Goal: Task Accomplishment & Management: Manage account settings

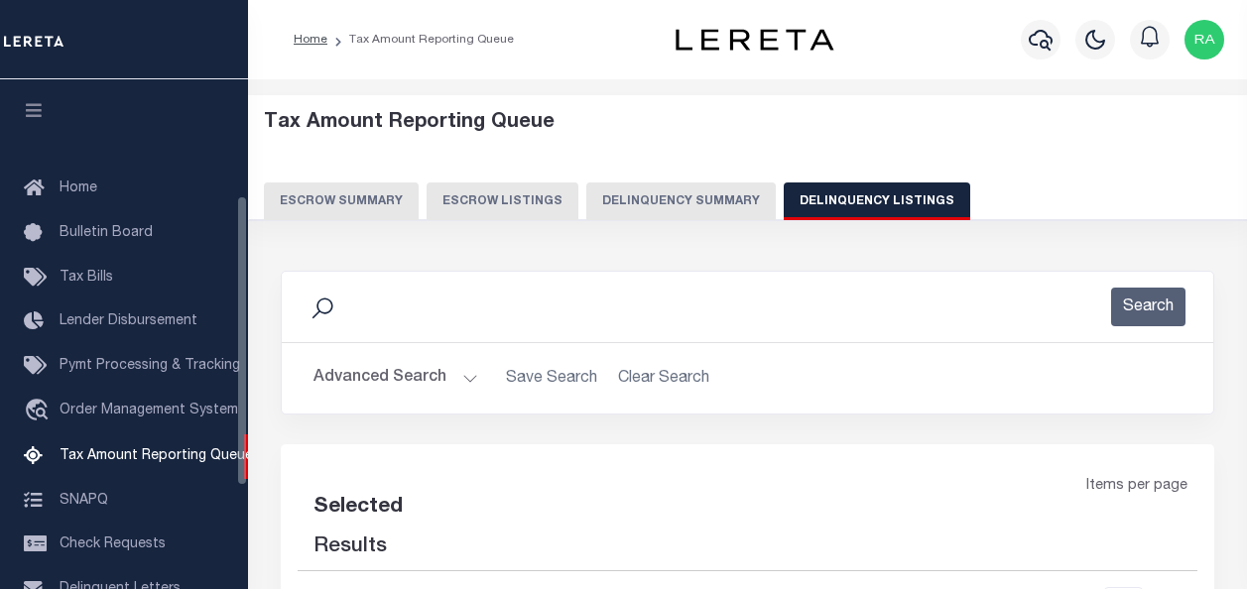
select select
select select "100"
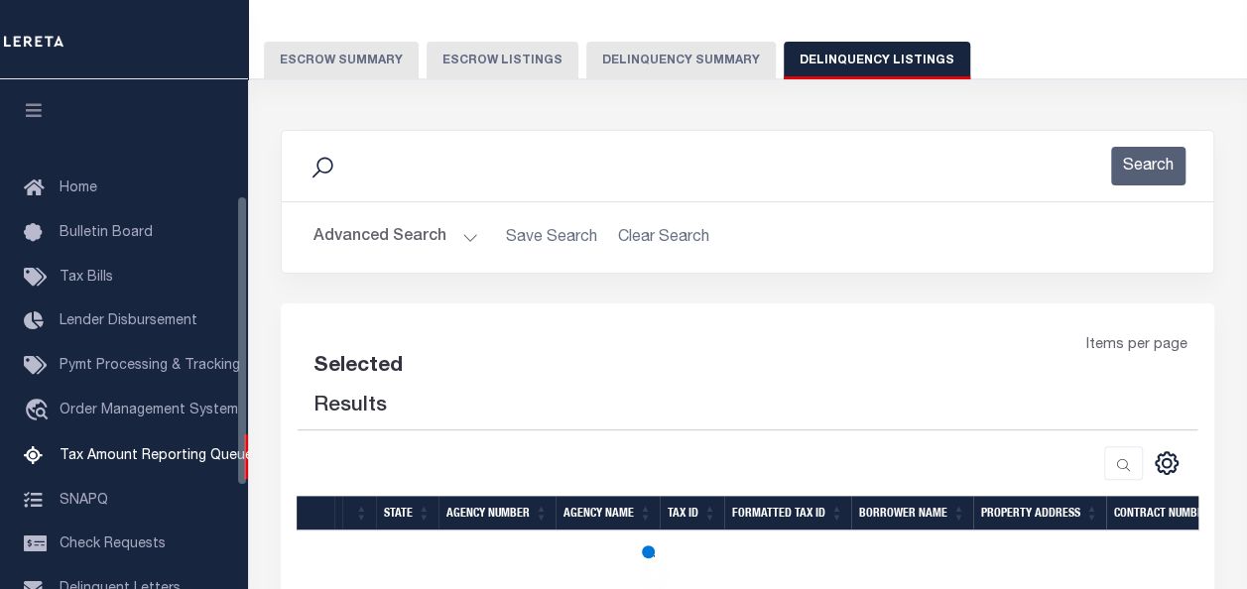
select select "100"
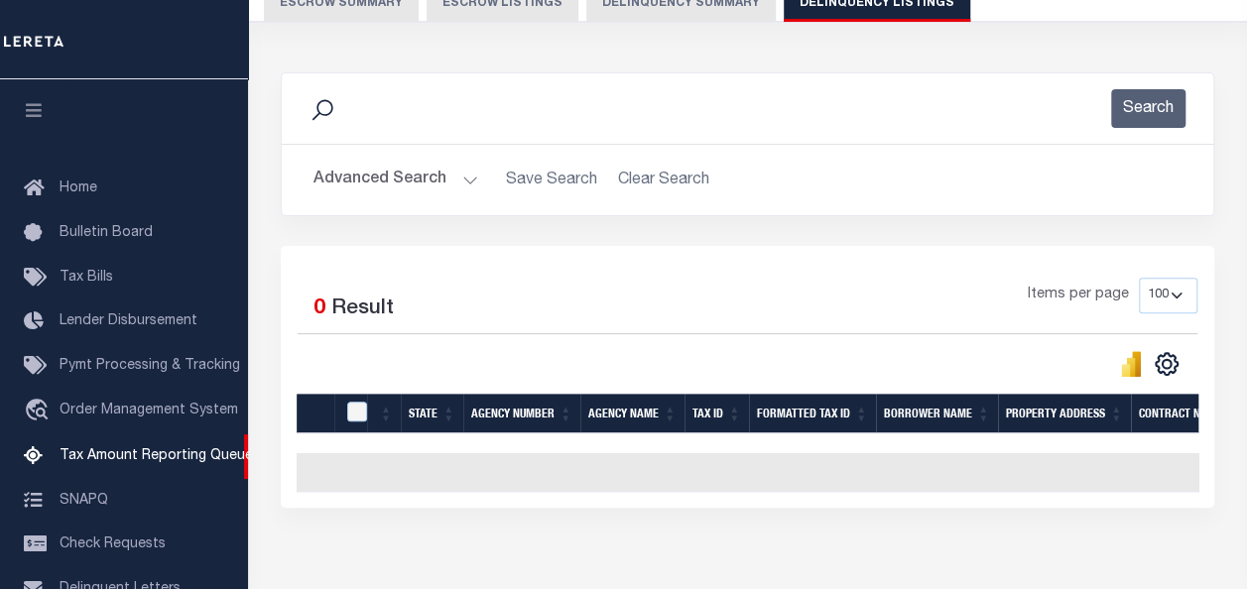
scroll to position [202, 0]
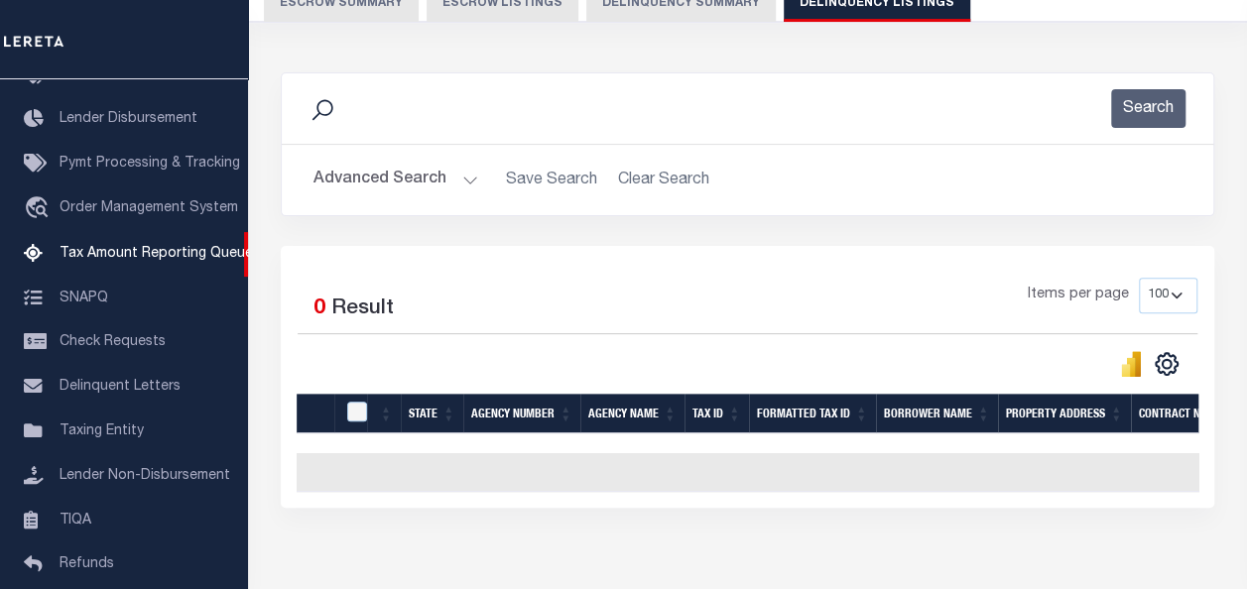
click at [379, 185] on button "Advanced Search" at bounding box center [396, 180] width 165 height 39
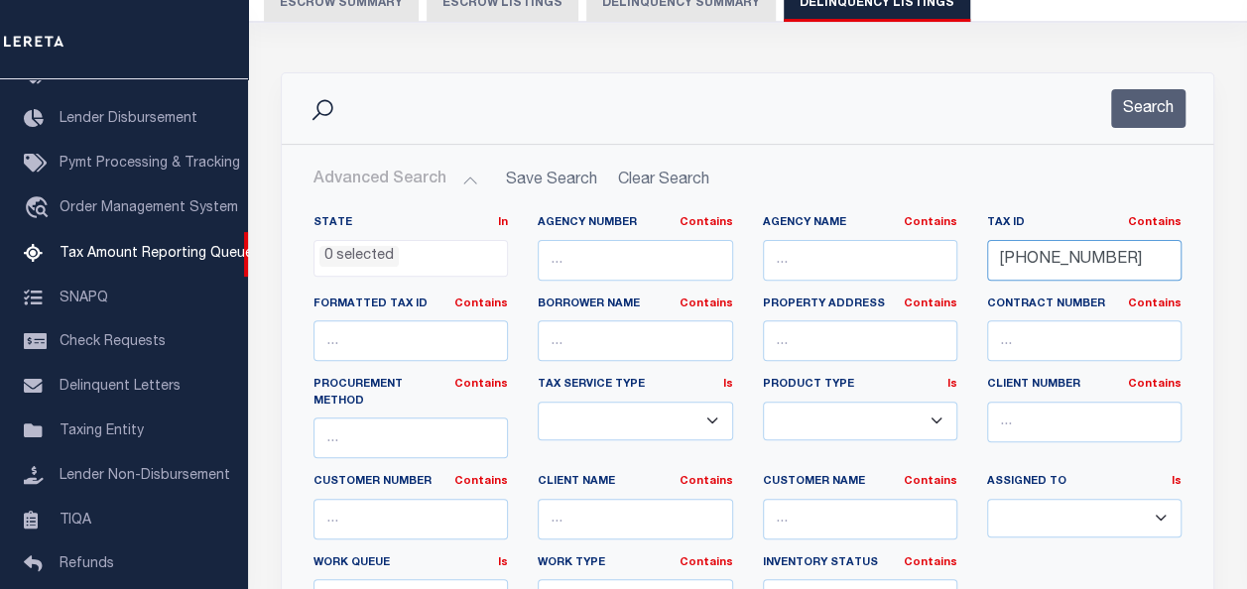
drag, startPoint x: 1110, startPoint y: 248, endPoint x: 922, endPoint y: 258, distance: 188.8
click at [923, 258] on div "State In In AK AL AR AZ CA CO CT DC DE FL GA GU HI IA ID IL IN KS KY LA MA MD M…" at bounding box center [748, 425] width 898 height 421
paste input "22043300310000"
type input "22043300310000"
click at [1152, 111] on button "Search" at bounding box center [1148, 108] width 74 height 39
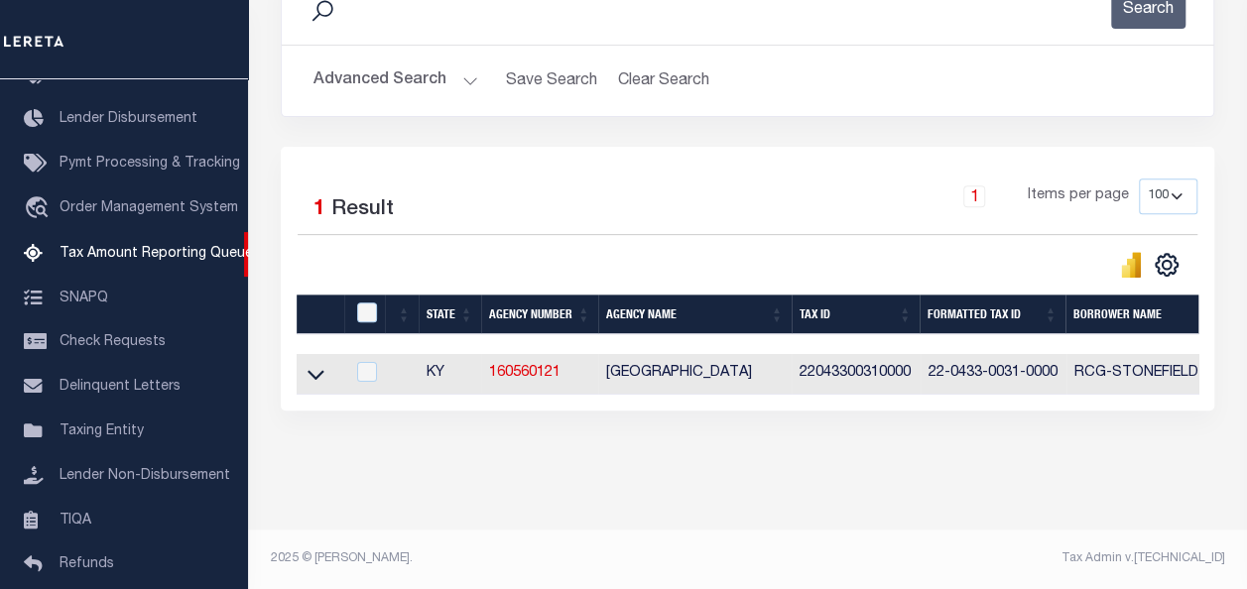
scroll to position [311, 0]
click at [312, 364] on icon at bounding box center [316, 374] width 17 height 21
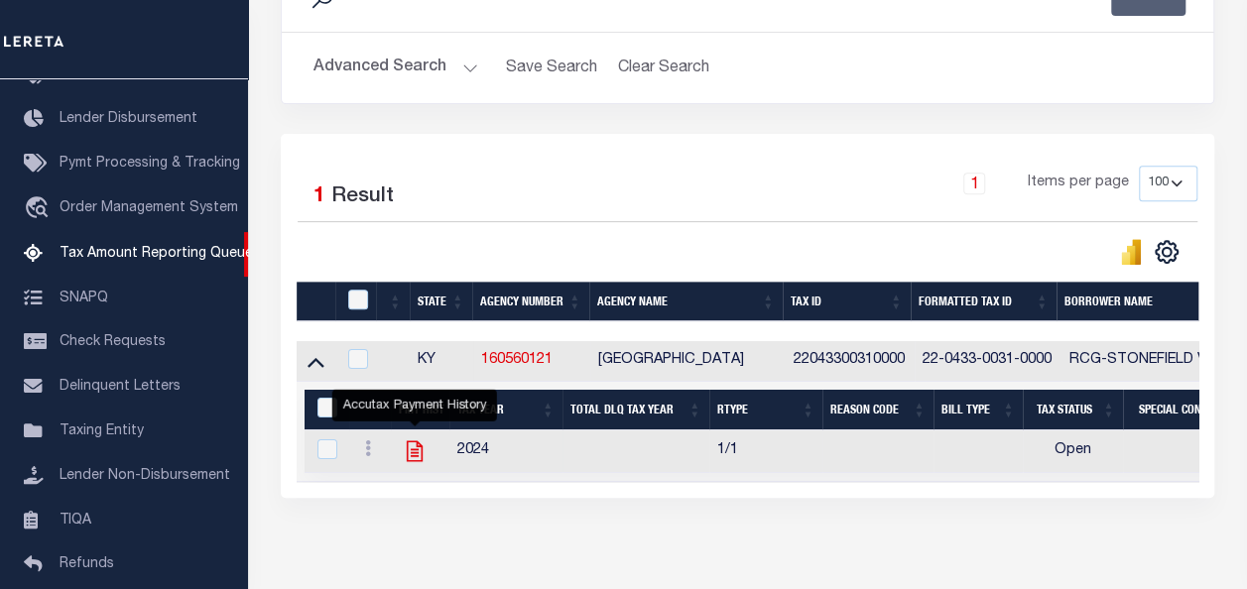
click at [415, 449] on icon "" at bounding box center [415, 452] width 26 height 26
checkbox input "true"
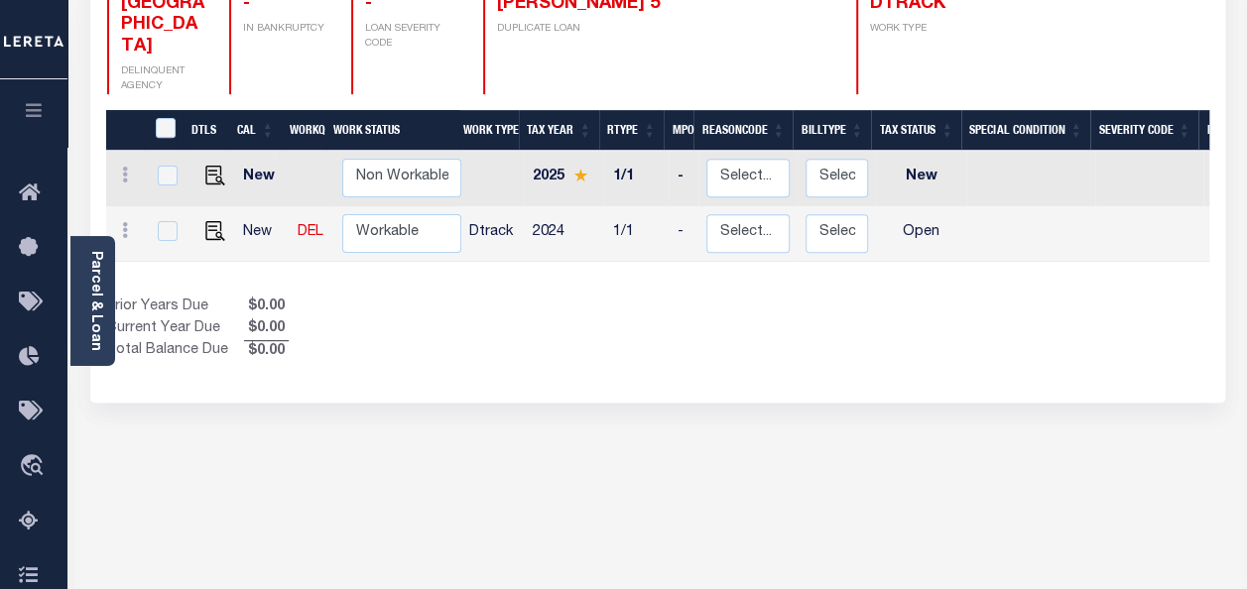
scroll to position [298, 0]
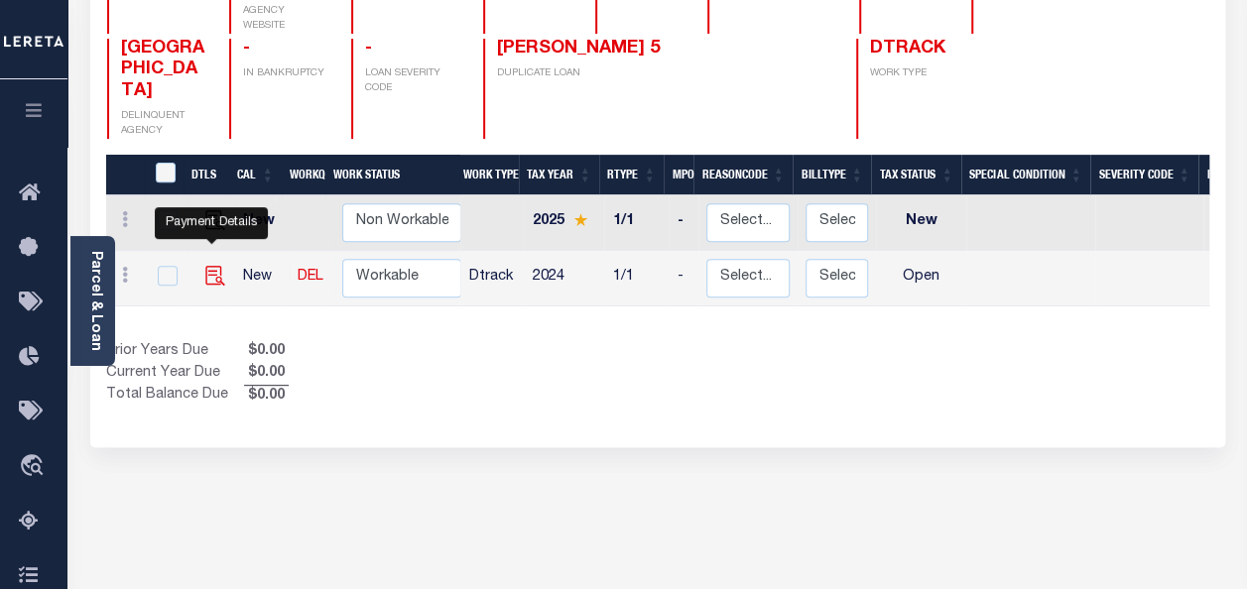
click at [206, 266] on img "" at bounding box center [215, 276] width 20 height 20
checkbox input "true"
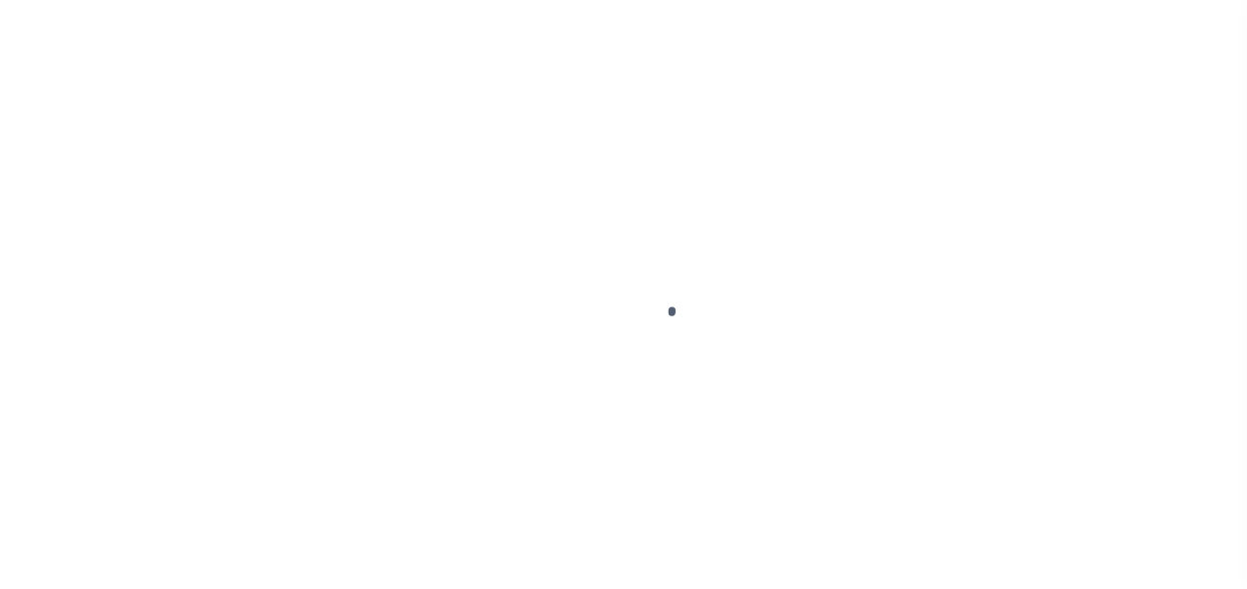
select select "OP2"
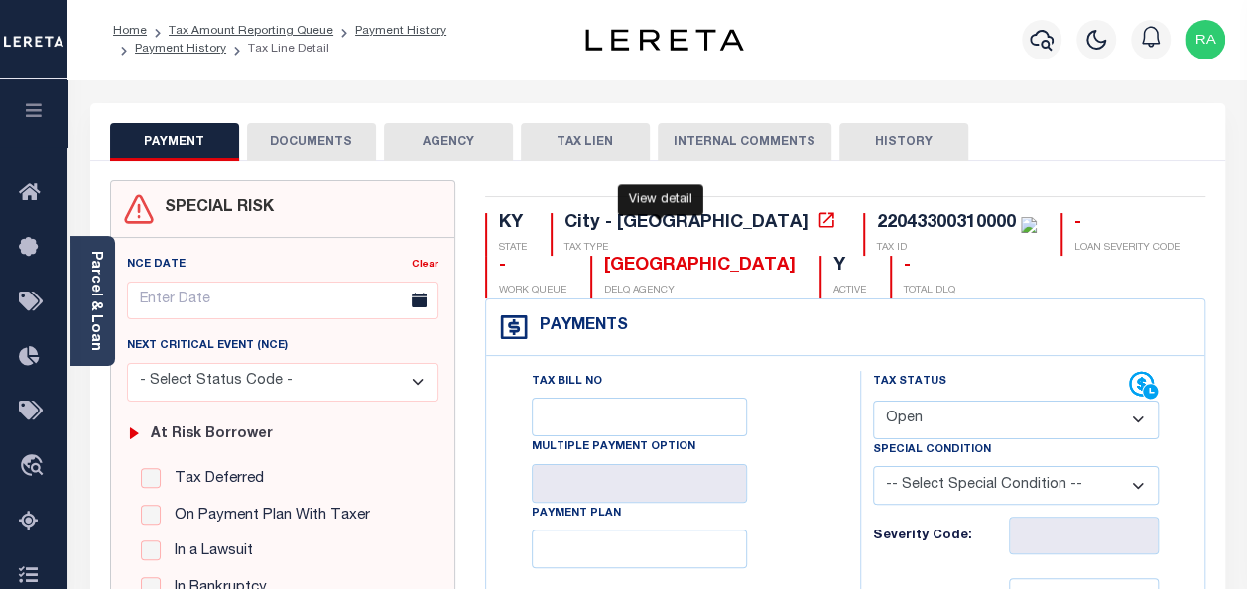
click at [817, 224] on icon at bounding box center [827, 220] width 20 height 20
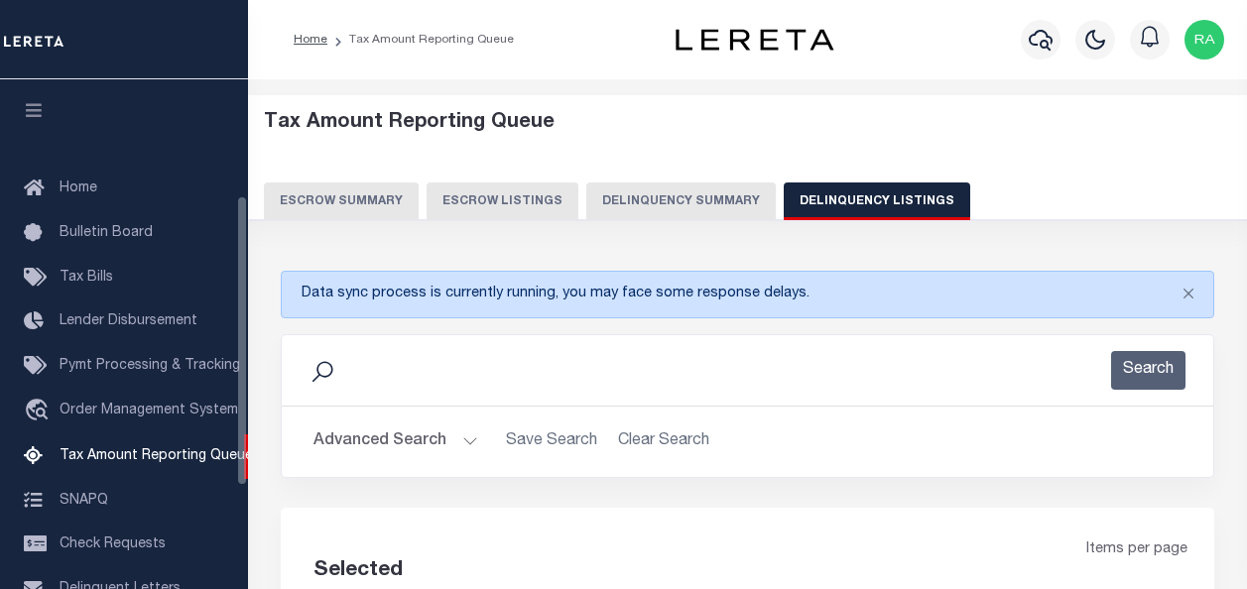
select select
select select "100"
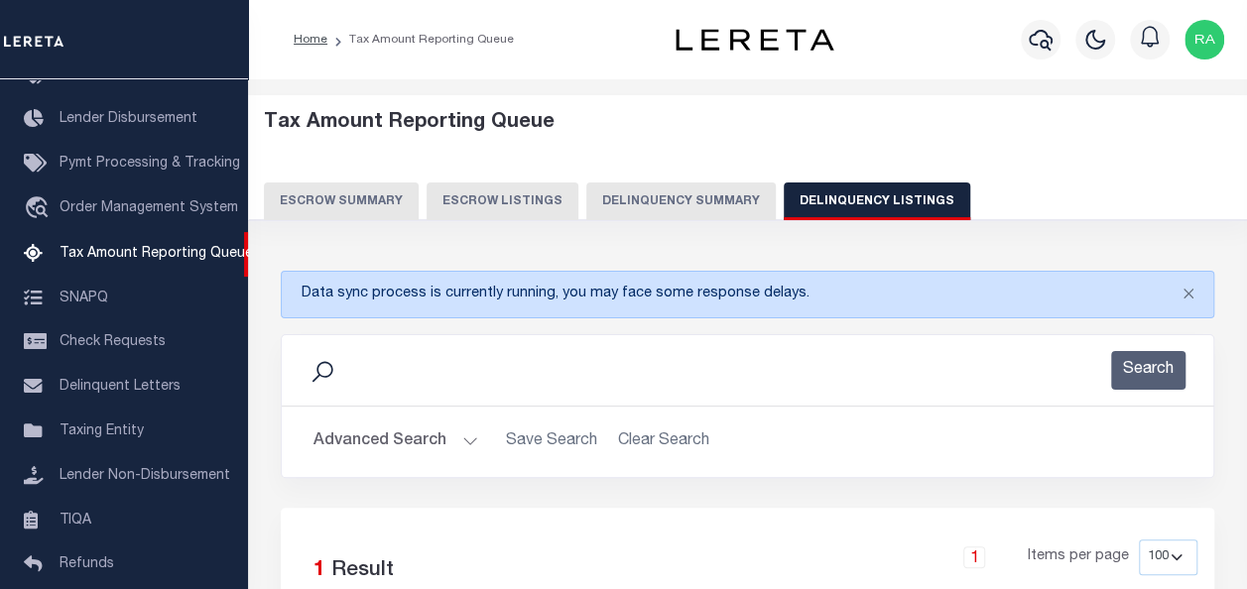
click at [393, 445] on button "Advanced Search" at bounding box center [396, 442] width 165 height 39
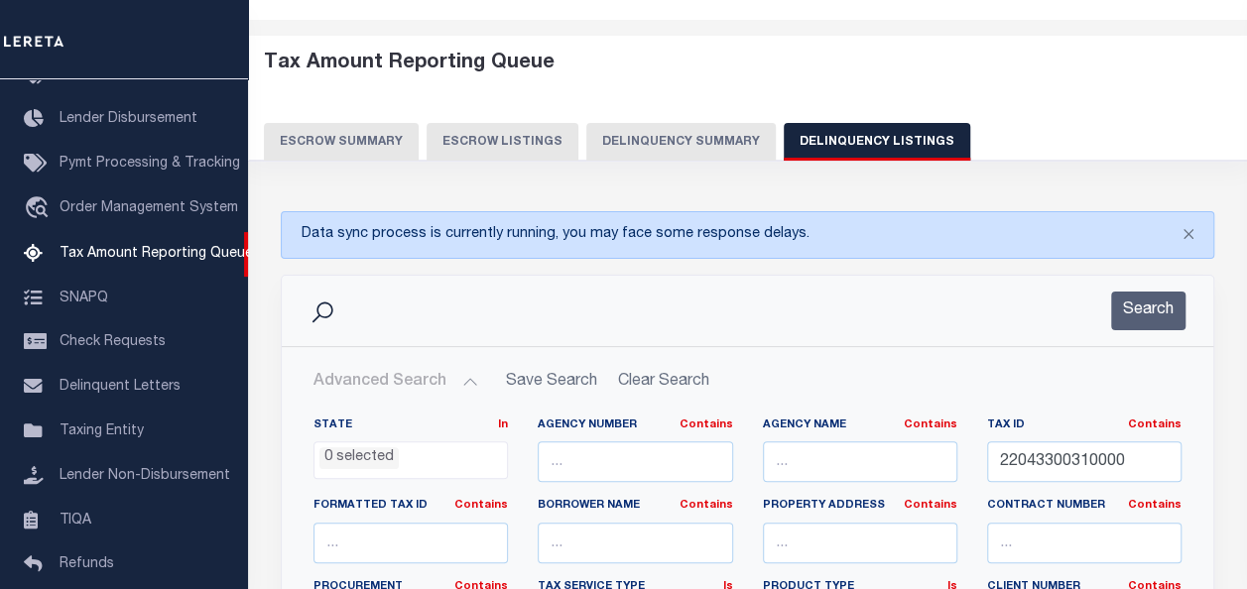
scroll to position [198, 0]
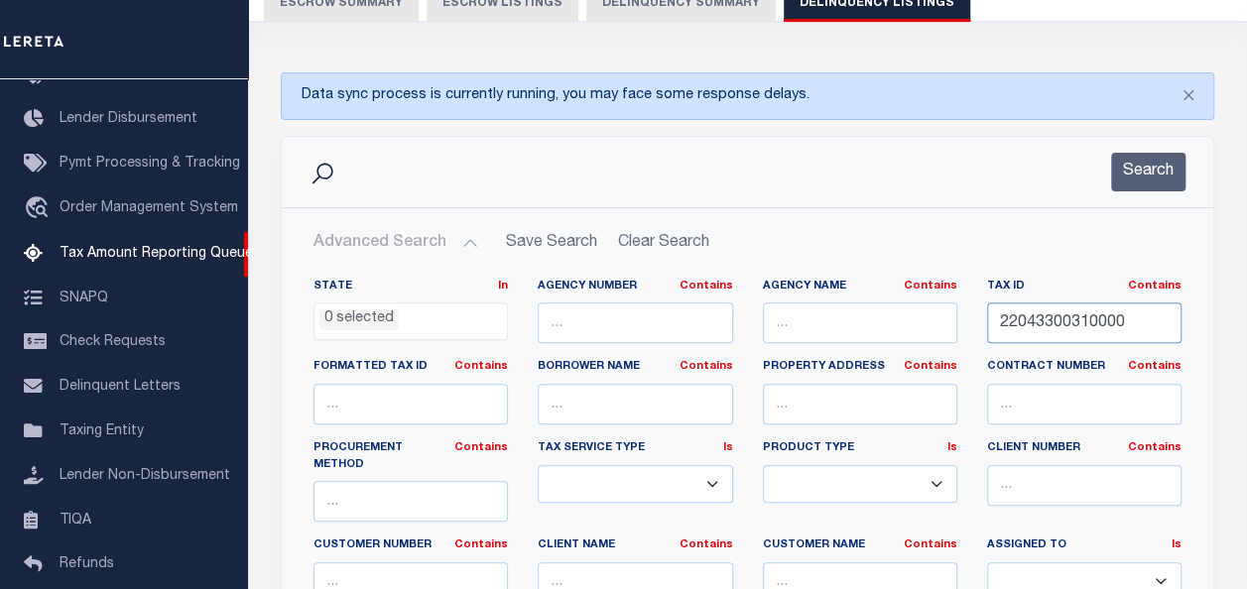
drag, startPoint x: 1134, startPoint y: 314, endPoint x: 931, endPoint y: 335, distance: 204.6
click at [931, 335] on div "State In In AK AL AR AZ CA CO CT DC DE FL GA GU HI IA ID IL IN KS KY LA MA MD M…" at bounding box center [748, 489] width 898 height 421
paste input "020000003205"
type input "020000003205"
click at [1151, 173] on button "Search" at bounding box center [1148, 172] width 74 height 39
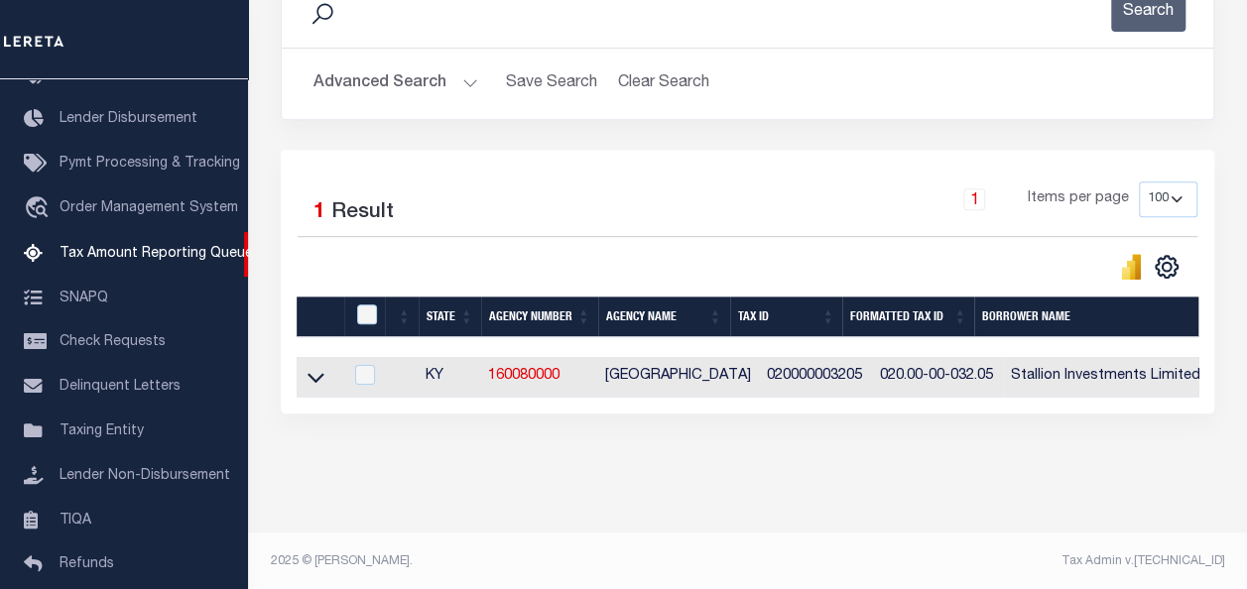
scroll to position [373, 0]
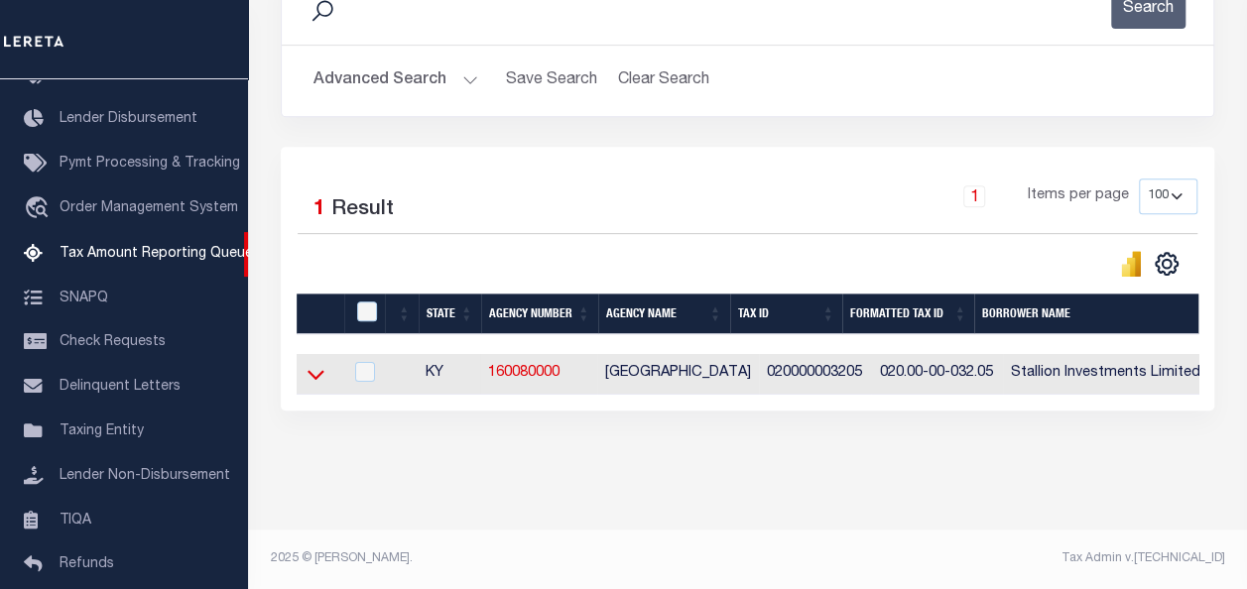
click at [319, 366] on icon at bounding box center [316, 374] width 17 height 21
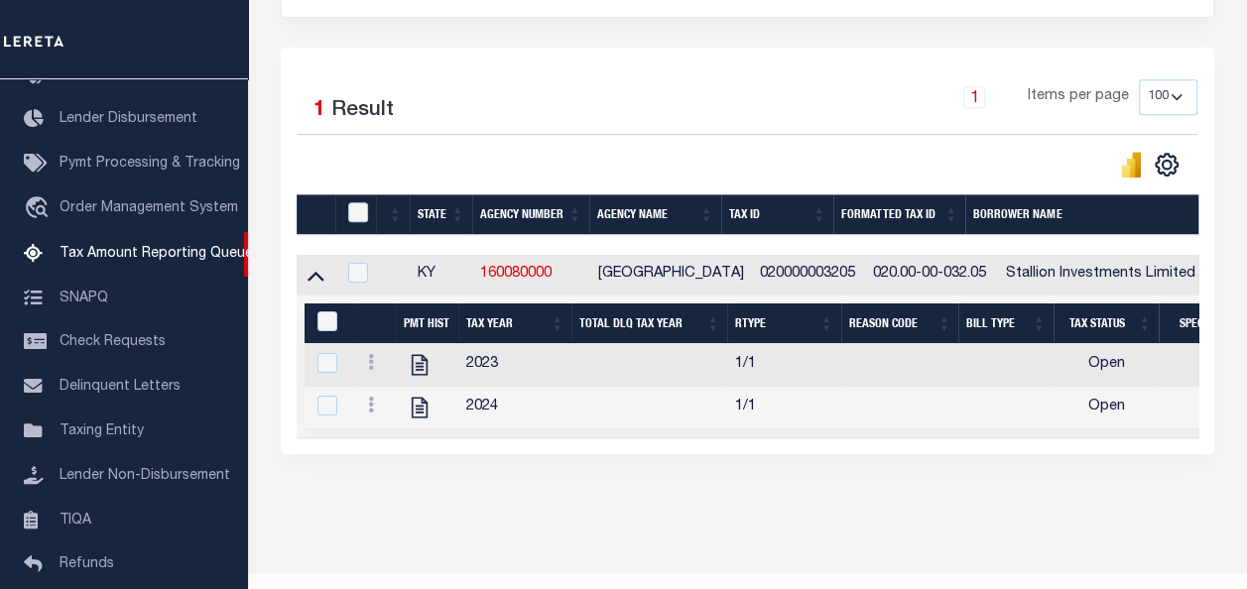
scroll to position [472, 0]
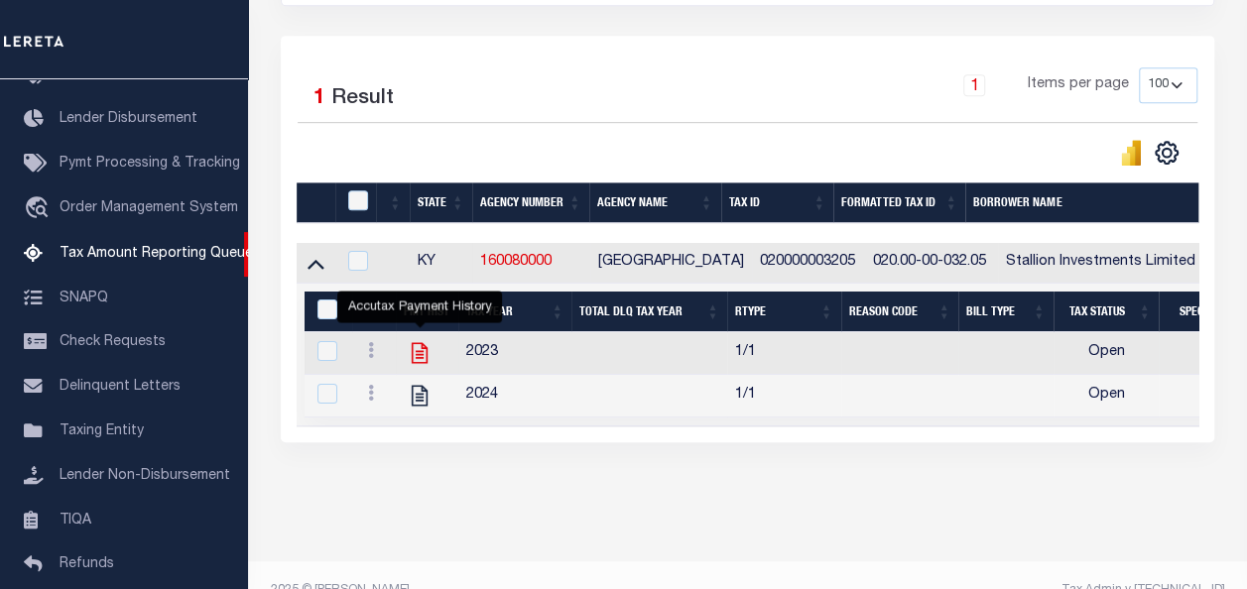
click at [419, 353] on icon "" at bounding box center [420, 353] width 26 height 26
checkbox input "true"
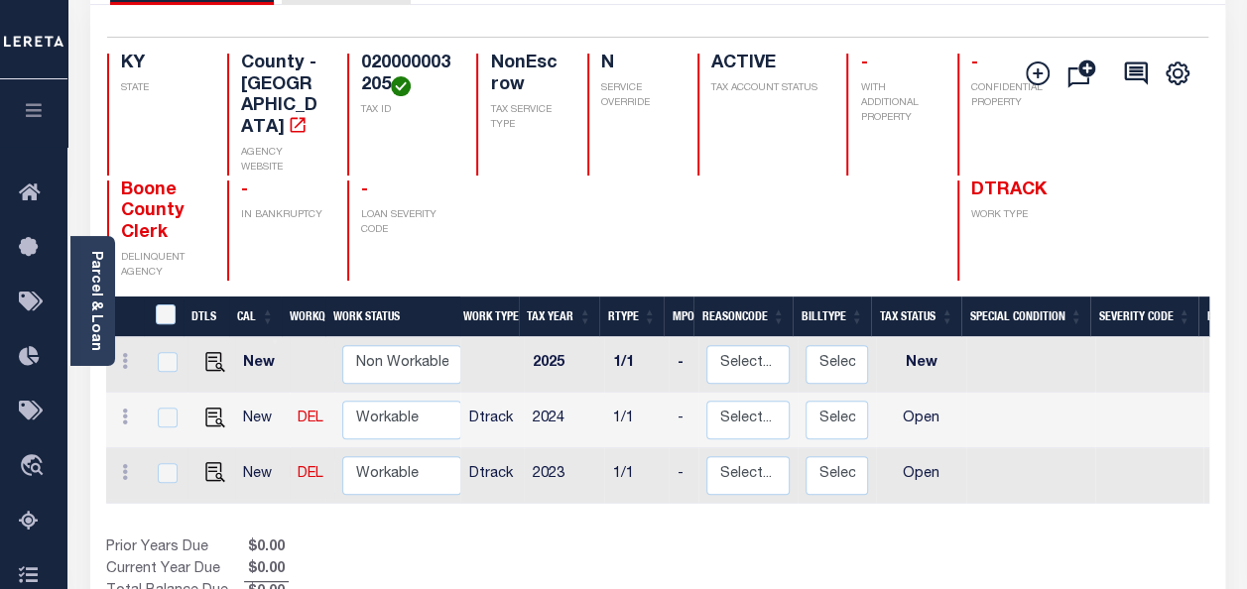
scroll to position [198, 0]
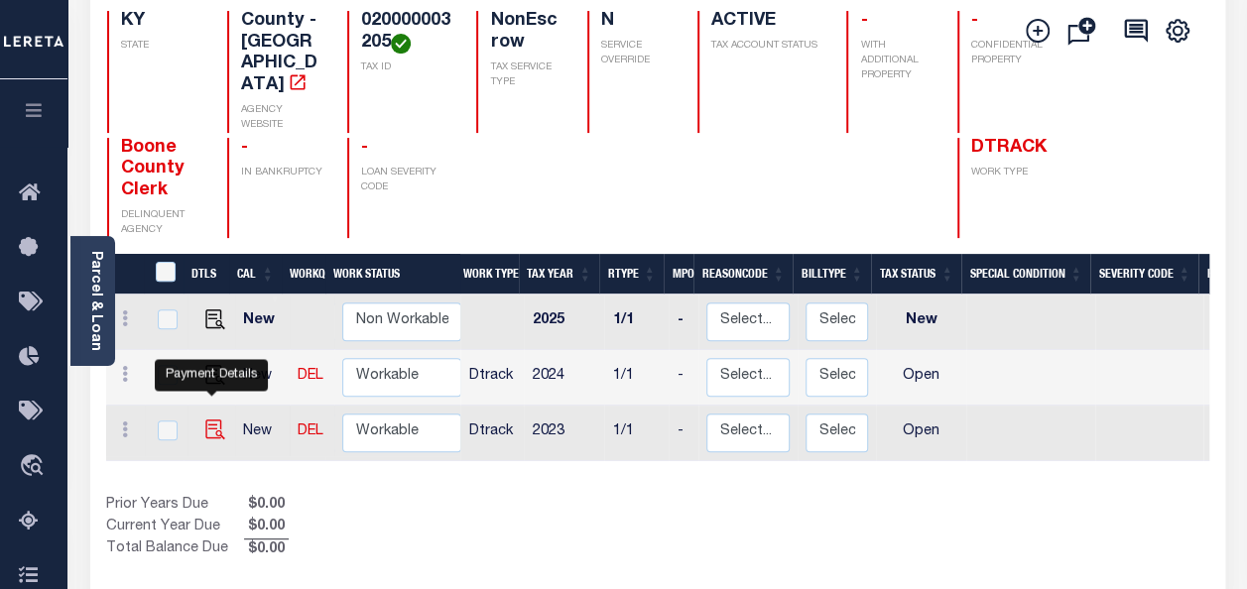
click at [206, 420] on img "" at bounding box center [215, 430] width 20 height 20
checkbox input "true"
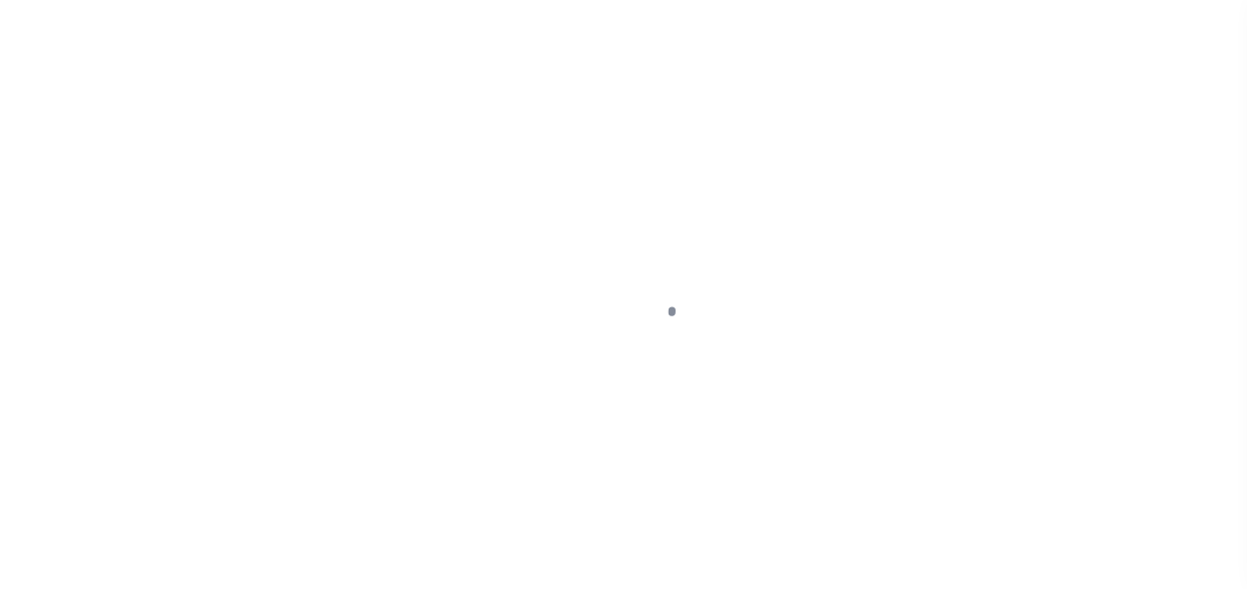
select select "OP2"
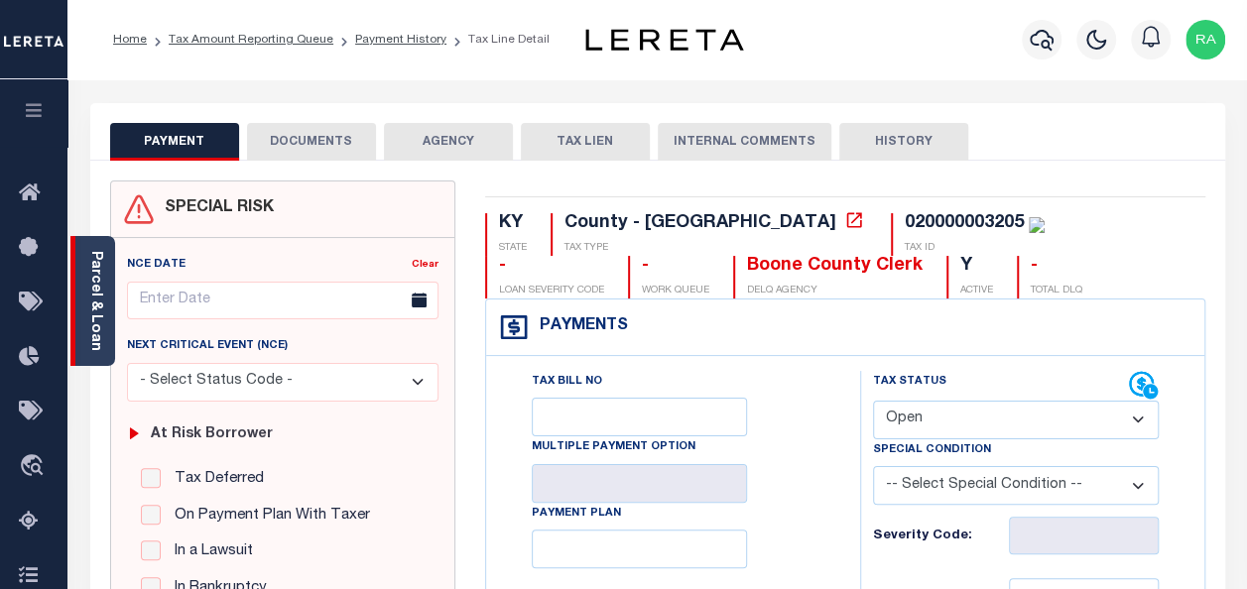
click at [99, 273] on link "Parcel & Loan" at bounding box center [95, 301] width 14 height 100
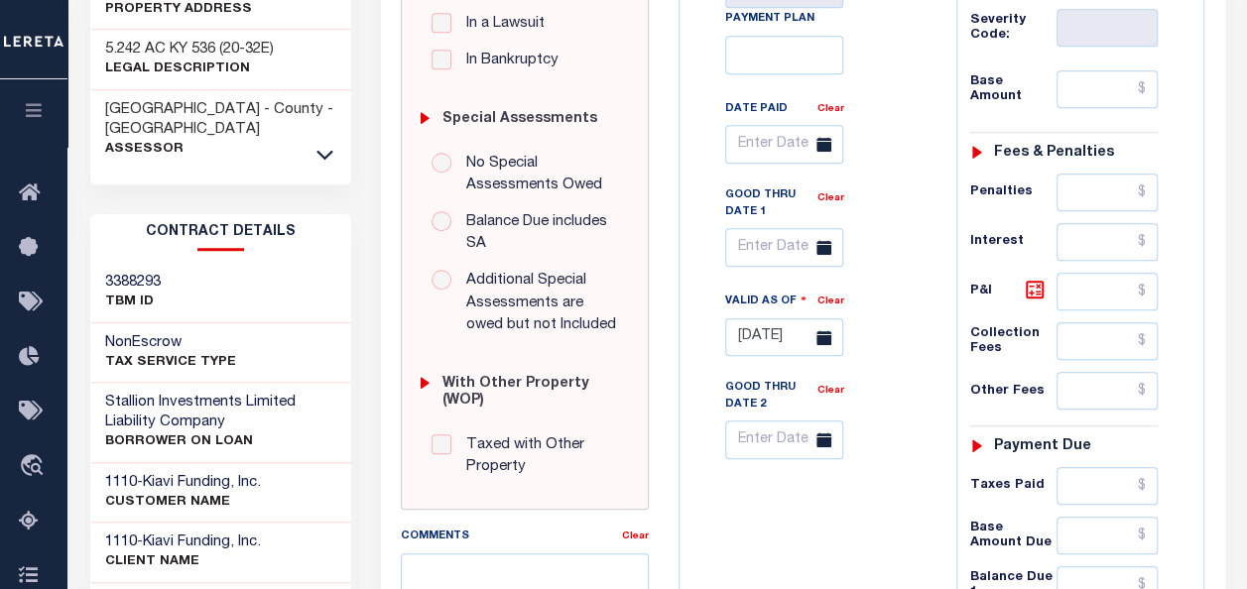
scroll to position [496, 0]
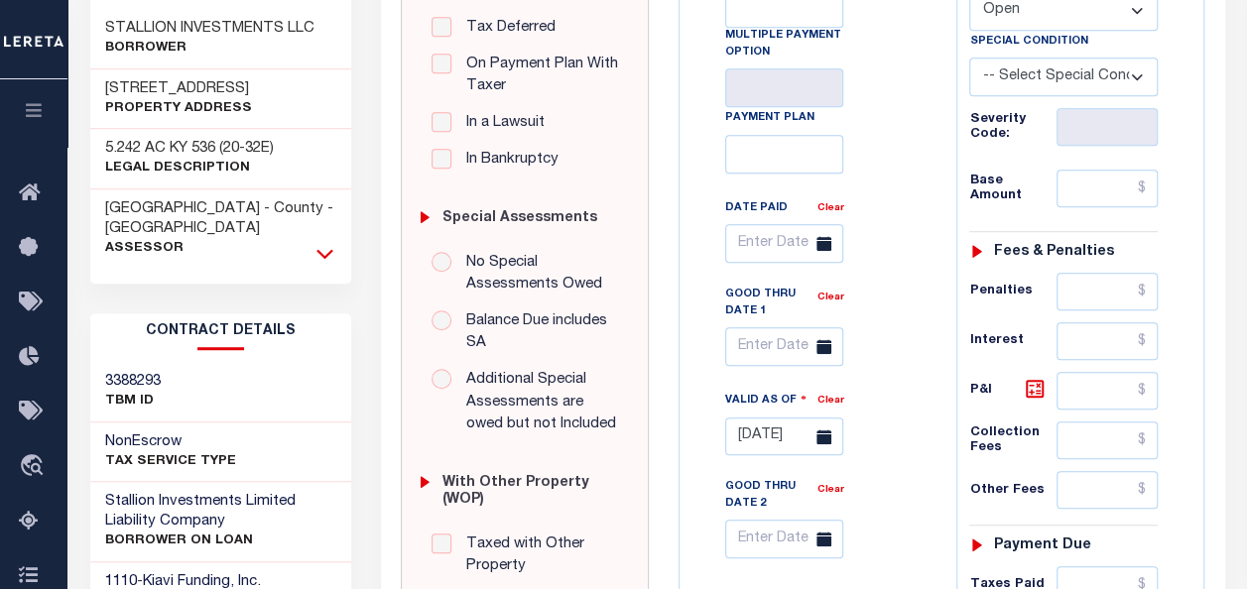
click at [327, 243] on icon at bounding box center [325, 253] width 17 height 21
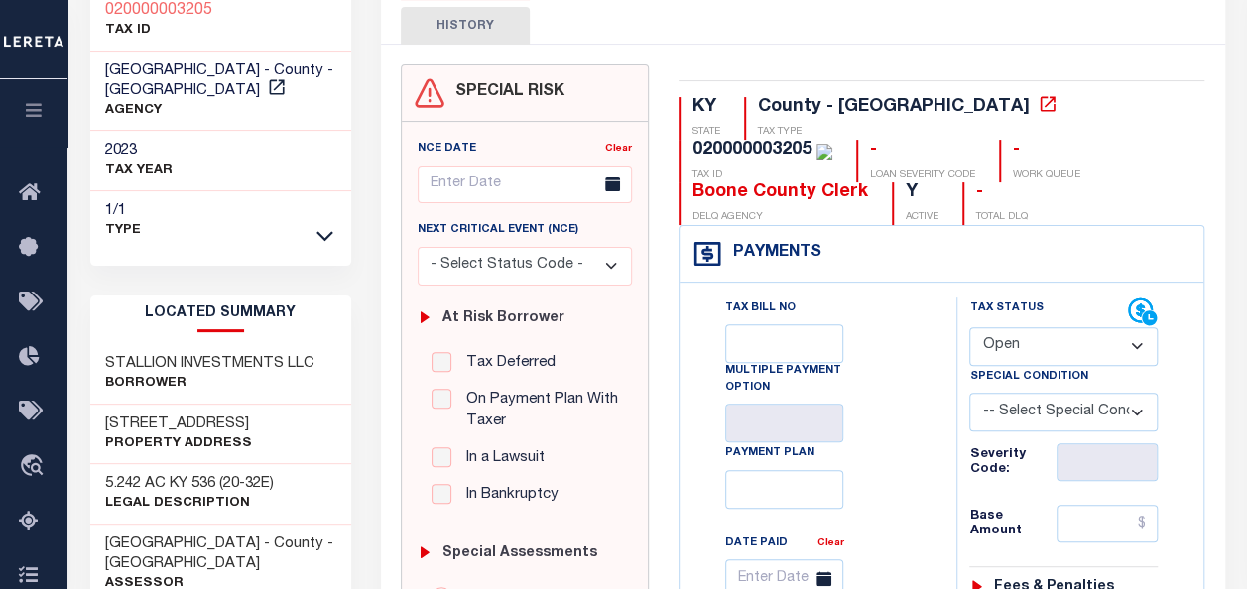
scroll to position [0, 0]
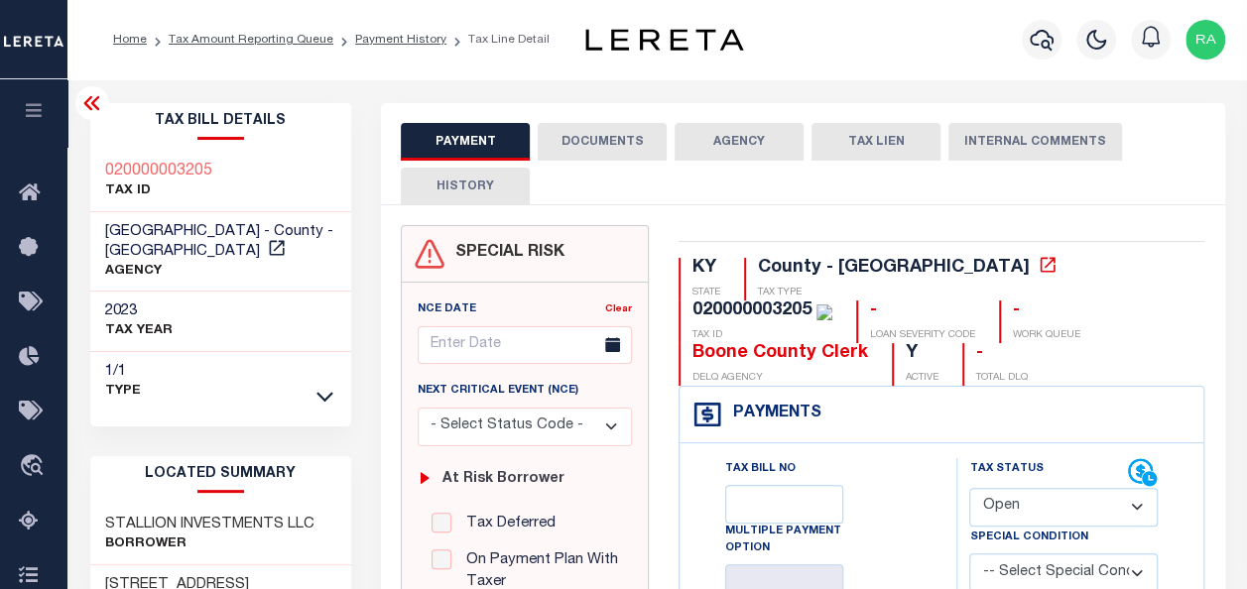
click at [589, 147] on button "DOCUMENTS" at bounding box center [602, 142] width 129 height 38
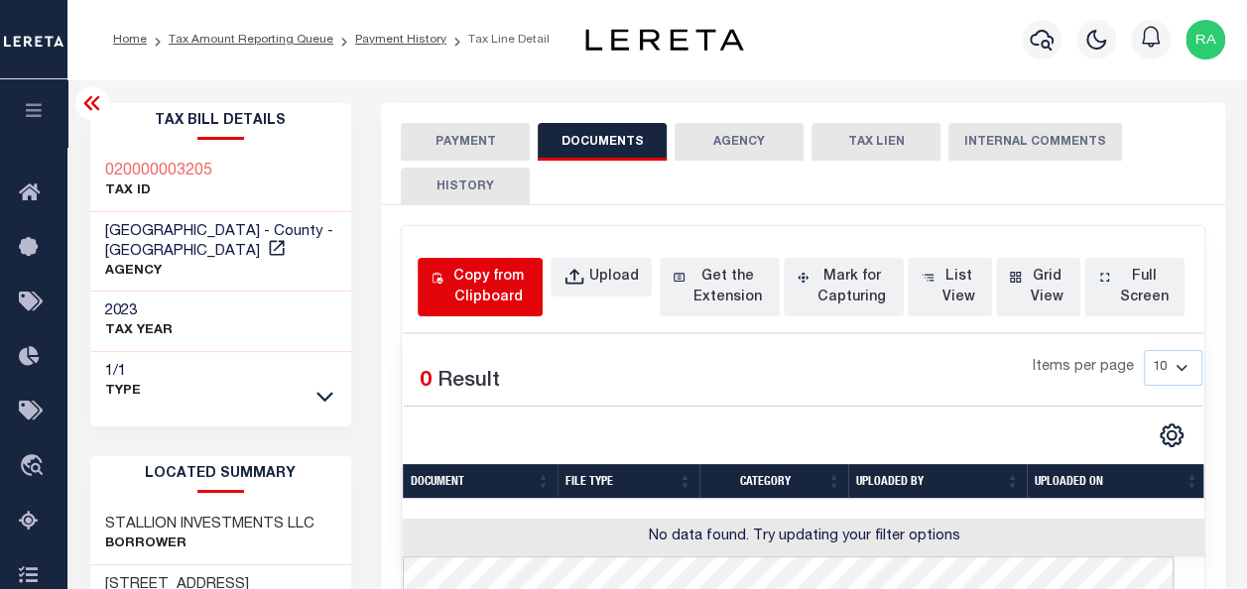
click at [483, 279] on div "Copy from Clipboard" at bounding box center [489, 288] width 82 height 42
select select "POP"
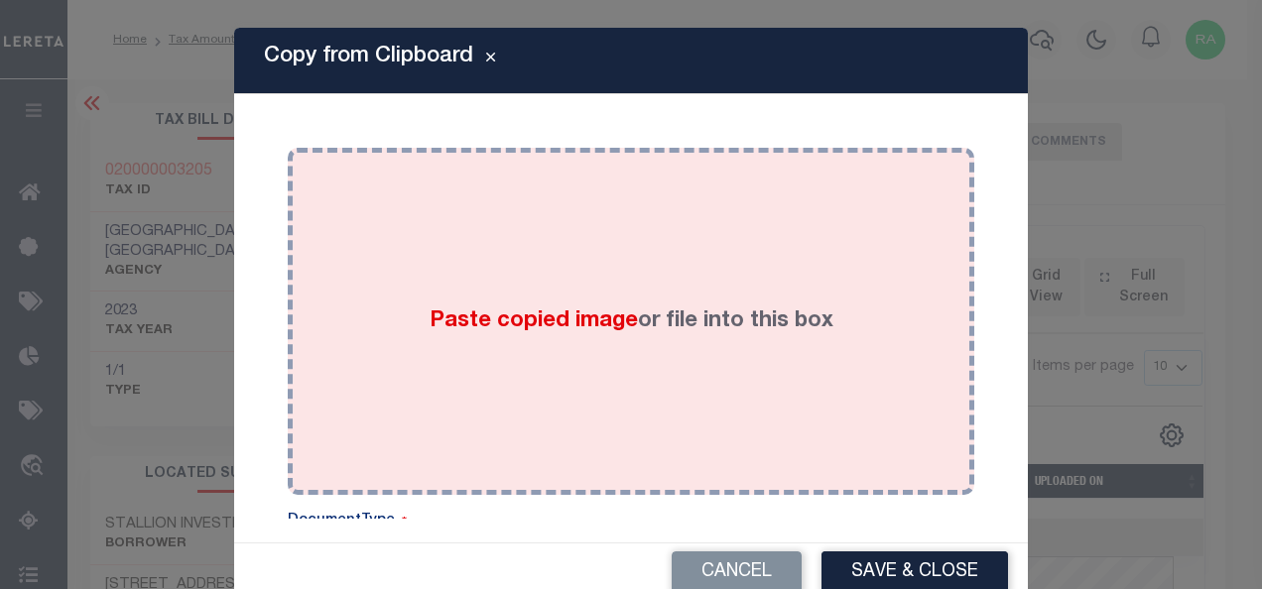
click at [578, 277] on div "Paste copied image or file into this box" at bounding box center [631, 322] width 657 height 318
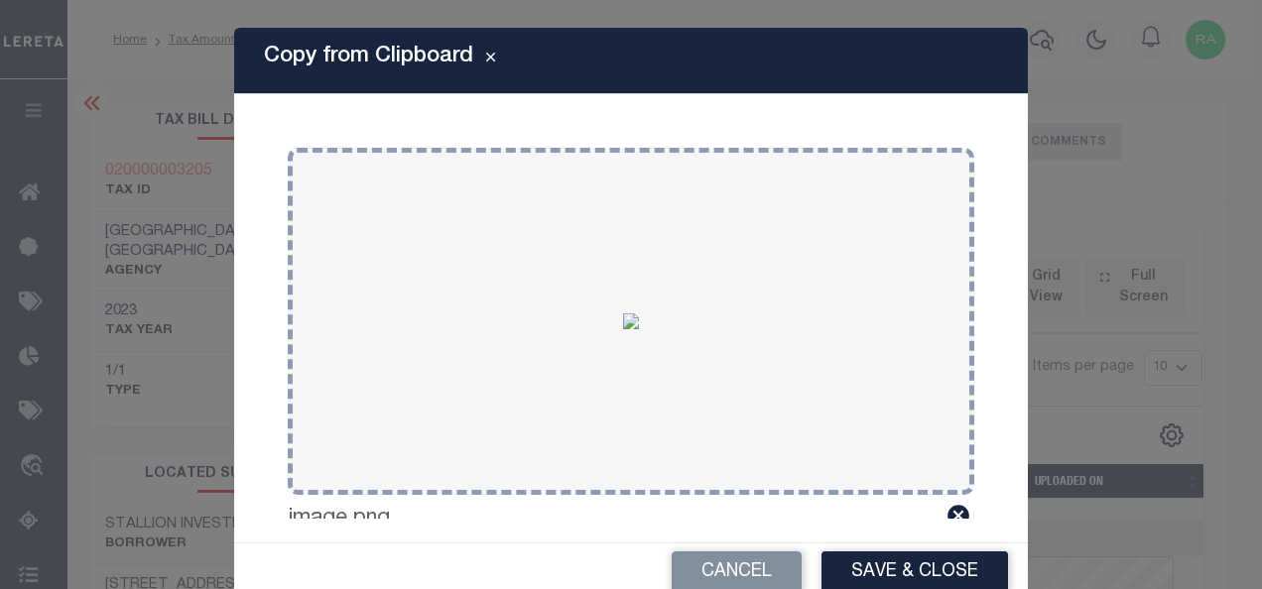
click at [883, 572] on button "Save & Close" at bounding box center [915, 573] width 187 height 43
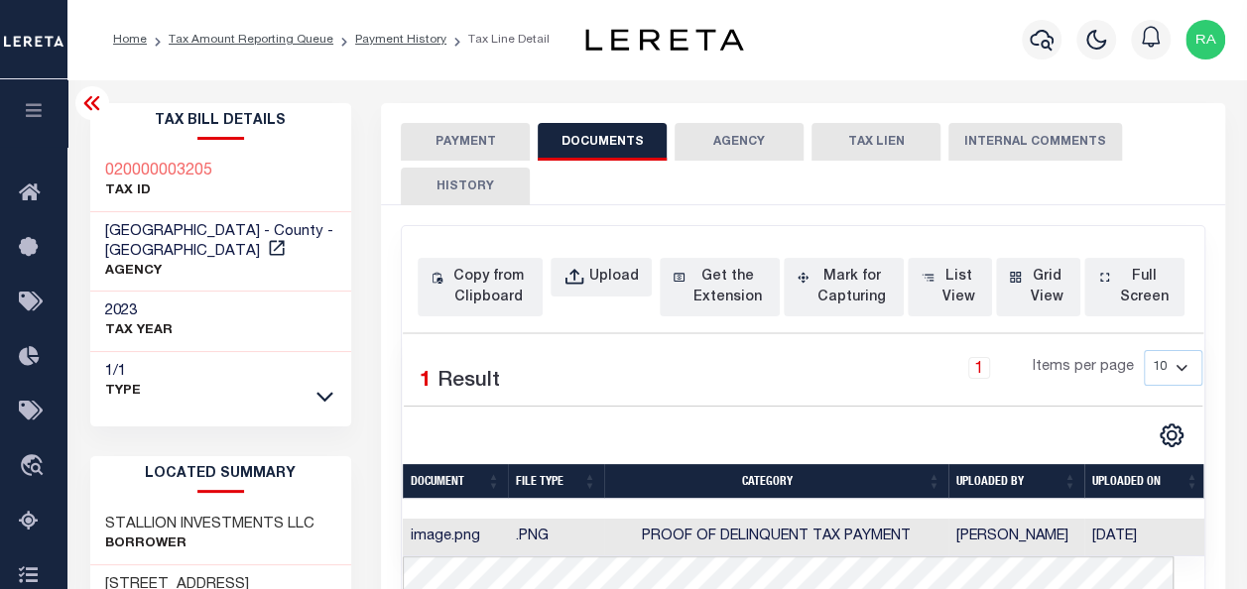
click at [474, 135] on button "PAYMENT" at bounding box center [465, 142] width 129 height 38
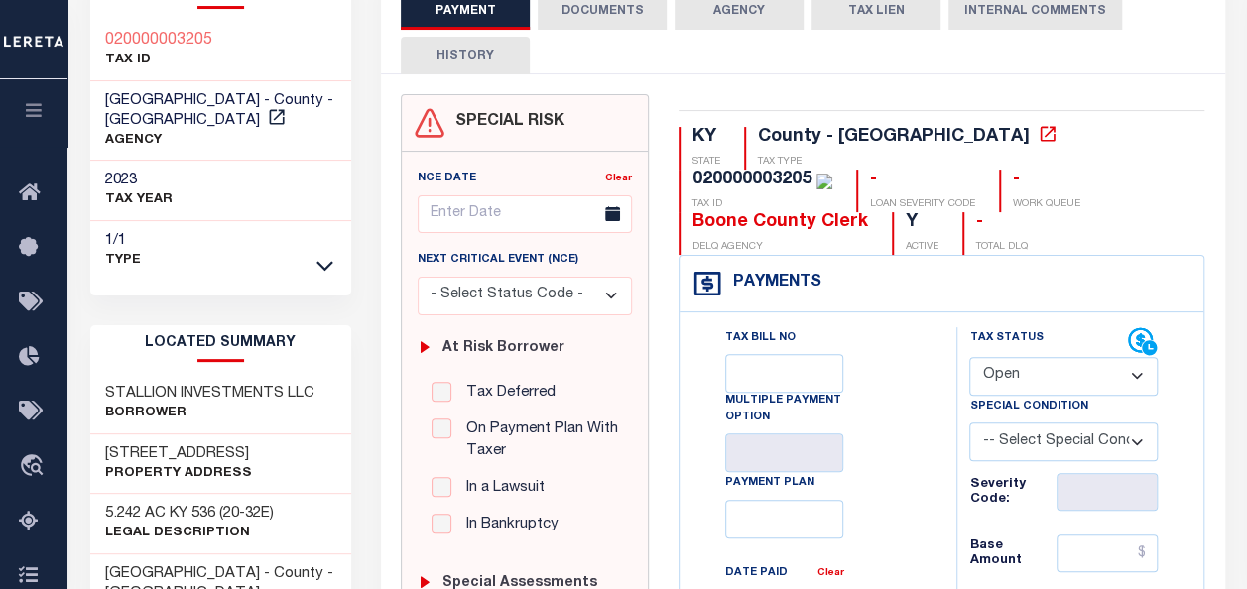
scroll to position [198, 0]
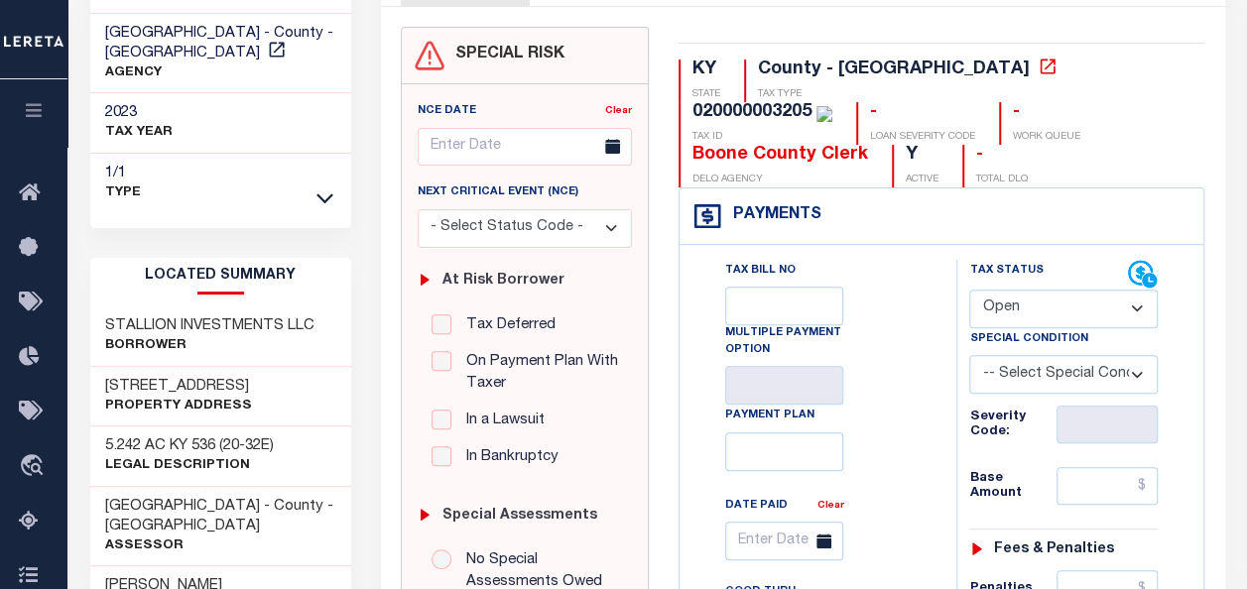
click at [1031, 314] on select "- Select Status Code - Open Due/Unpaid Paid Incomplete No Tax Due Internal Refu…" at bounding box center [1063, 309] width 189 height 39
select select "PYD"
click at [969, 290] on select "- Select Status Code - Open Due/Unpaid Paid Incomplete No Tax Due Internal Refu…" at bounding box center [1063, 309] width 189 height 39
type input "[DATE]"
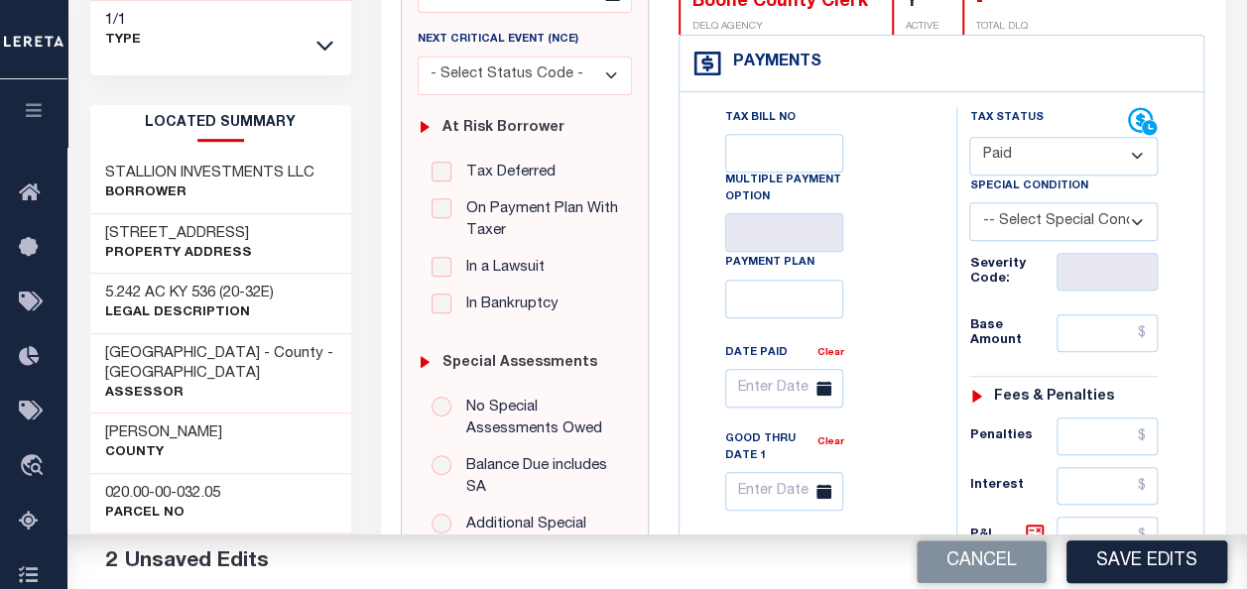
scroll to position [397, 0]
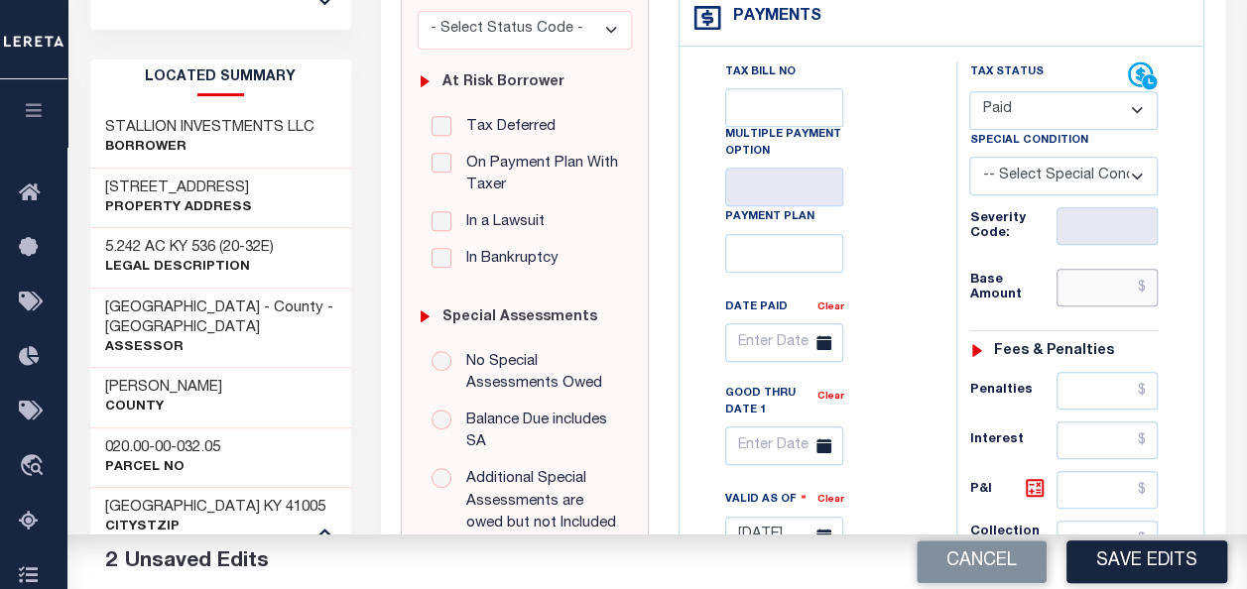
click at [1092, 289] on input "text" at bounding box center [1107, 288] width 101 height 38
type input "$0.00"
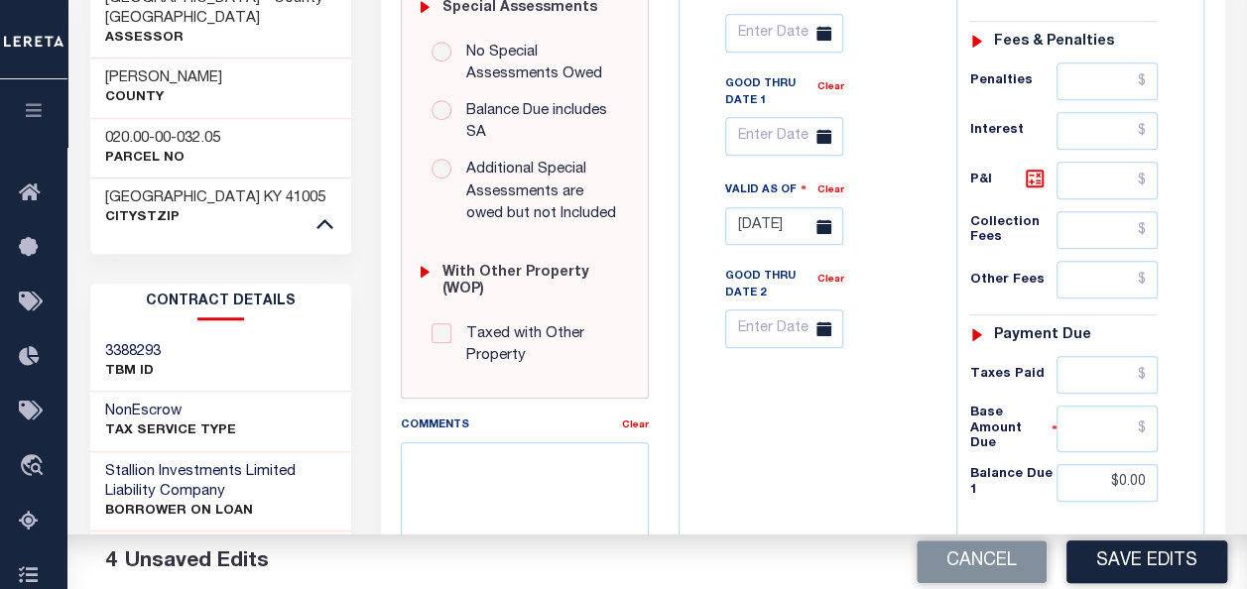
scroll to position [996, 0]
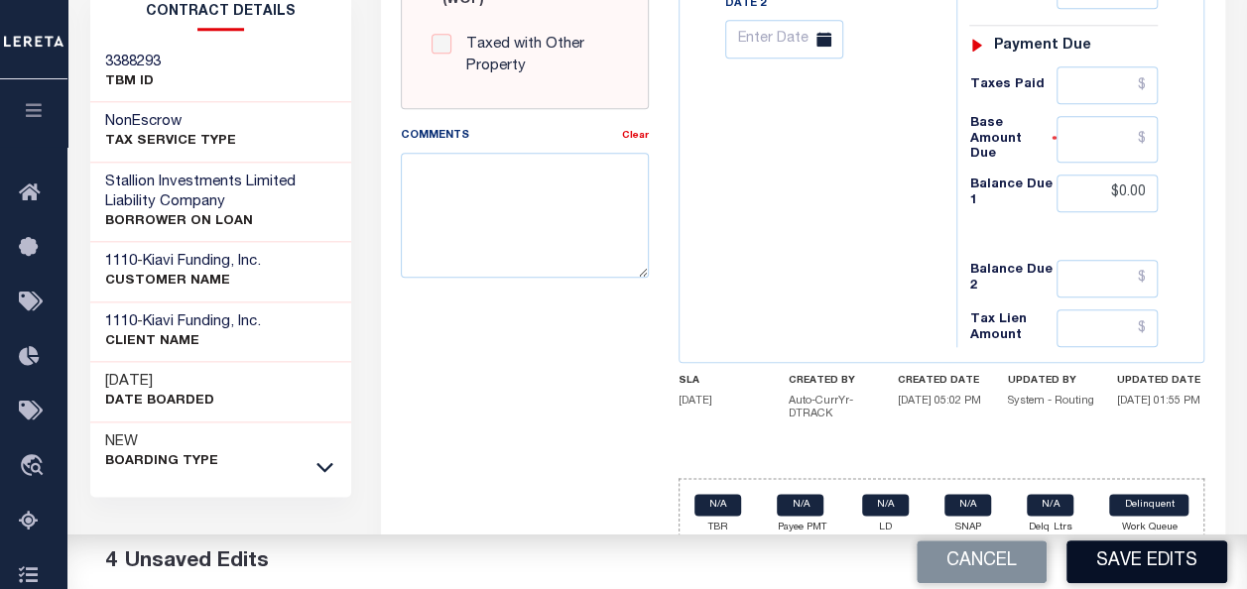
click at [1131, 554] on button "Save Edits" at bounding box center [1147, 562] width 161 height 43
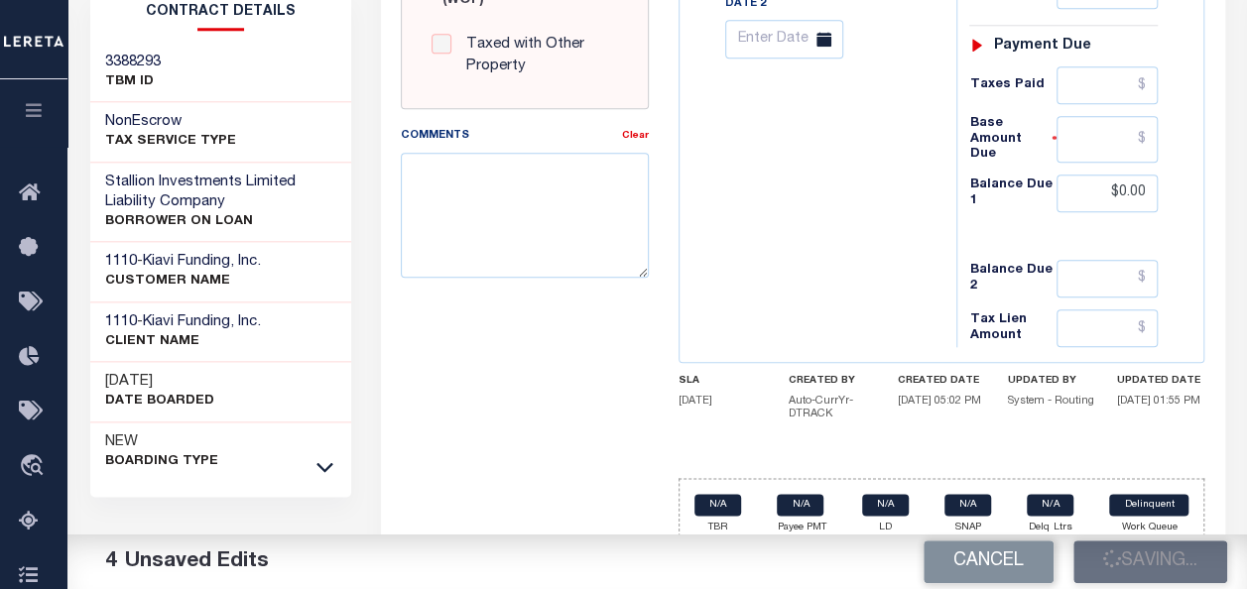
checkbox input "false"
type input "$0"
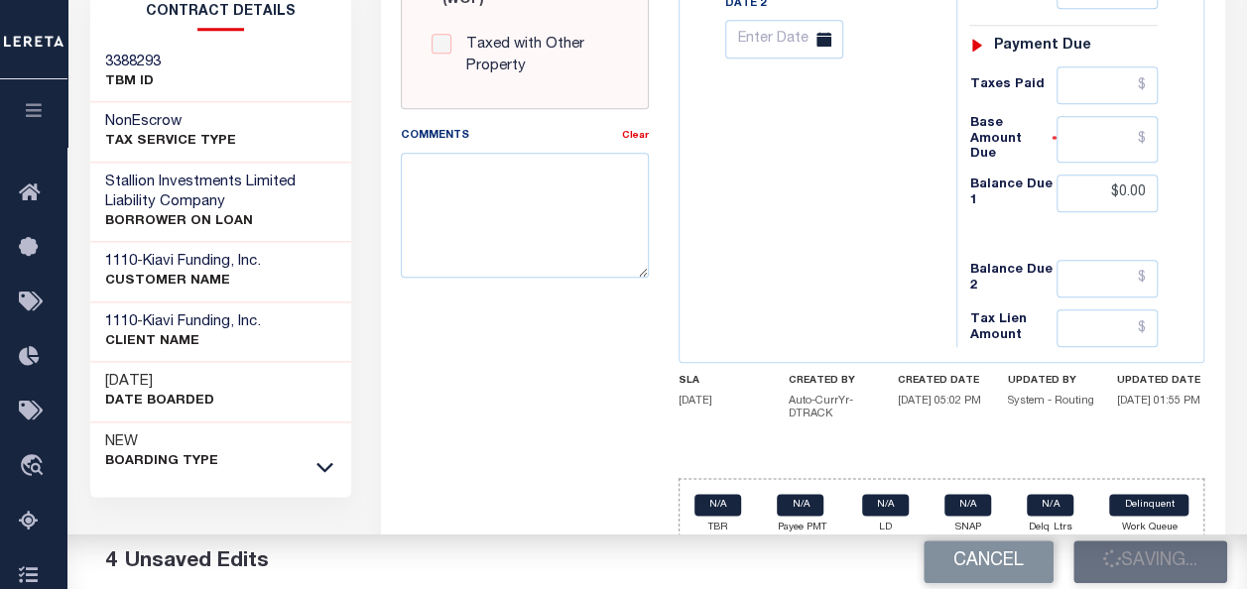
type input "$0"
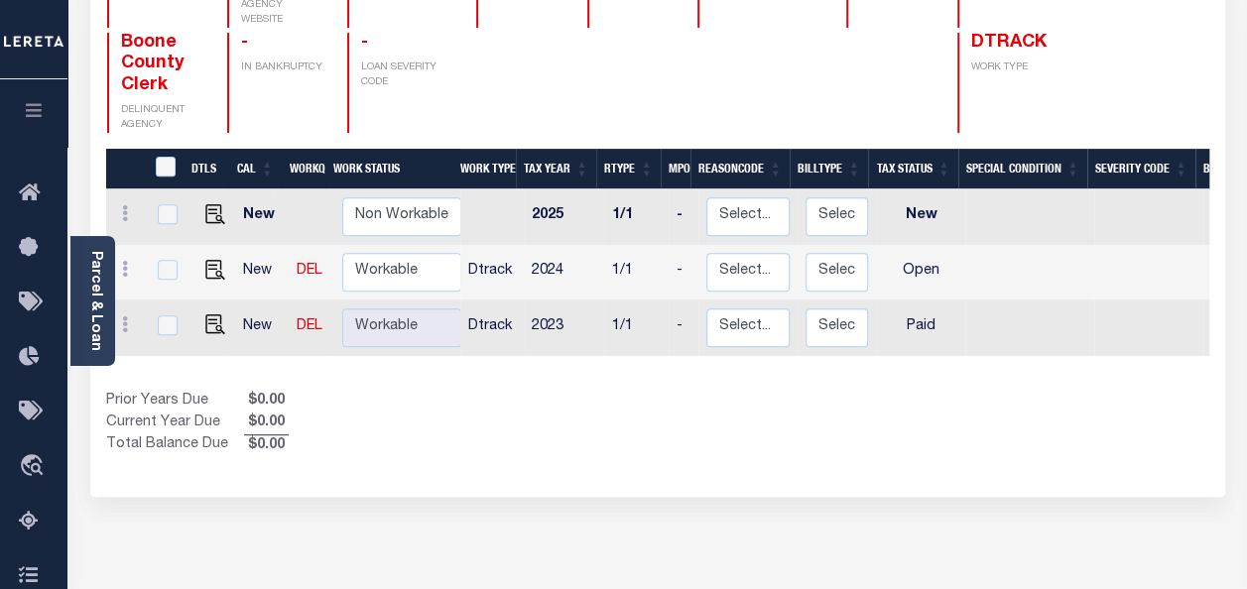
scroll to position [397, 0]
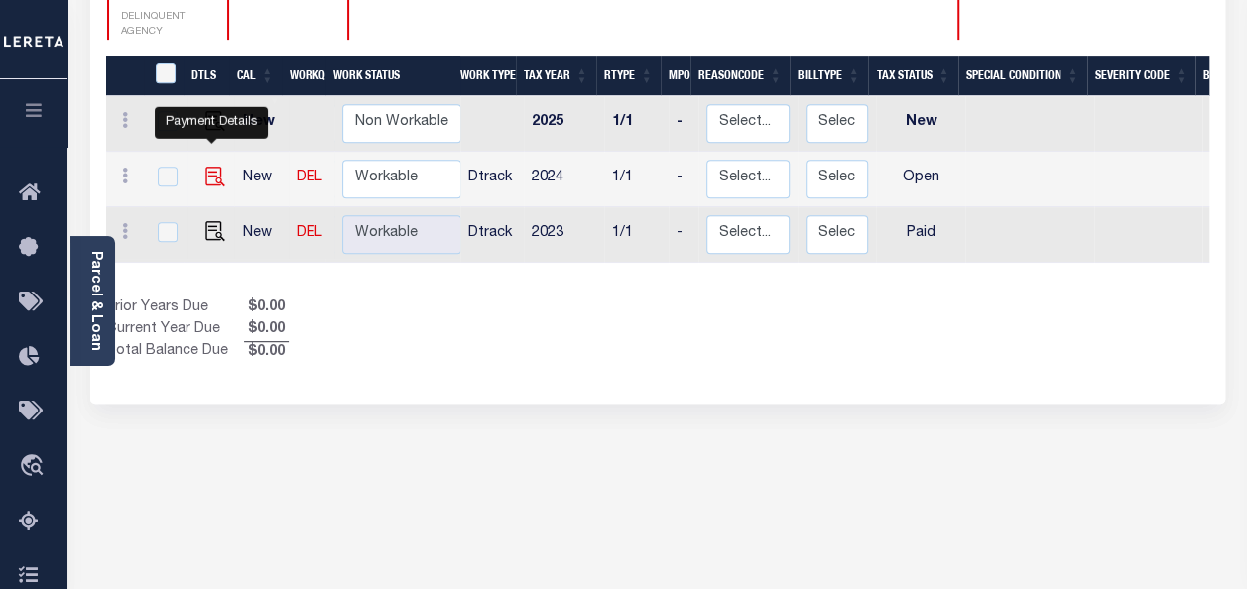
click at [210, 167] on img "" at bounding box center [215, 177] width 20 height 20
checkbox input "true"
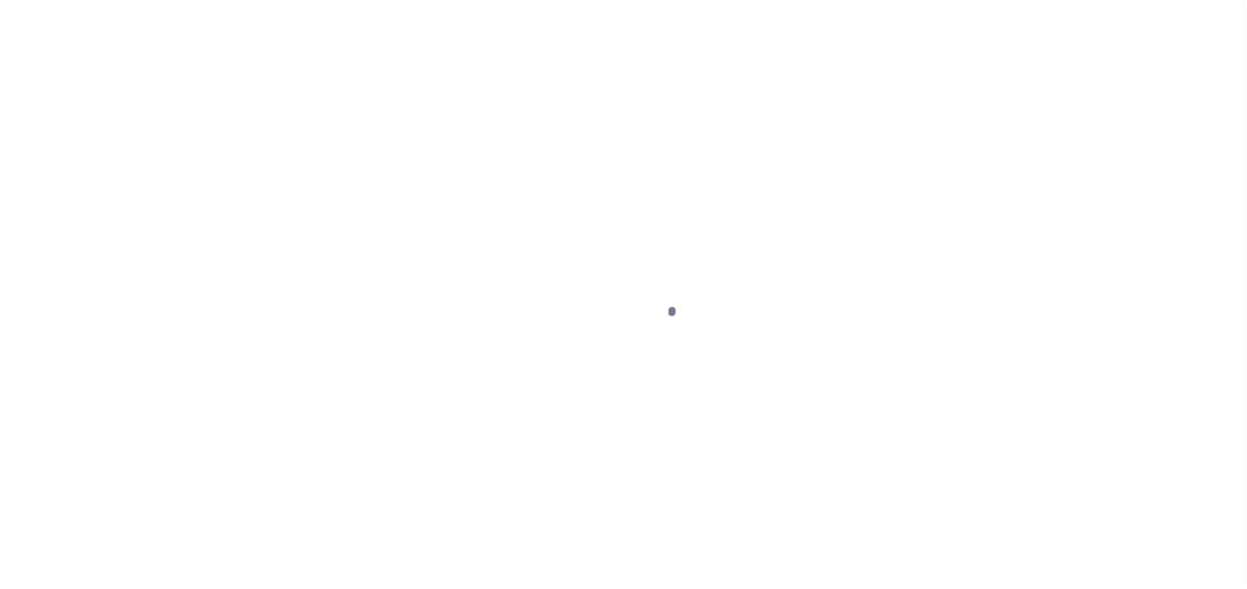
select select "OP2"
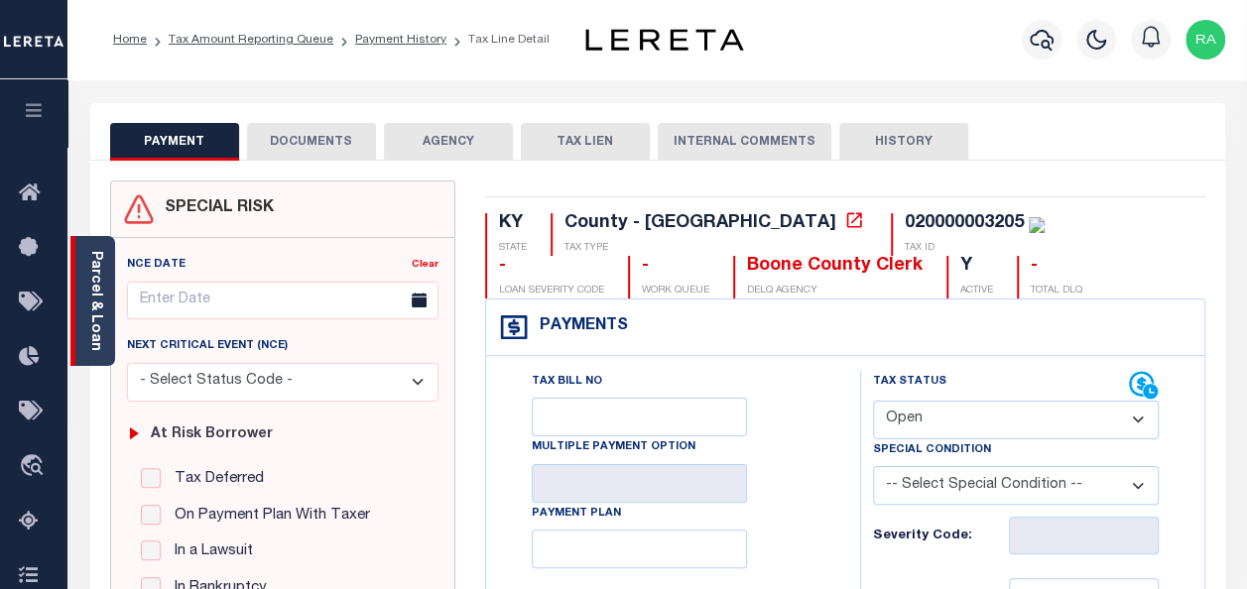
click at [93, 274] on link "Parcel & Loan" at bounding box center [95, 301] width 14 height 100
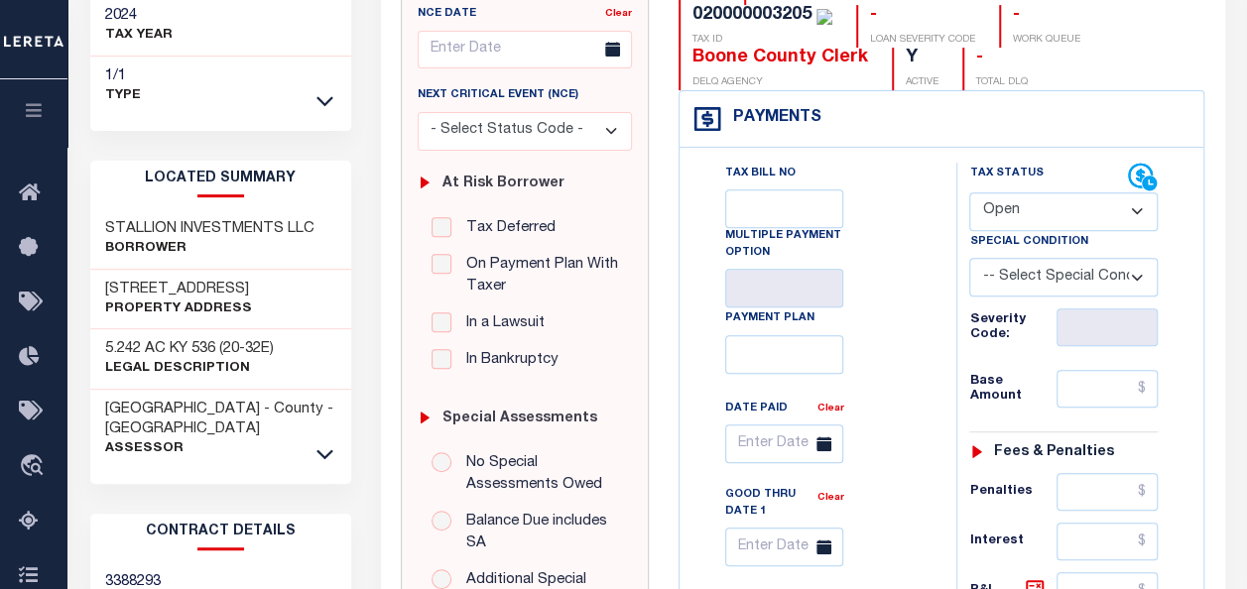
scroll to position [298, 0]
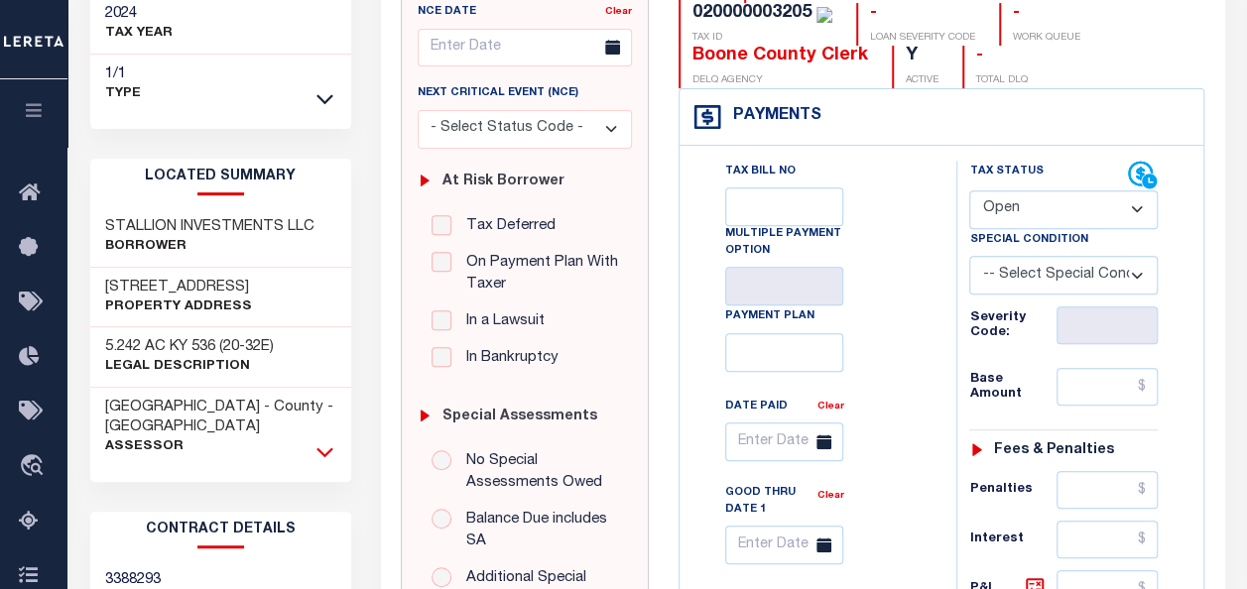
click at [322, 442] on icon at bounding box center [325, 452] width 17 height 21
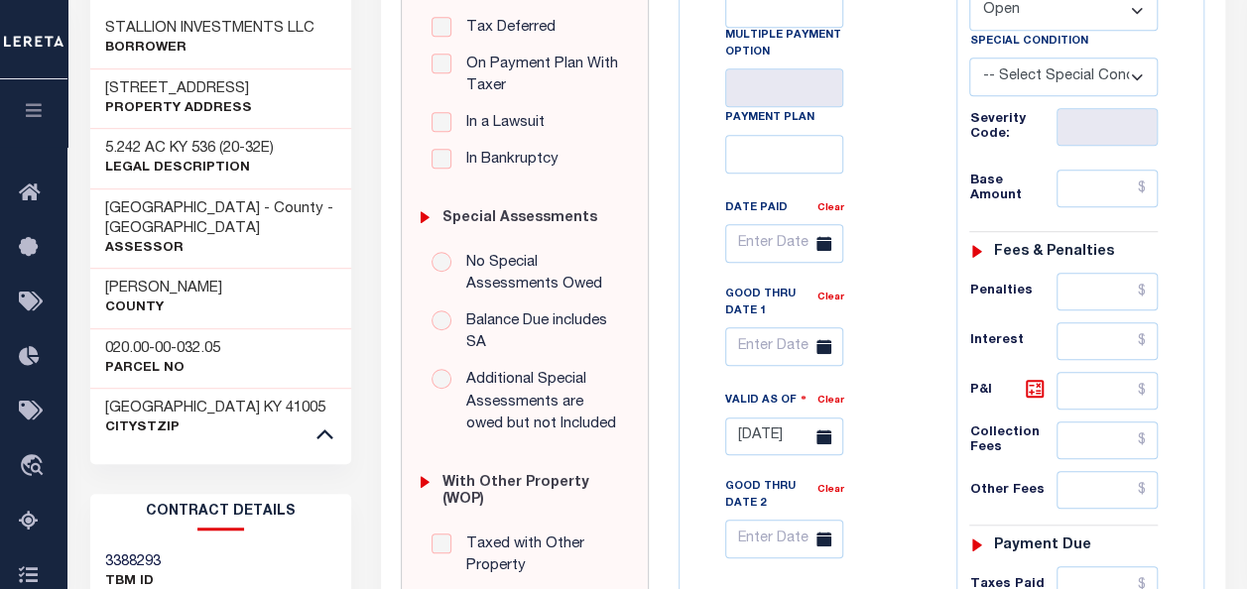
scroll to position [0, 0]
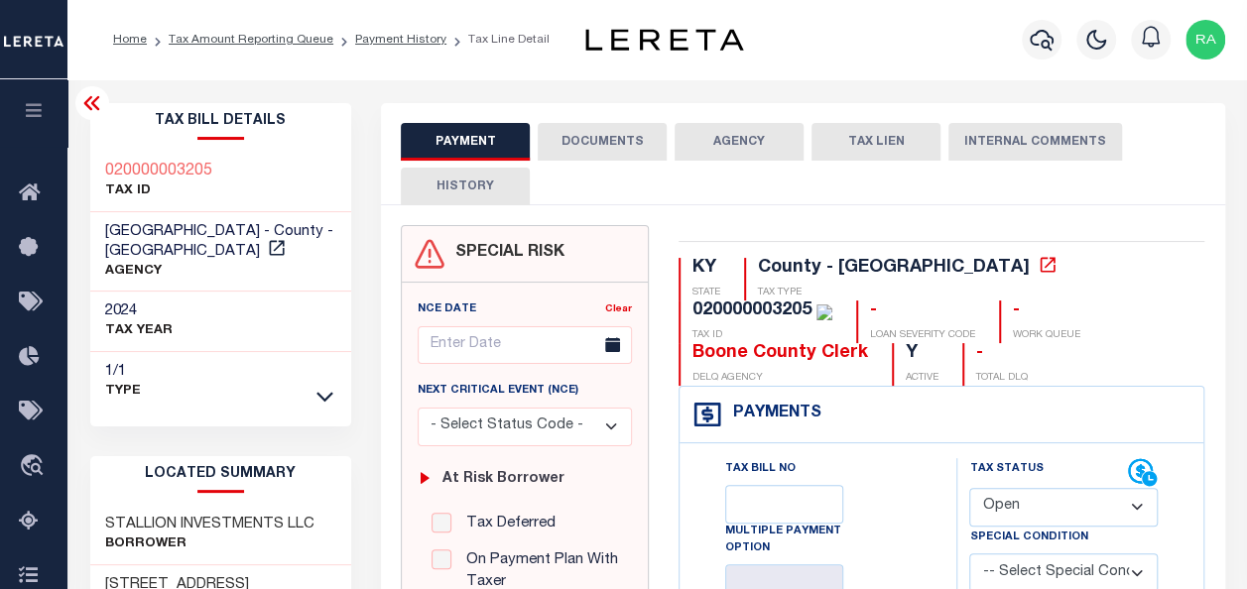
click at [572, 141] on button "DOCUMENTS" at bounding box center [602, 142] width 129 height 38
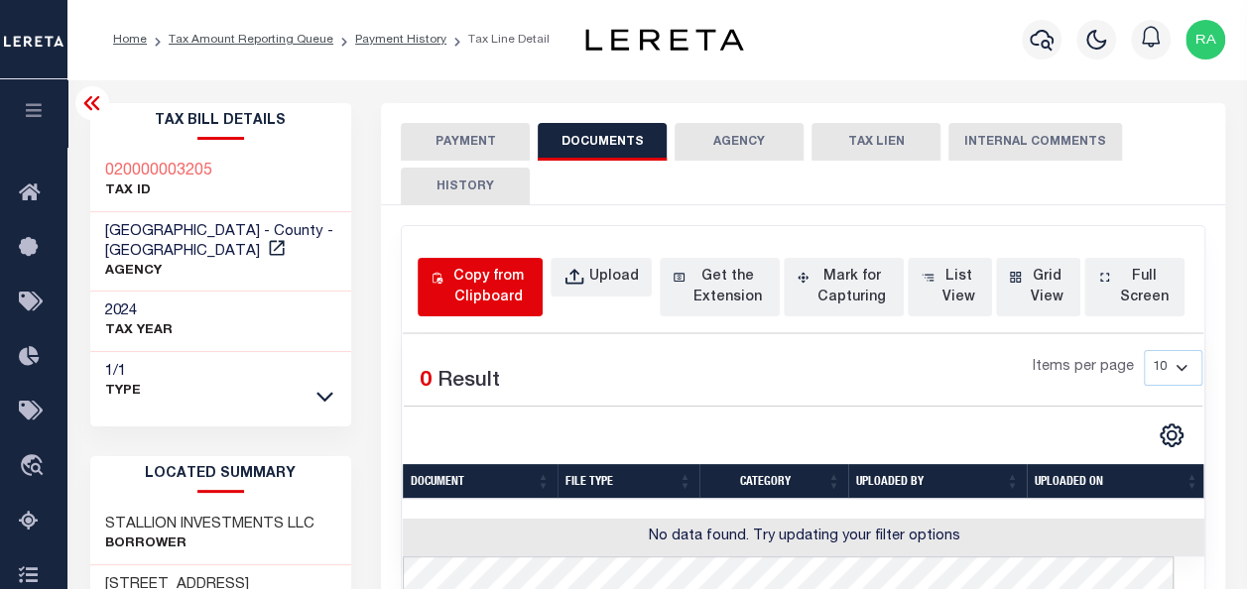
click at [489, 275] on div "Copy from Clipboard" at bounding box center [489, 288] width 82 height 42
select select "POP"
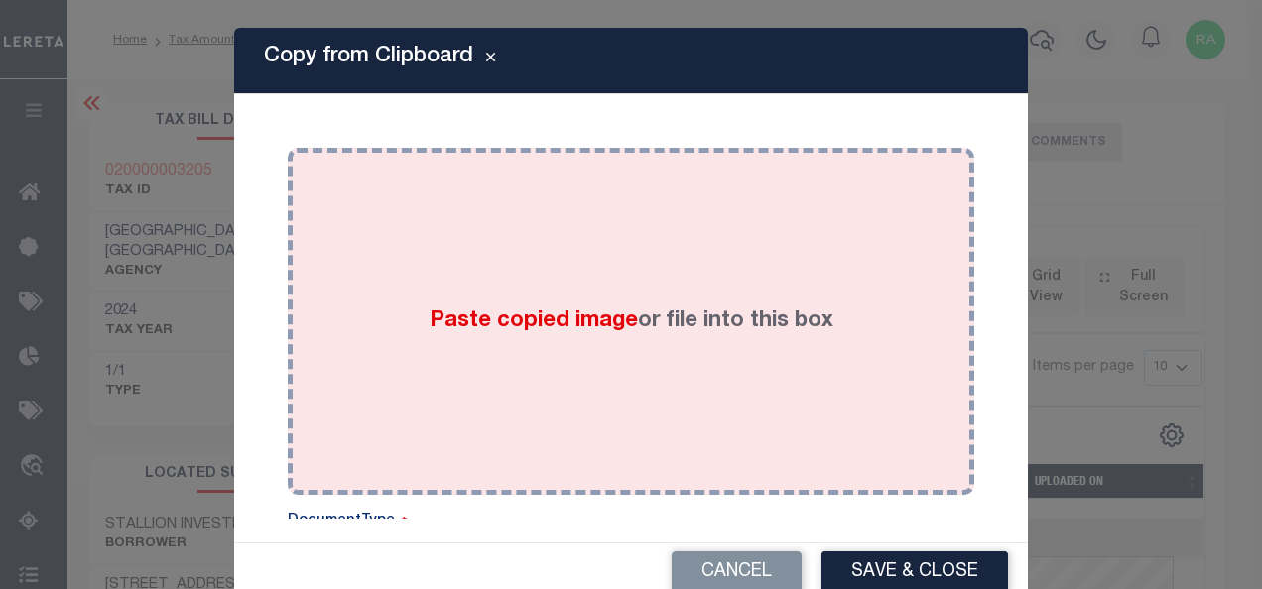
click at [526, 286] on div "Paste copied image or file into this box" at bounding box center [631, 322] width 657 height 318
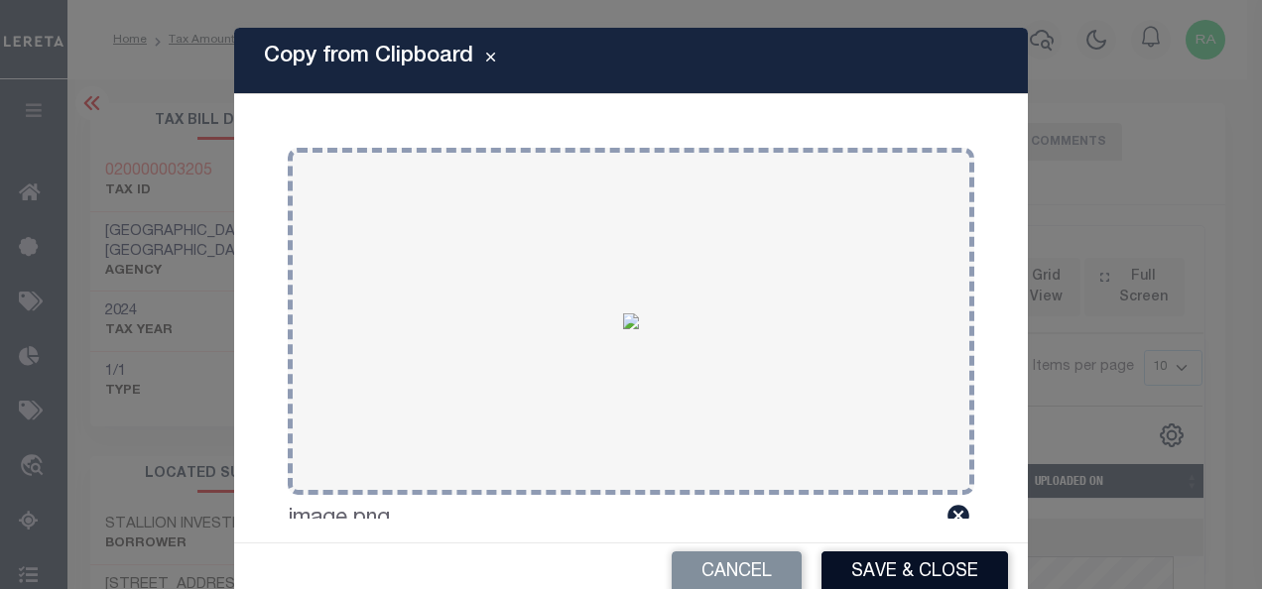
click at [879, 564] on button "Save & Close" at bounding box center [915, 573] width 187 height 43
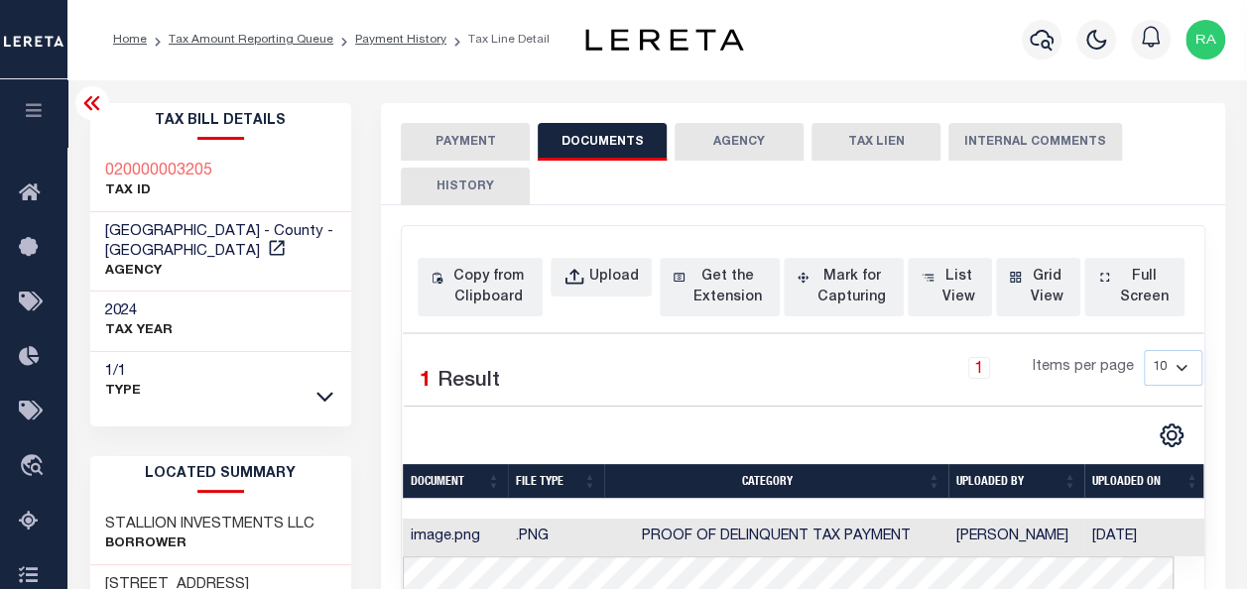
click at [449, 135] on button "PAYMENT" at bounding box center [465, 142] width 129 height 38
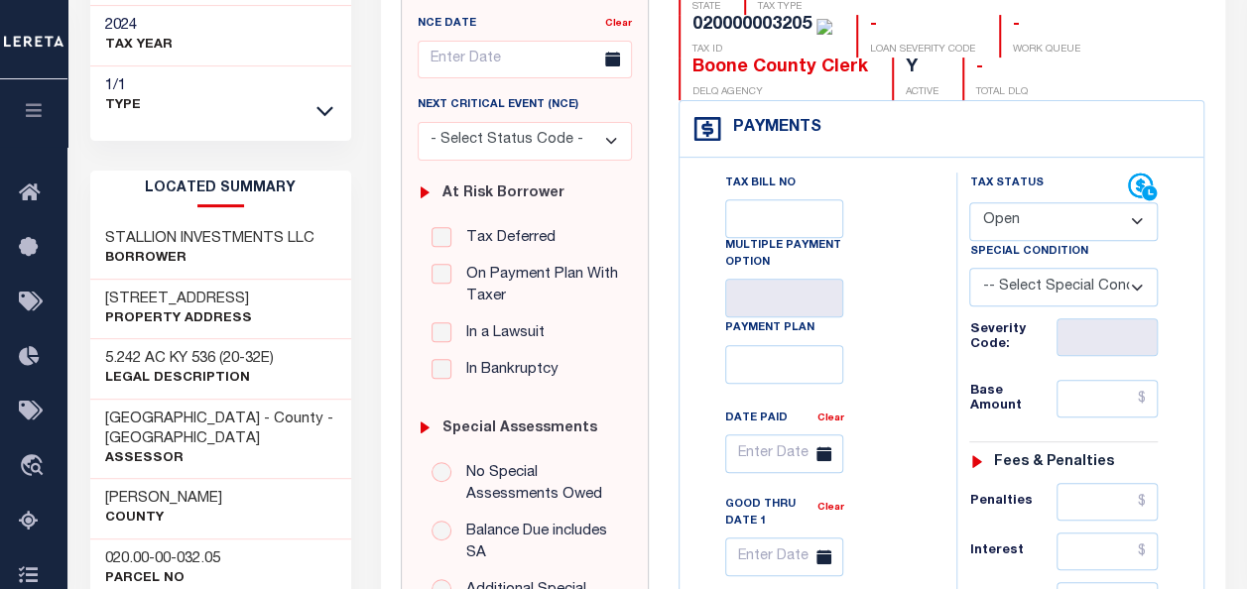
scroll to position [298, 0]
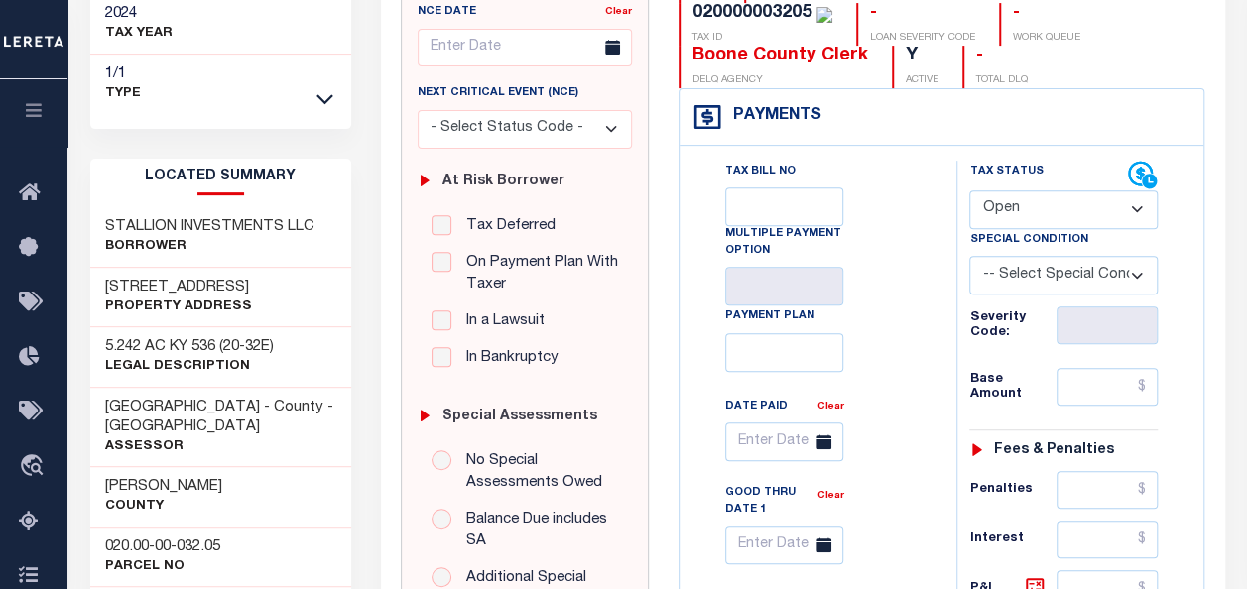
click at [1016, 205] on select "- Select Status Code - Open Due/Unpaid Paid Incomplete No Tax Due Internal Refu…" at bounding box center [1063, 210] width 189 height 39
select select "PYD"
click at [969, 191] on select "- Select Status Code - Open Due/Unpaid Paid Incomplete No Tax Due Internal Refu…" at bounding box center [1063, 210] width 189 height 39
type input "[DATE]"
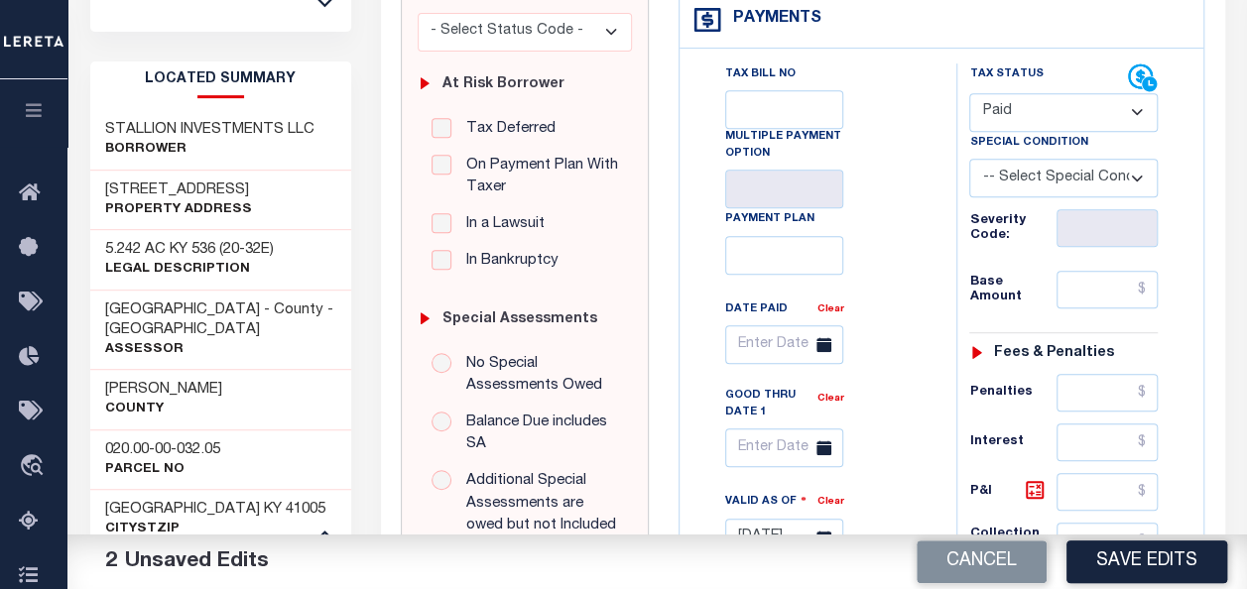
scroll to position [496, 0]
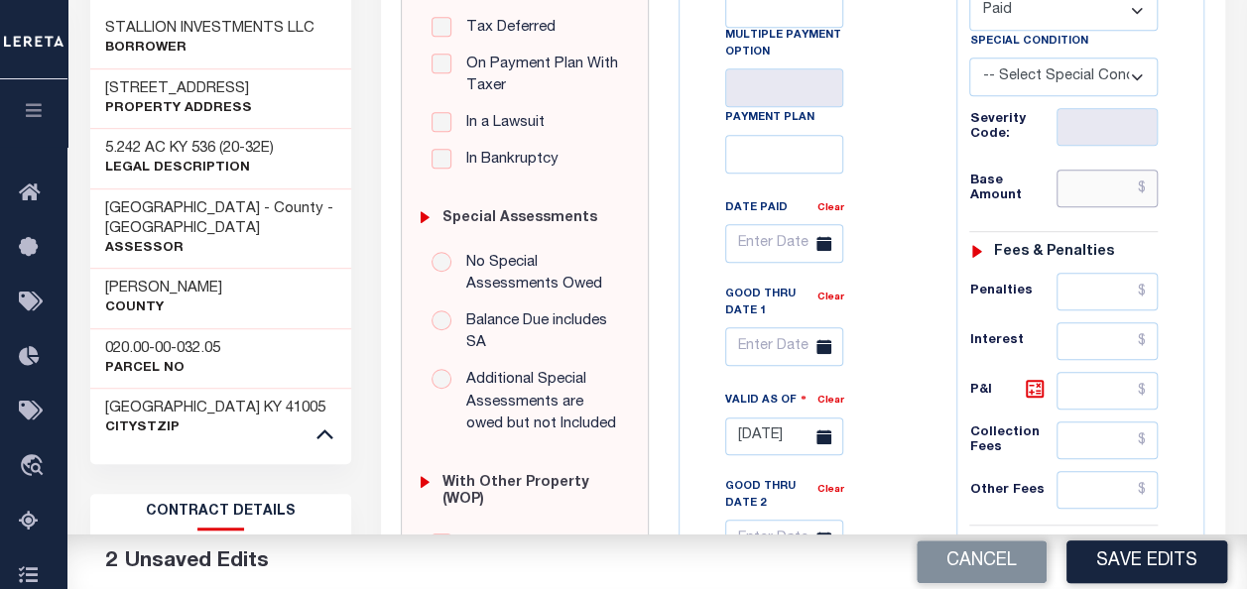
click at [1117, 192] on input "text" at bounding box center [1107, 189] width 101 height 38
type input "$0.00"
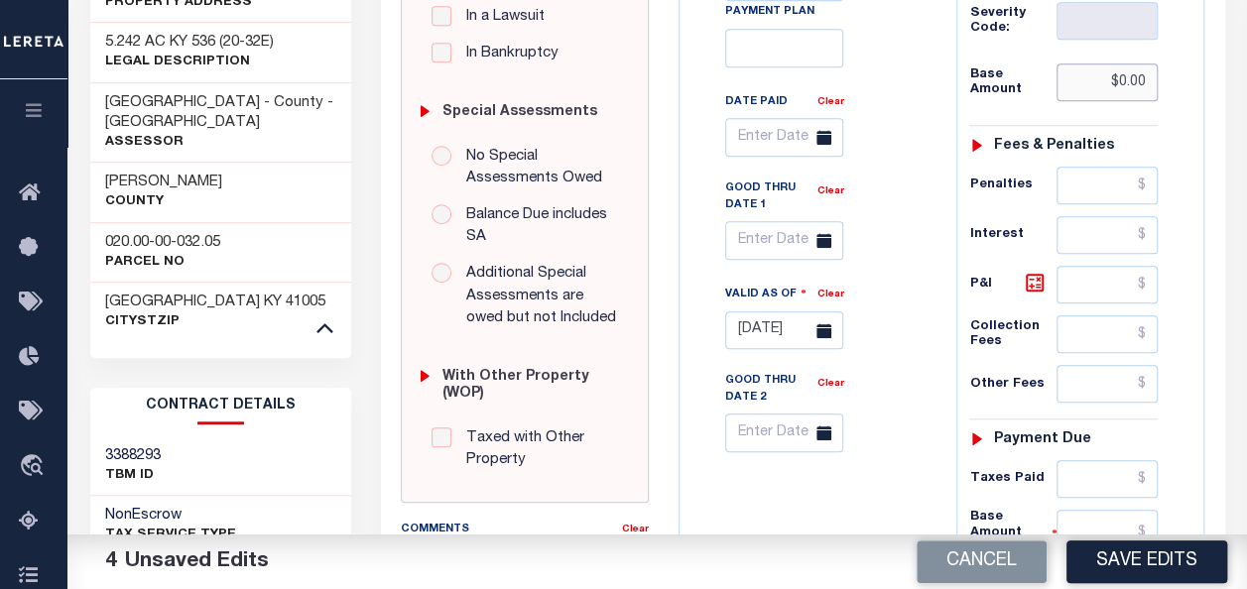
scroll to position [996, 0]
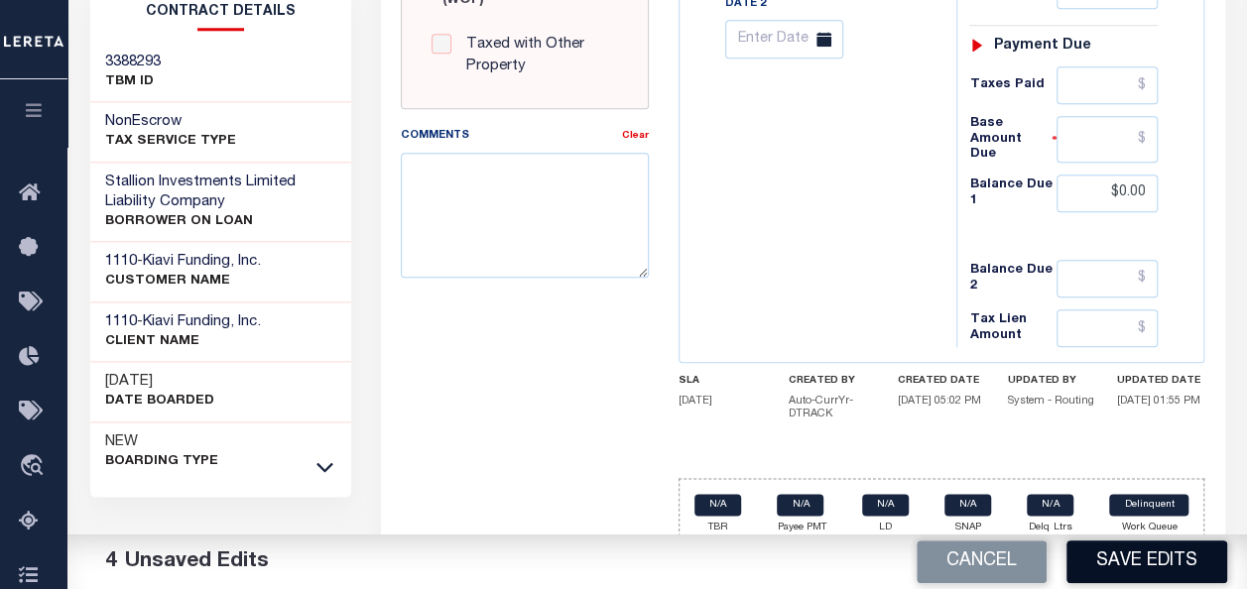
click at [1125, 558] on button "Save Edits" at bounding box center [1147, 562] width 161 height 43
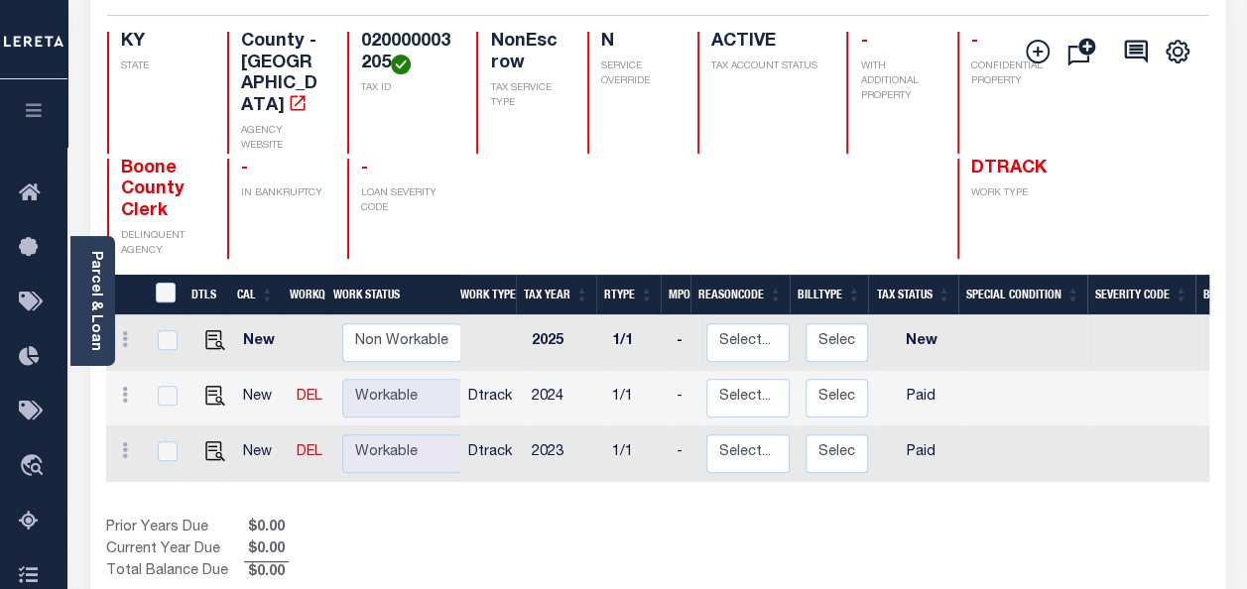
scroll to position [198, 0]
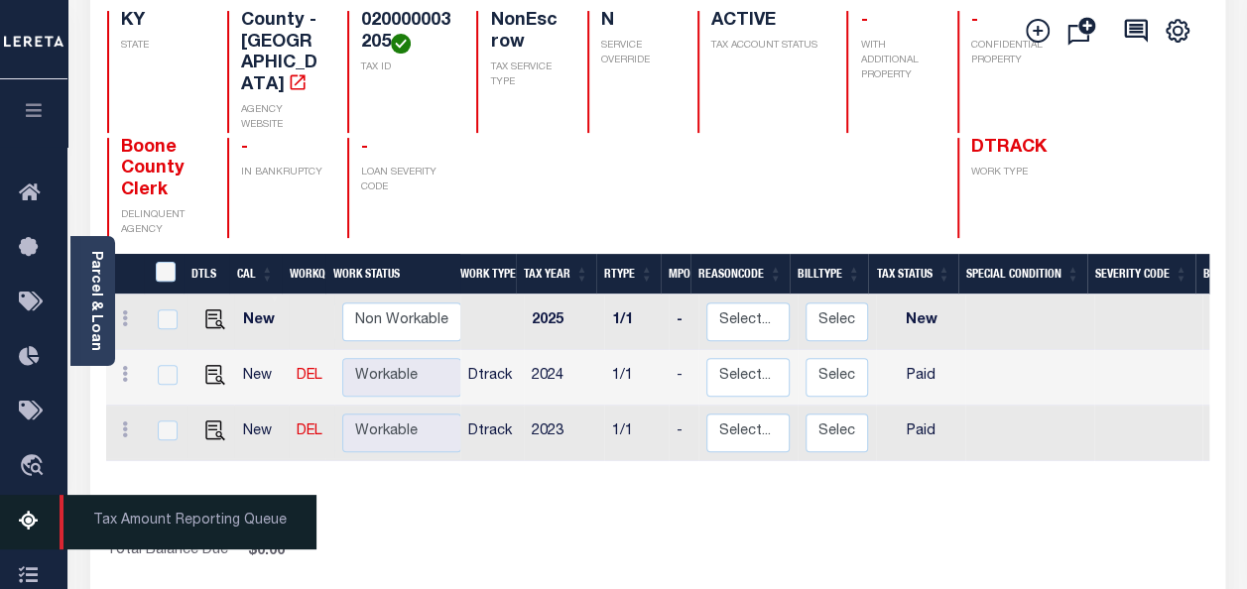
click at [28, 526] on icon at bounding box center [35, 522] width 32 height 25
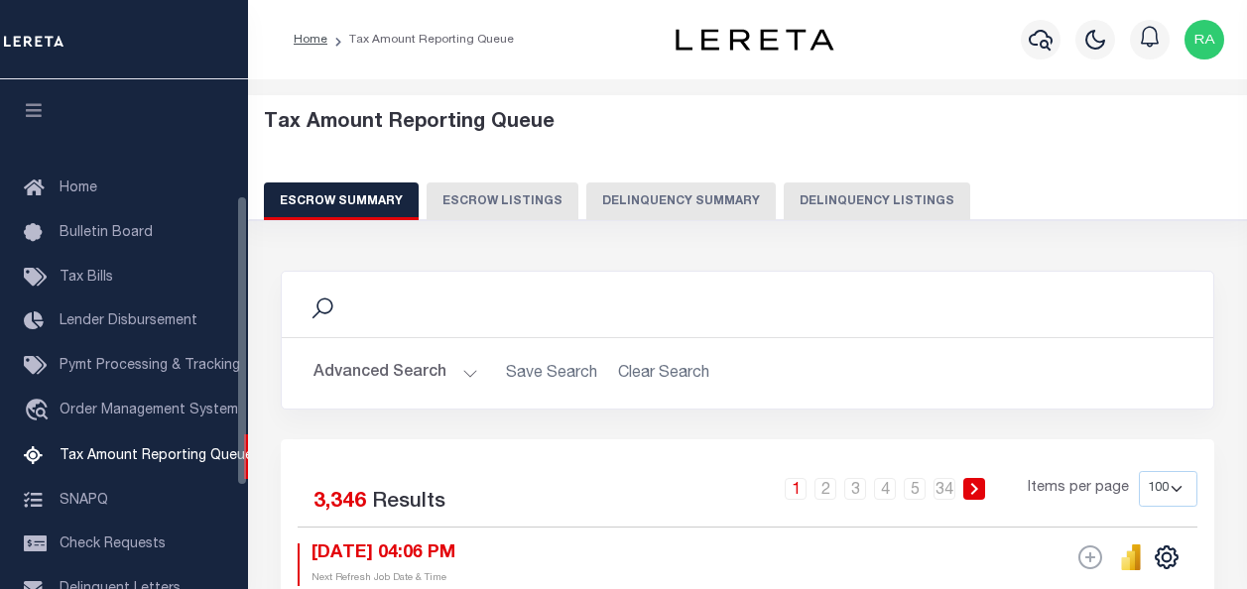
click at [849, 204] on button "Delinquency Listings" at bounding box center [877, 202] width 187 height 38
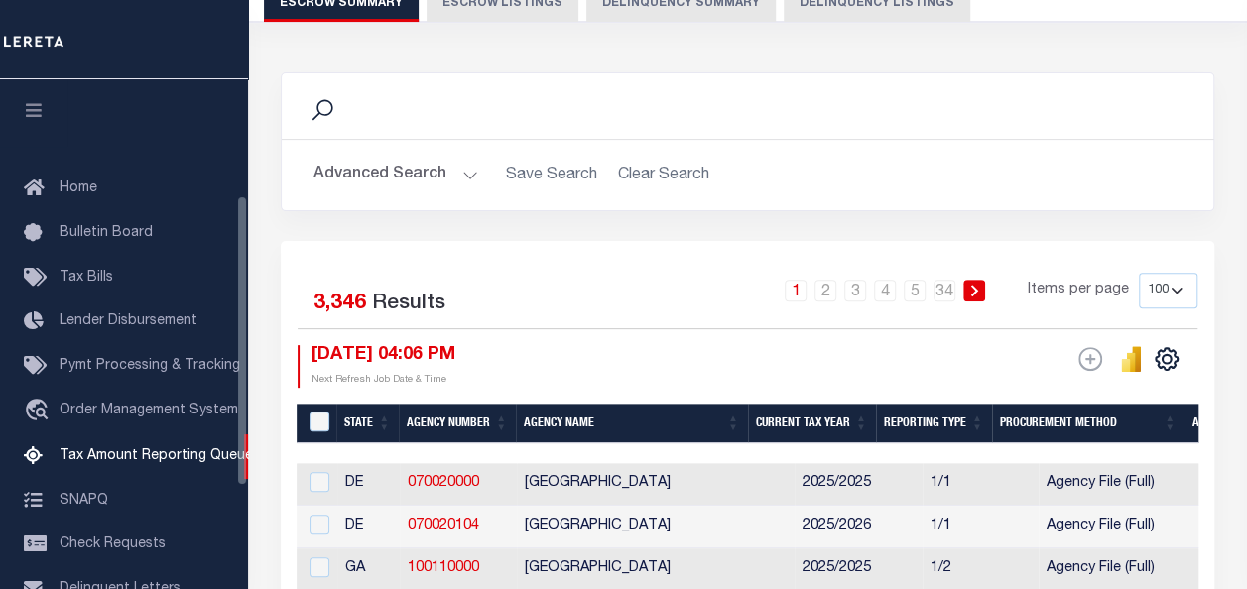
select select "100"
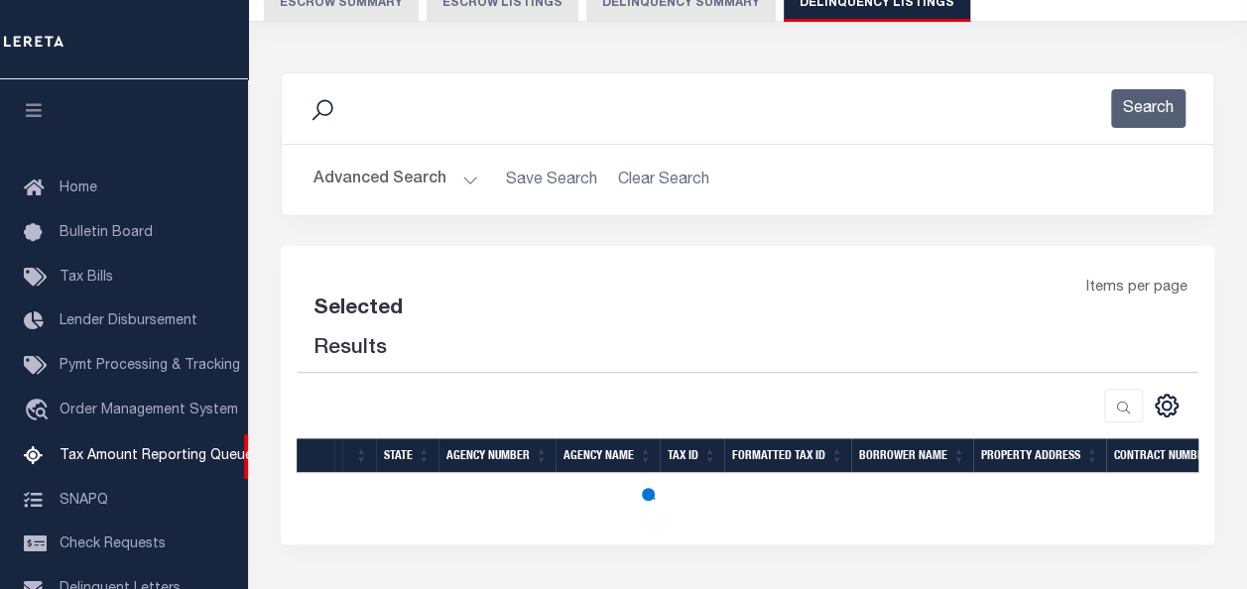
scroll to position [202, 0]
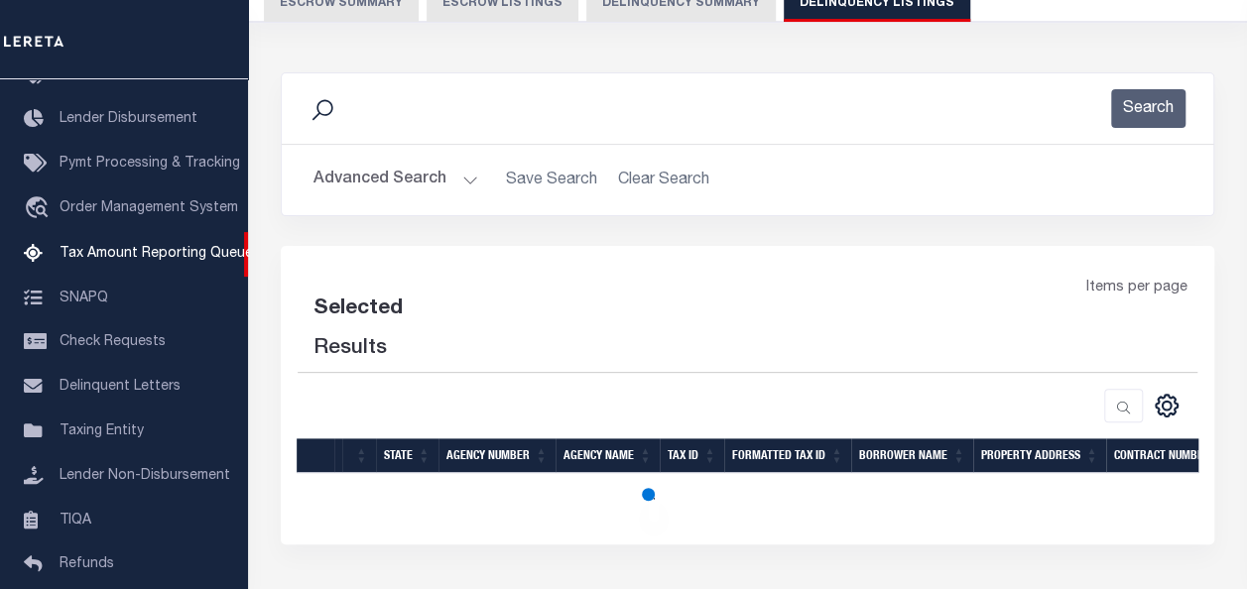
select select "100"
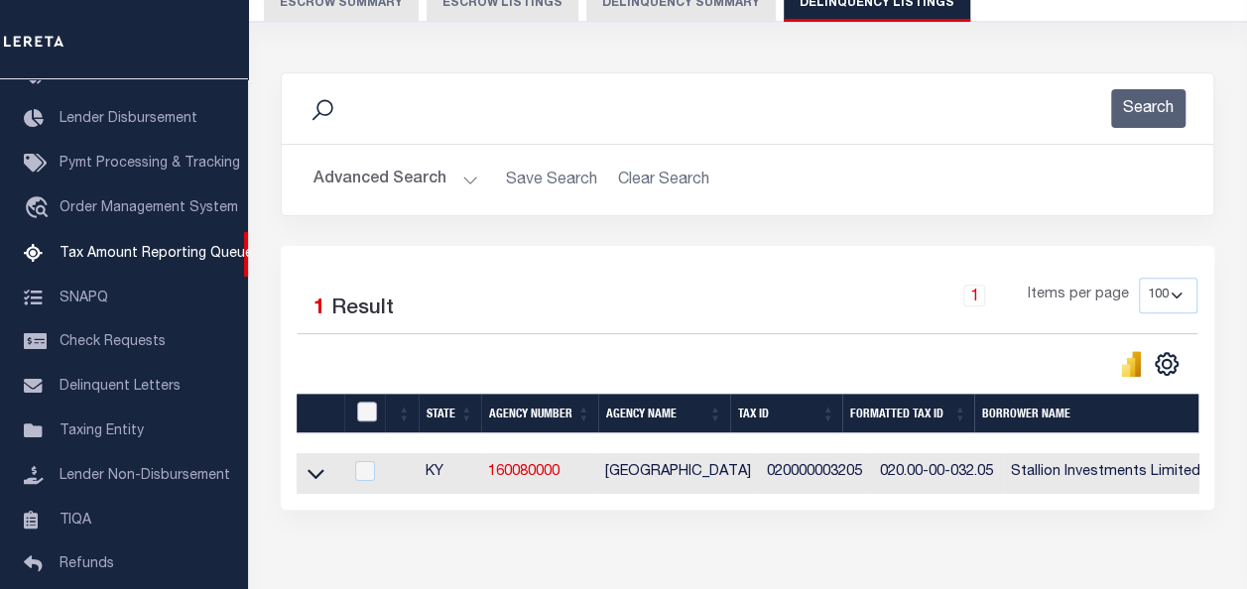
click at [366, 413] on input "checkbox" at bounding box center [367, 412] width 20 height 20
checkbox input "true"
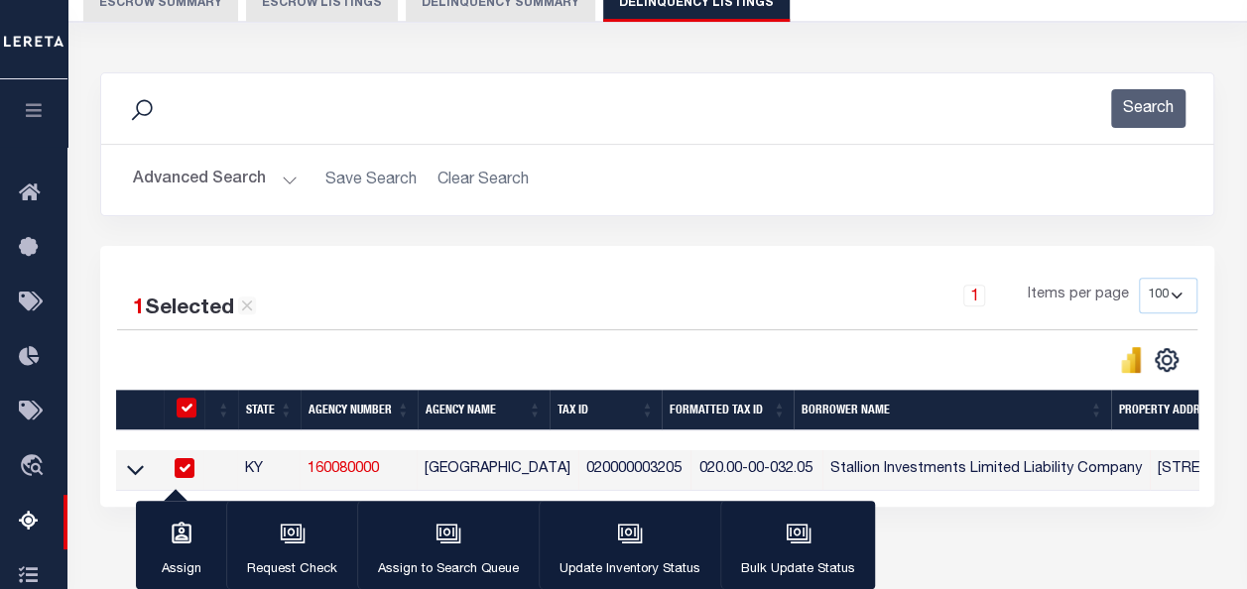
scroll to position [397, 0]
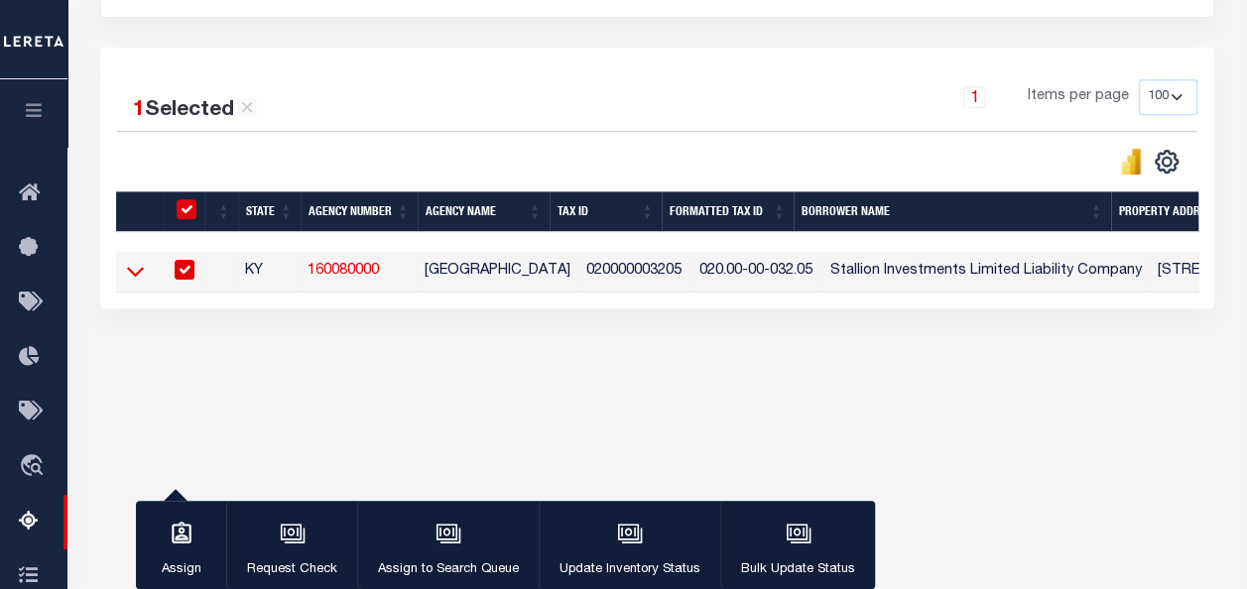
click at [137, 280] on icon at bounding box center [135, 271] width 17 height 21
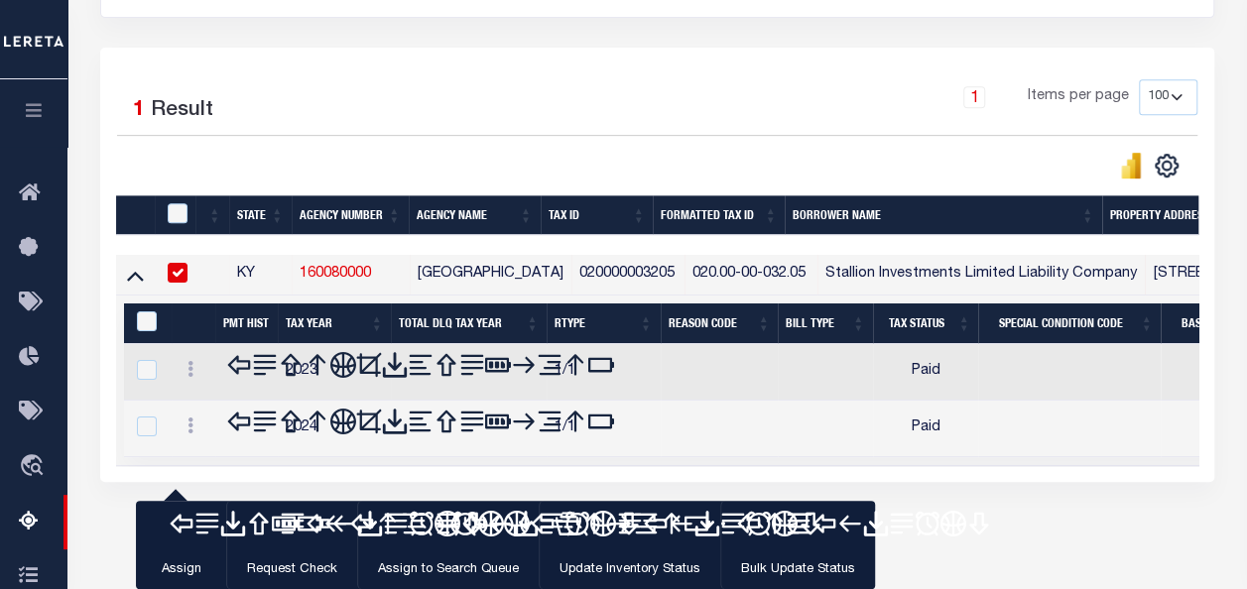
scroll to position [462, 0]
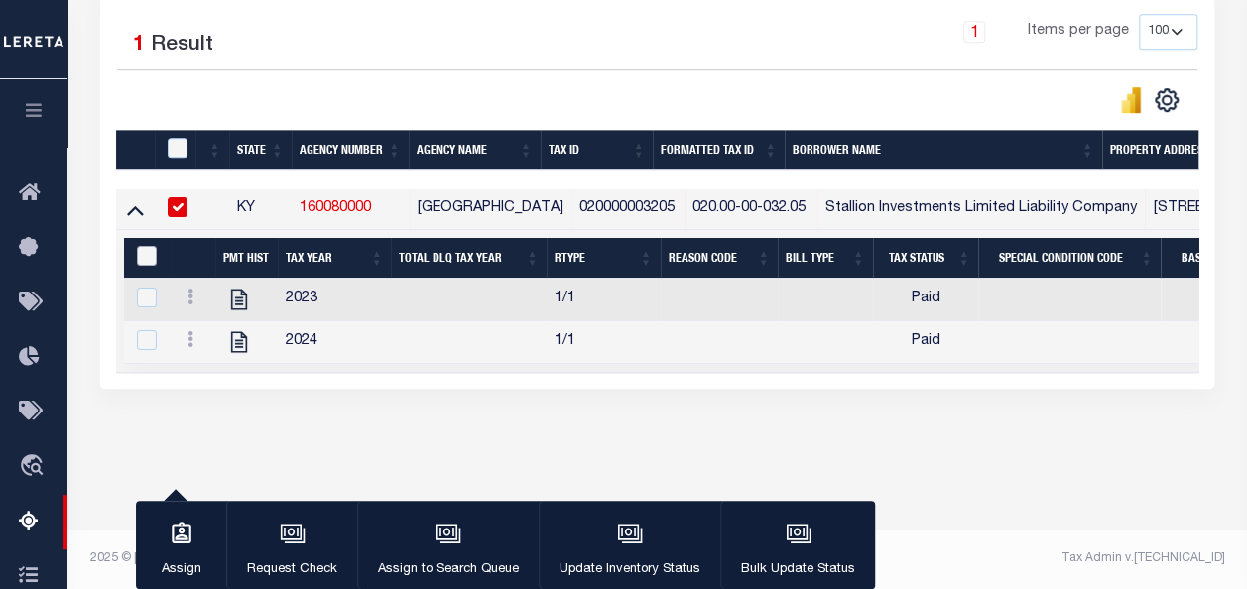
click at [145, 255] on input "&nbsp;" at bounding box center [147, 256] width 20 height 20
checkbox input "true"
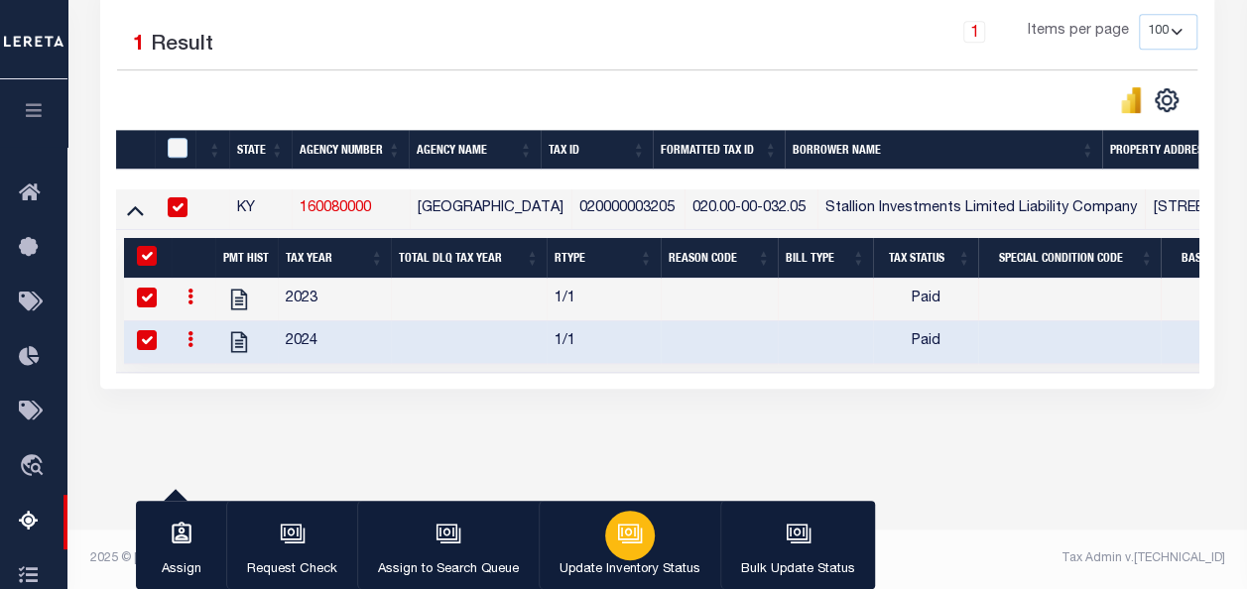
click at [625, 537] on icon "button" at bounding box center [628, 532] width 15 height 9
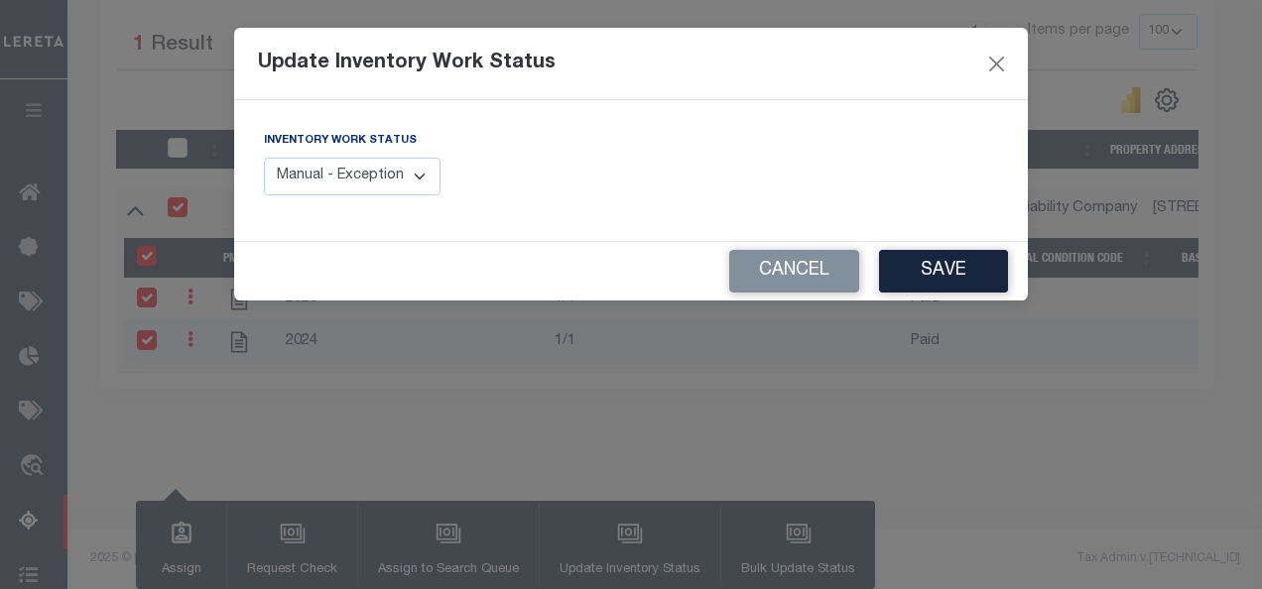
click at [429, 177] on select "Manual - Exception Pended - Awaiting Search Late Add Exception Completed" at bounding box center [352, 177] width 177 height 39
select select "4"
click at [264, 158] on select "Manual - Exception Pended - Awaiting Search Late Add Exception Completed" at bounding box center [352, 177] width 177 height 39
click at [946, 275] on button "Save" at bounding box center [943, 271] width 129 height 43
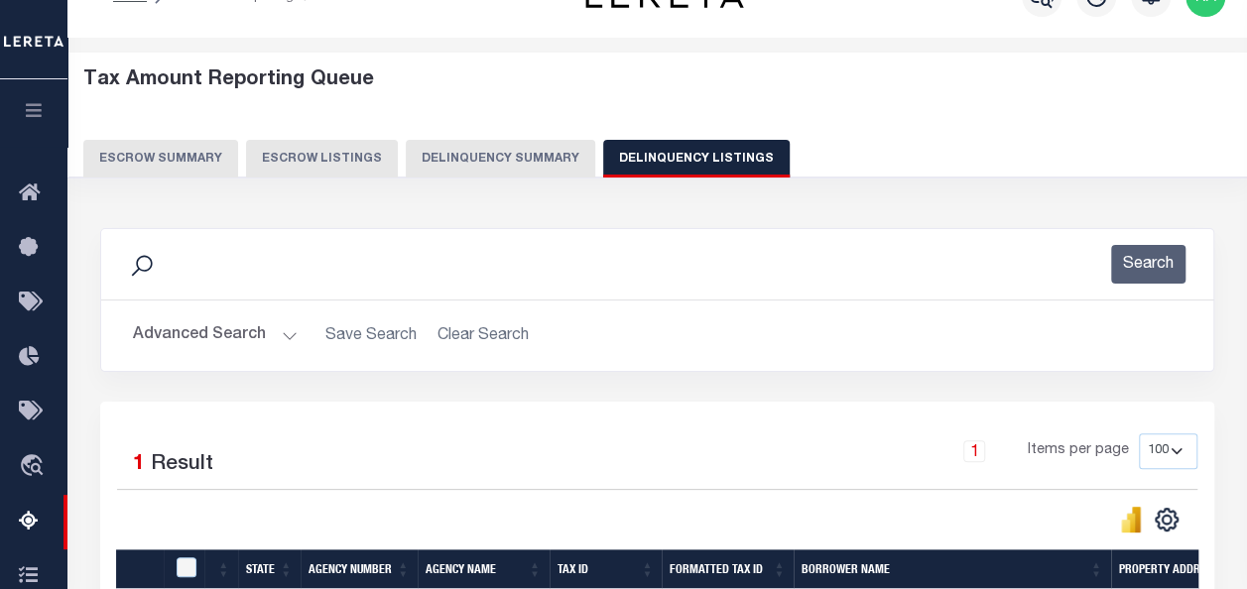
scroll to position [0, 0]
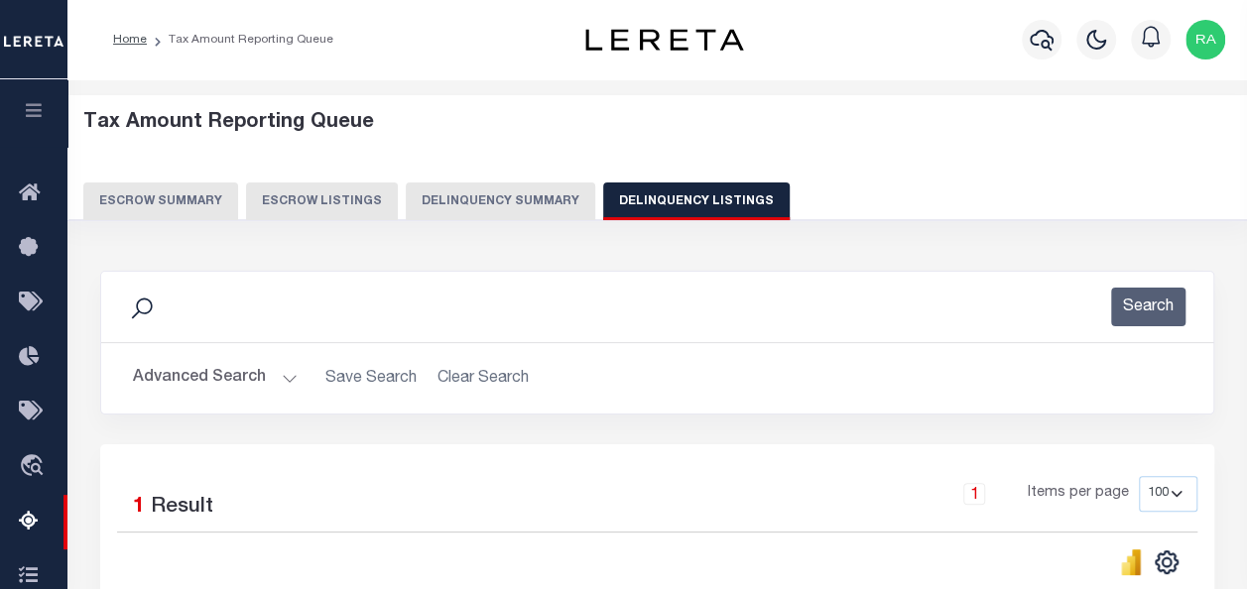
click at [647, 198] on button "Delinquency Listings" at bounding box center [696, 202] width 187 height 38
select select
select select "100"
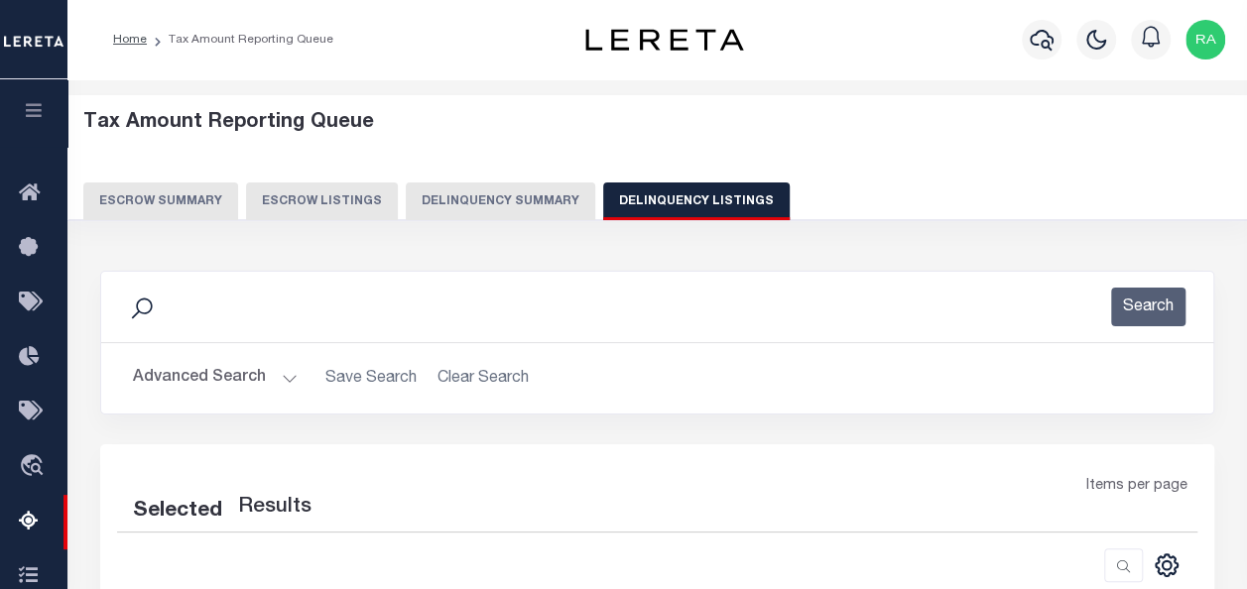
select select "100"
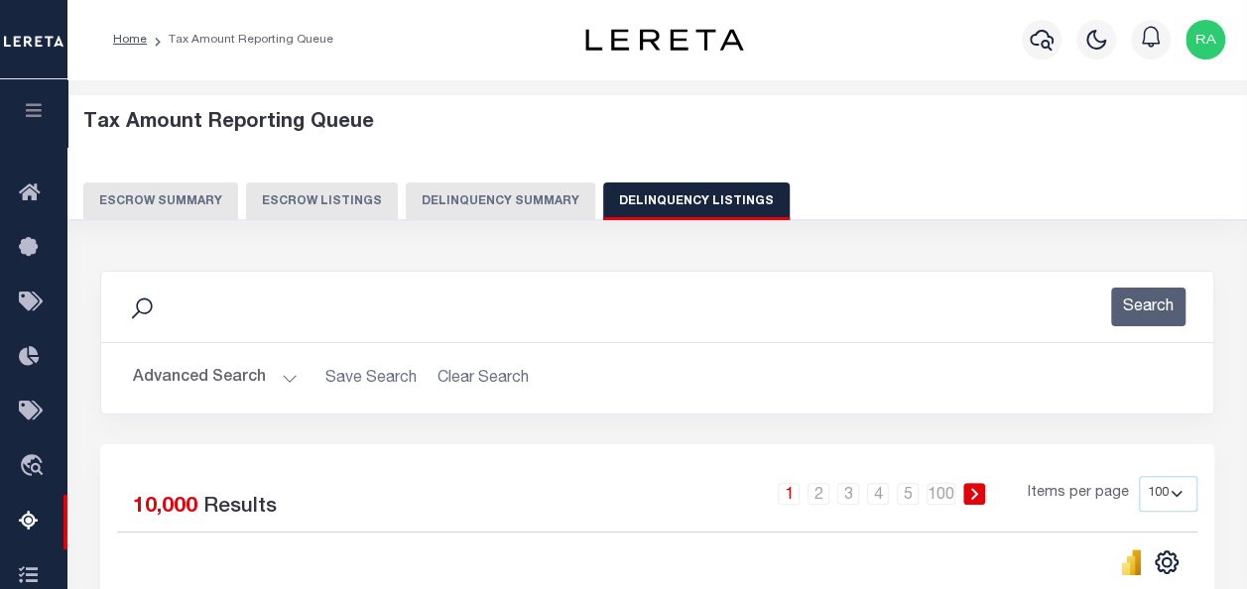
click at [167, 374] on button "Advanced Search" at bounding box center [215, 378] width 165 height 39
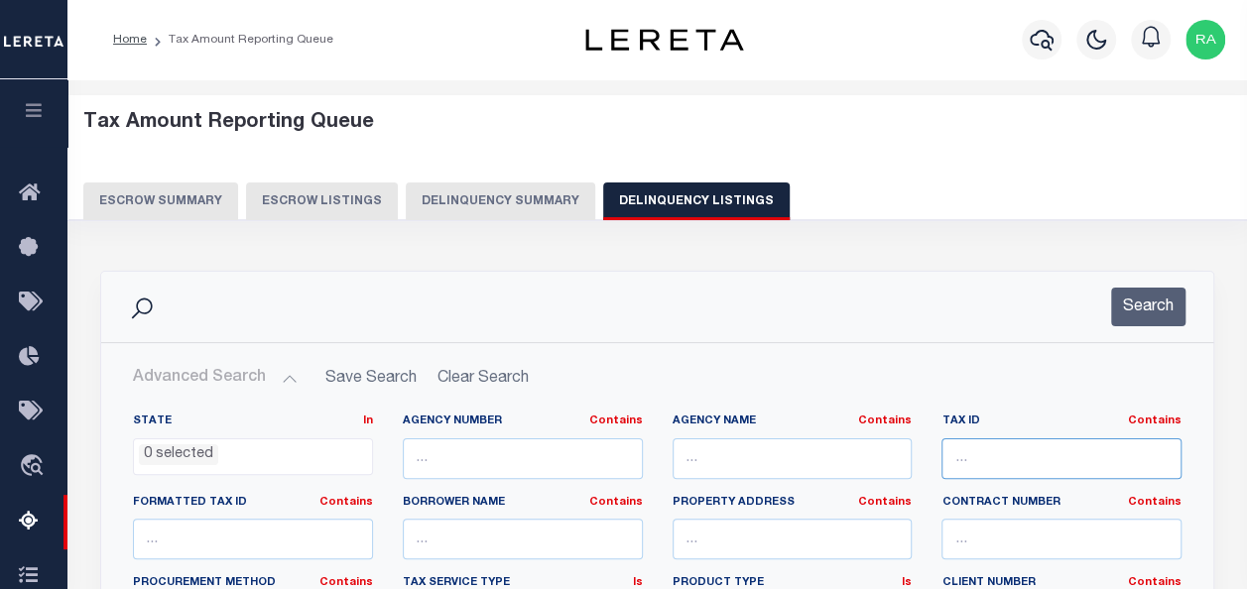
click at [976, 453] on input "text" at bounding box center [1062, 459] width 240 height 41
paste input "051000300402"
type input "051000300402"
click at [1148, 302] on button "Search" at bounding box center [1148, 307] width 74 height 39
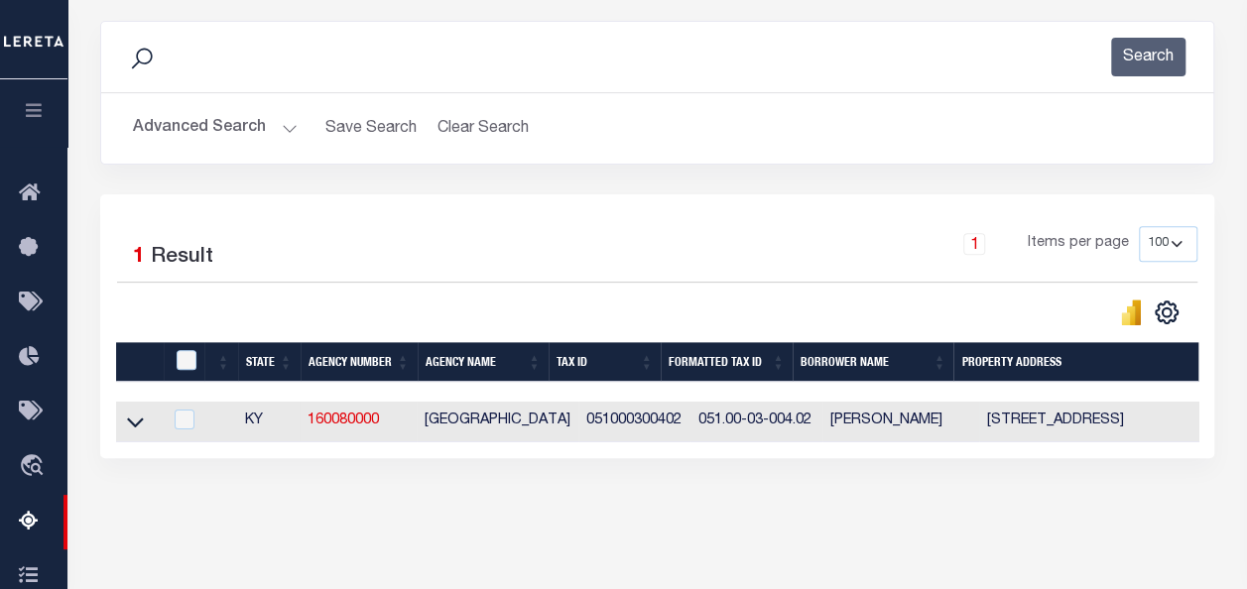
scroll to position [298, 0]
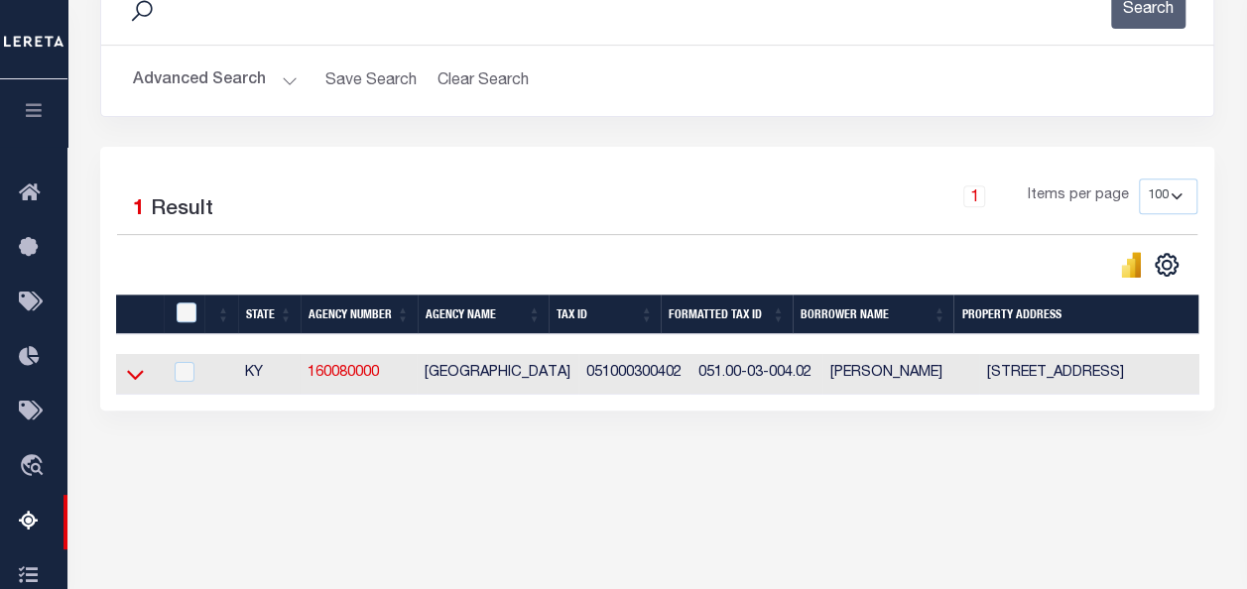
click at [132, 378] on icon at bounding box center [135, 376] width 17 height 10
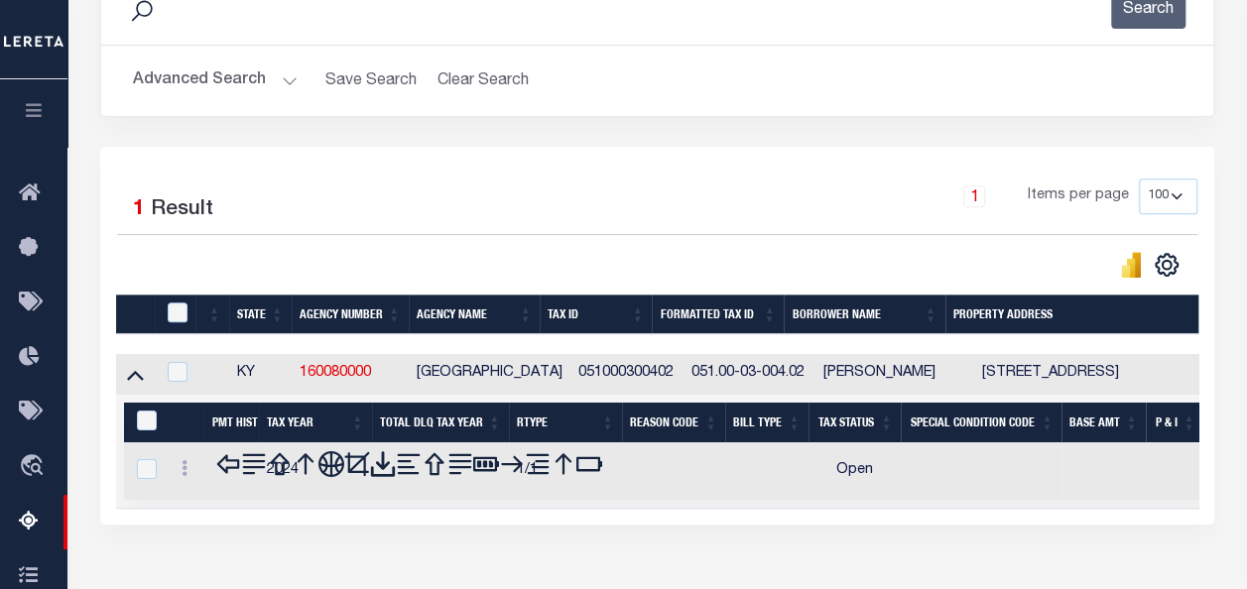
scroll to position [462, 0]
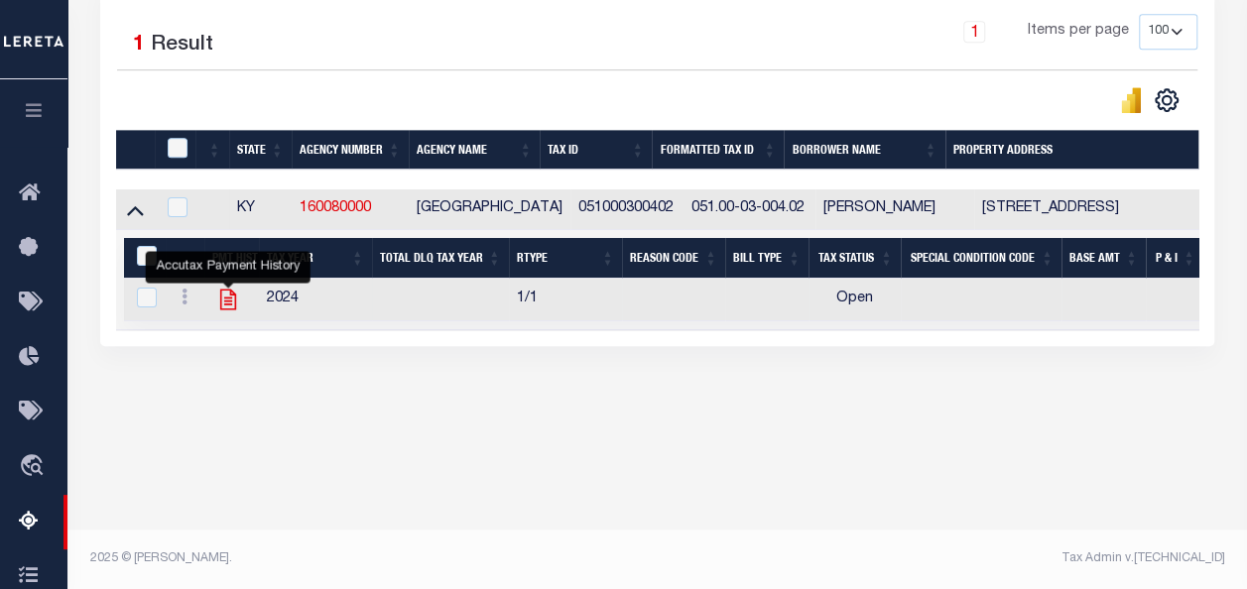
click at [223, 301] on icon "" at bounding box center [228, 300] width 26 height 26
checkbox input "true"
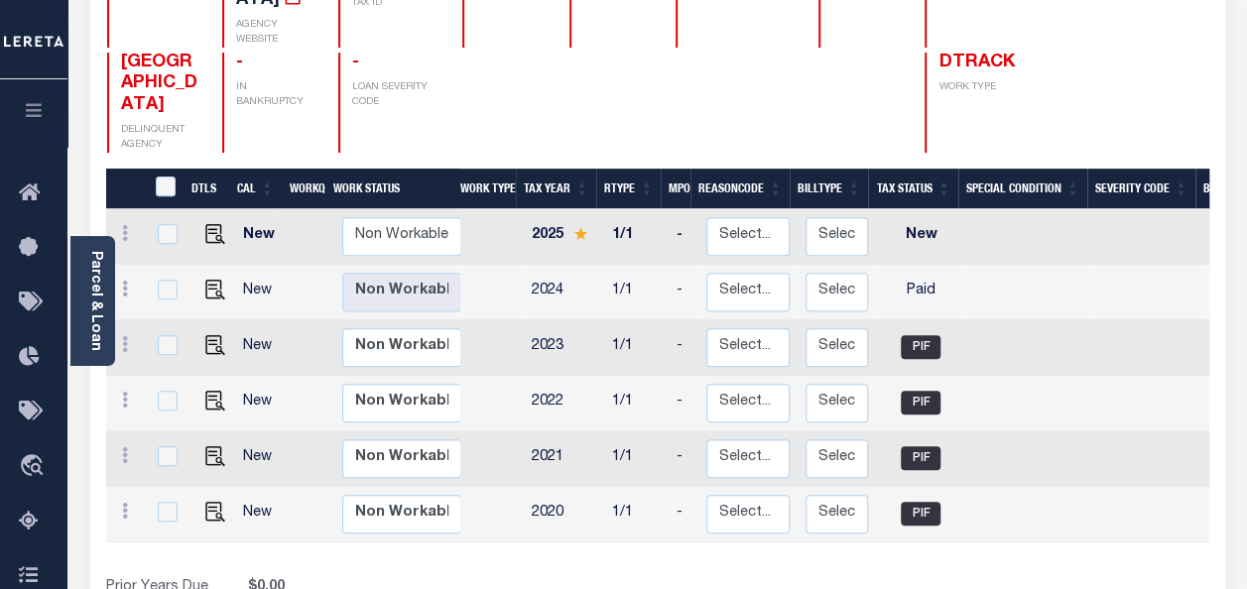
scroll to position [298, 0]
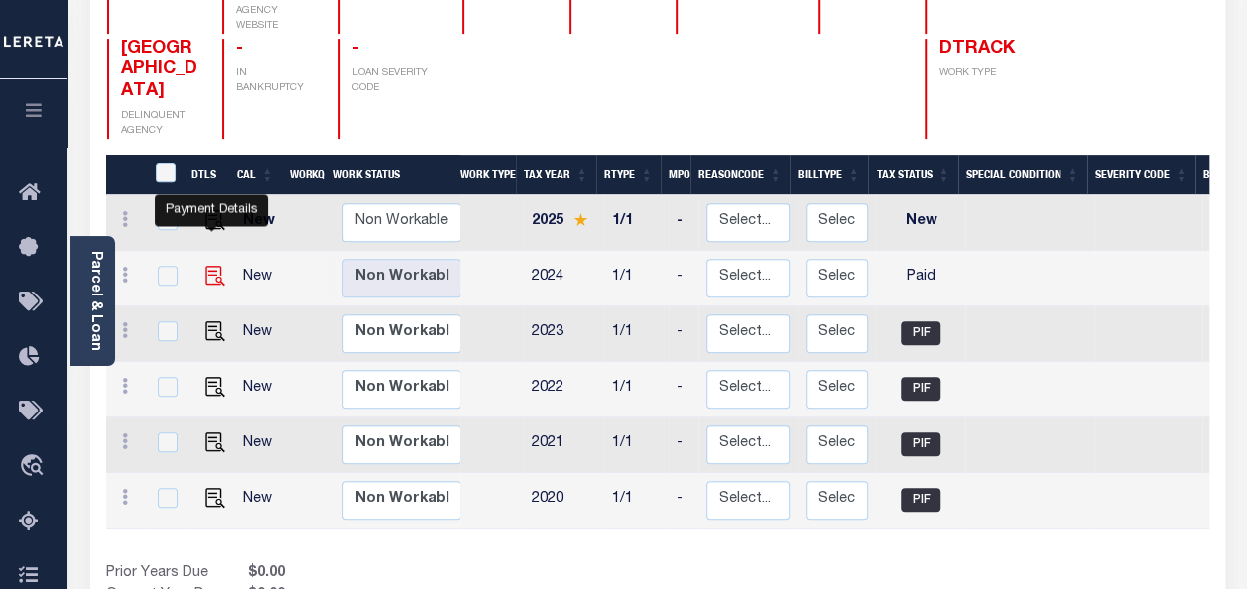
click at [208, 266] on img "" at bounding box center [215, 276] width 20 height 20
checkbox input "true"
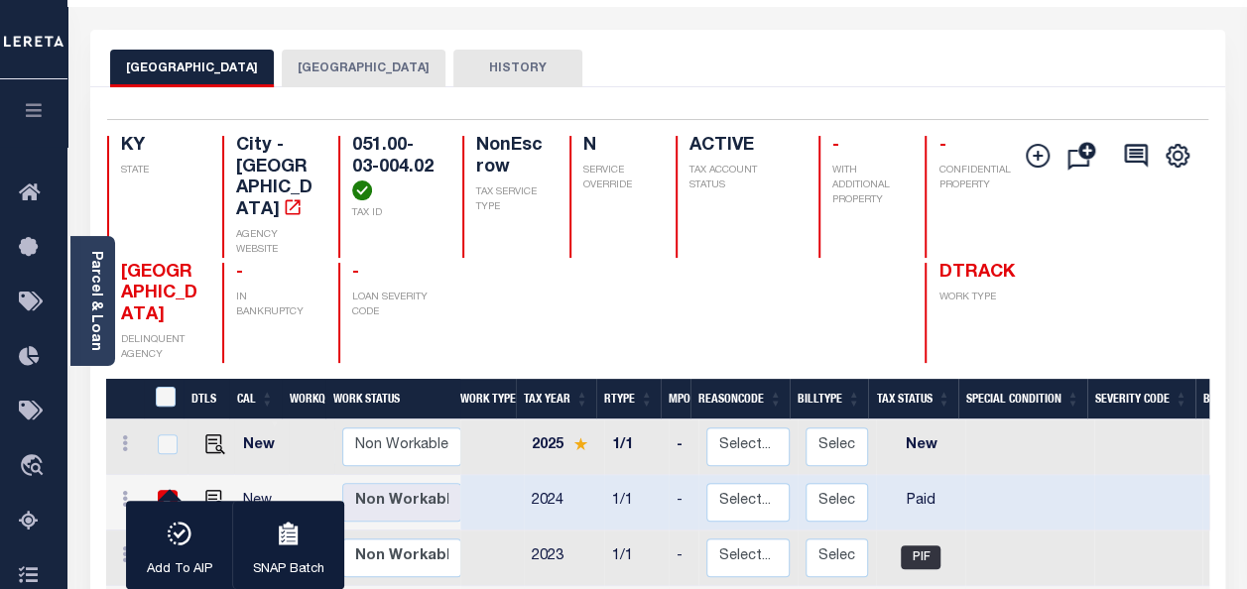
scroll to position [0, 0]
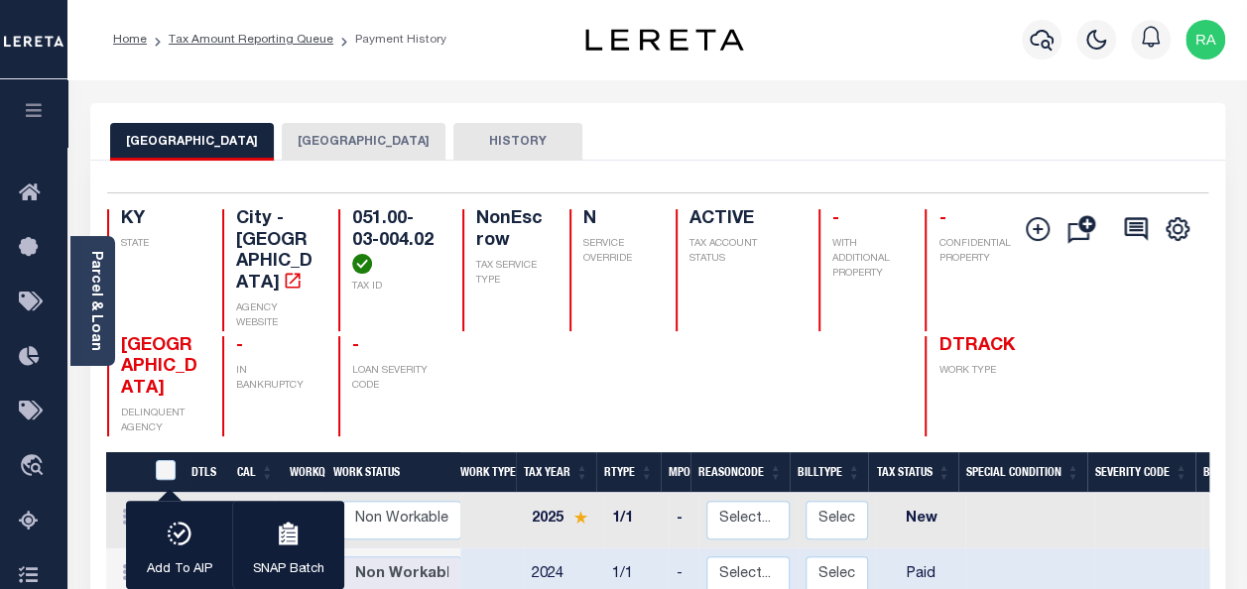
click at [317, 151] on button "[GEOGRAPHIC_DATA]" at bounding box center [364, 142] width 164 height 38
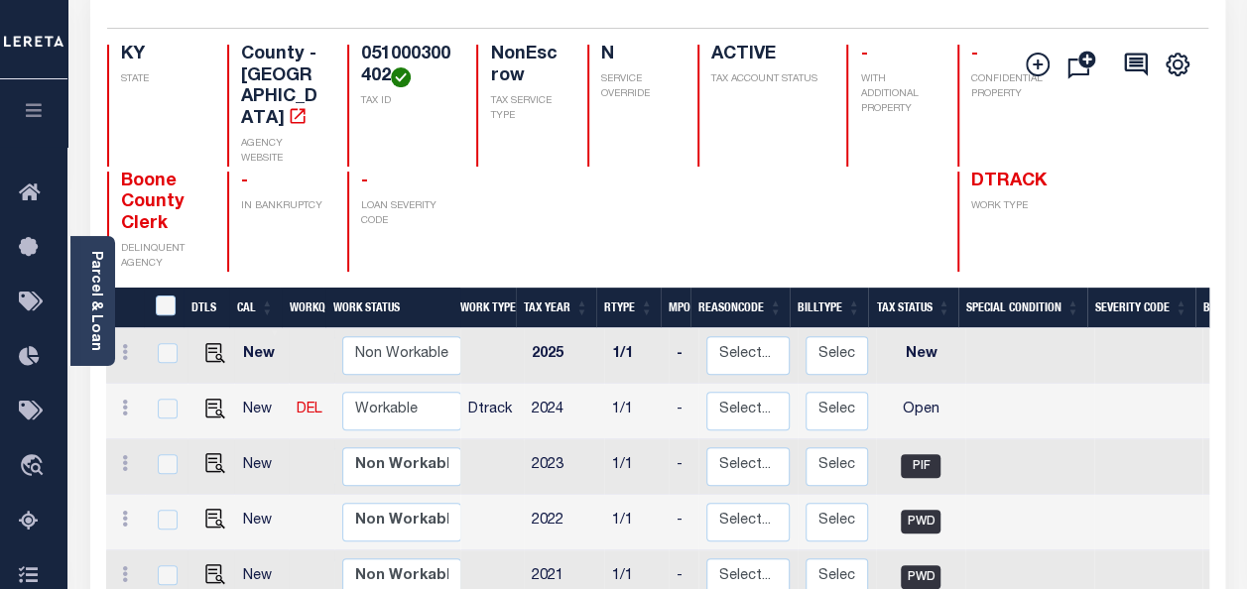
scroll to position [298, 0]
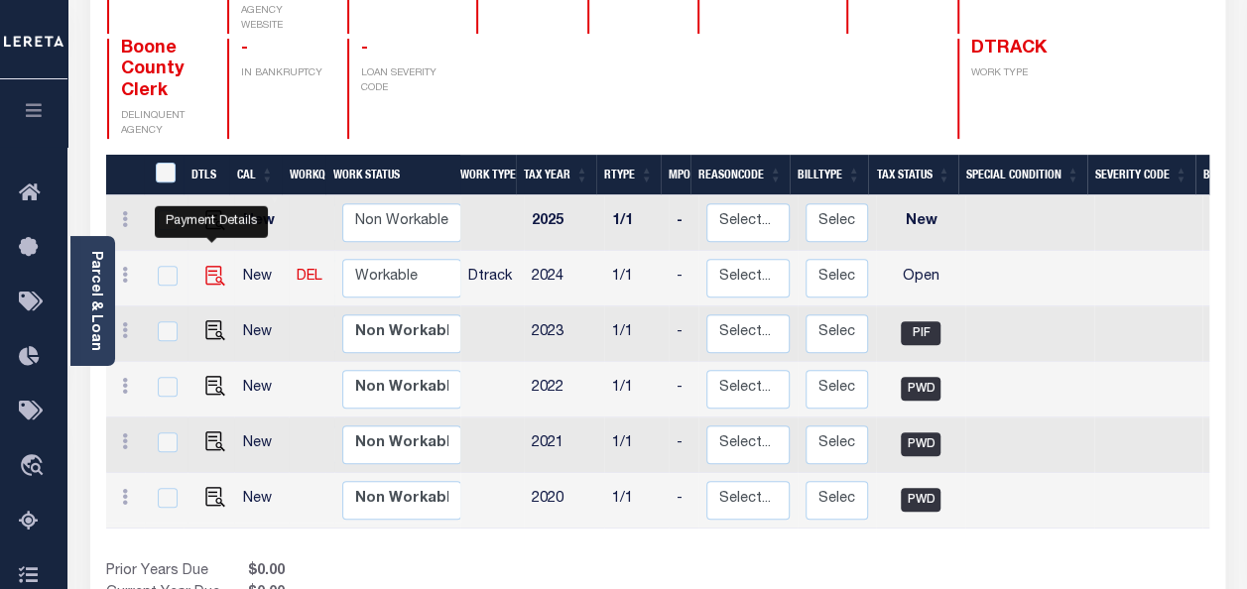
click at [206, 266] on img "" at bounding box center [215, 276] width 20 height 20
checkbox input "true"
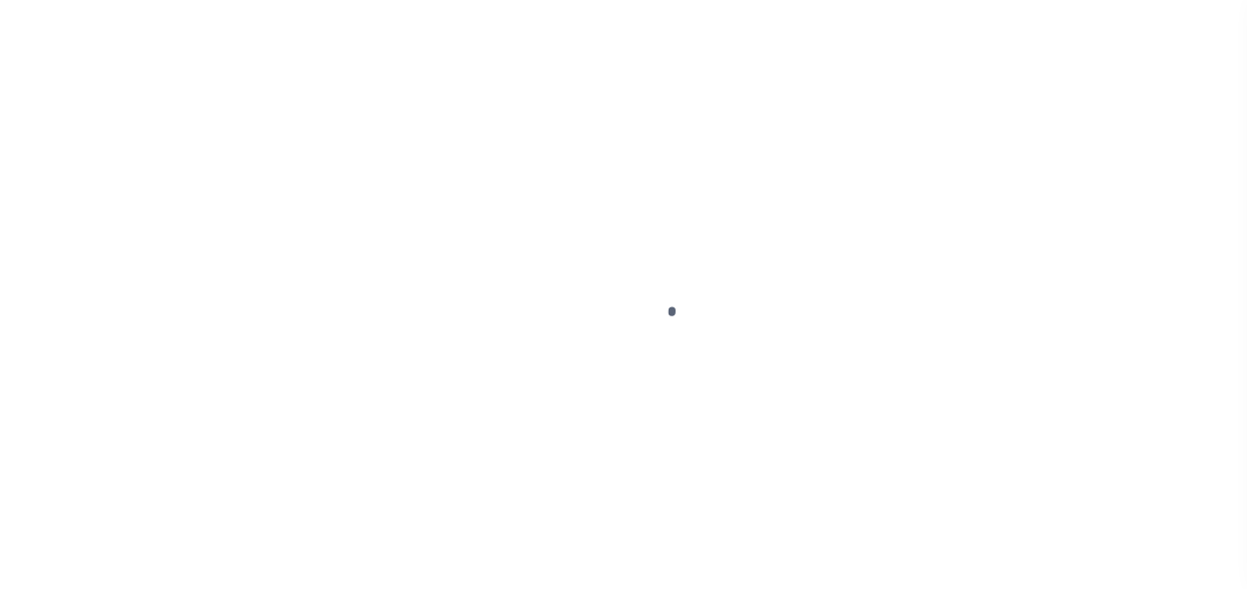
select select "PYD"
select select "OP2"
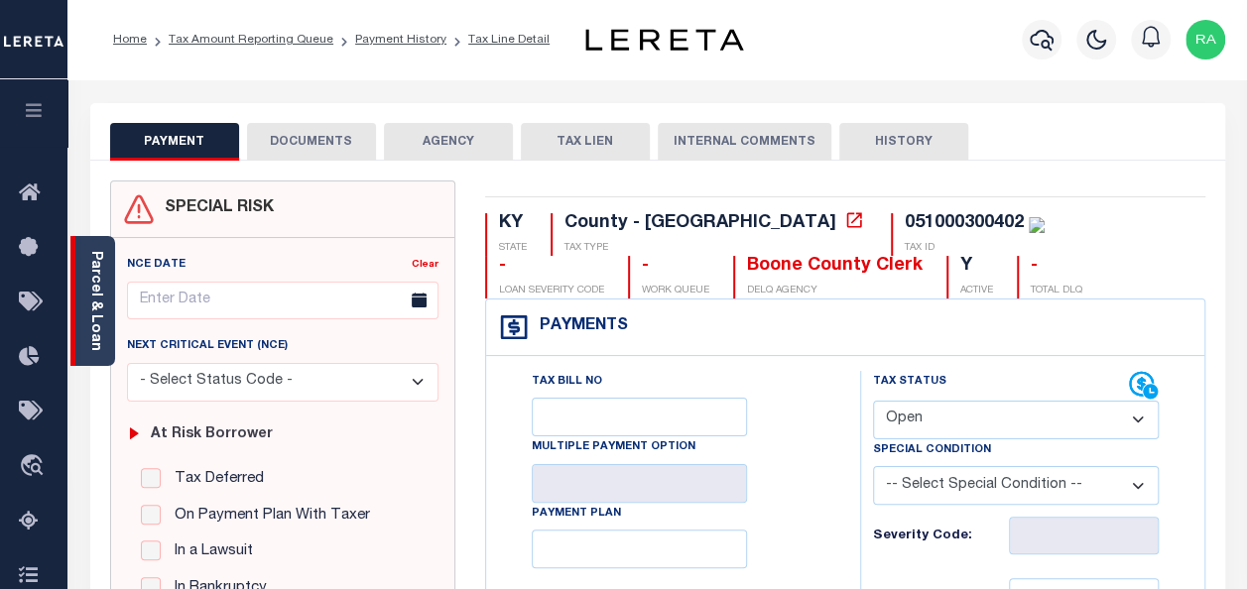
click at [91, 305] on link "Parcel & Loan" at bounding box center [95, 301] width 14 height 100
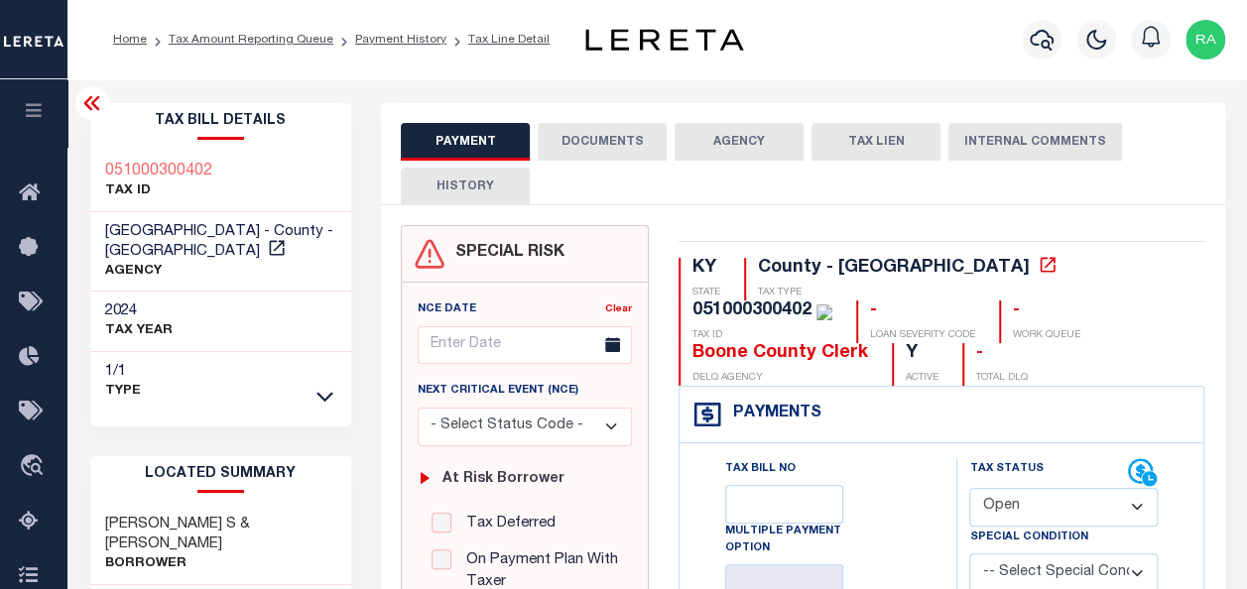
click at [595, 145] on button "DOCUMENTS" at bounding box center [602, 142] width 129 height 38
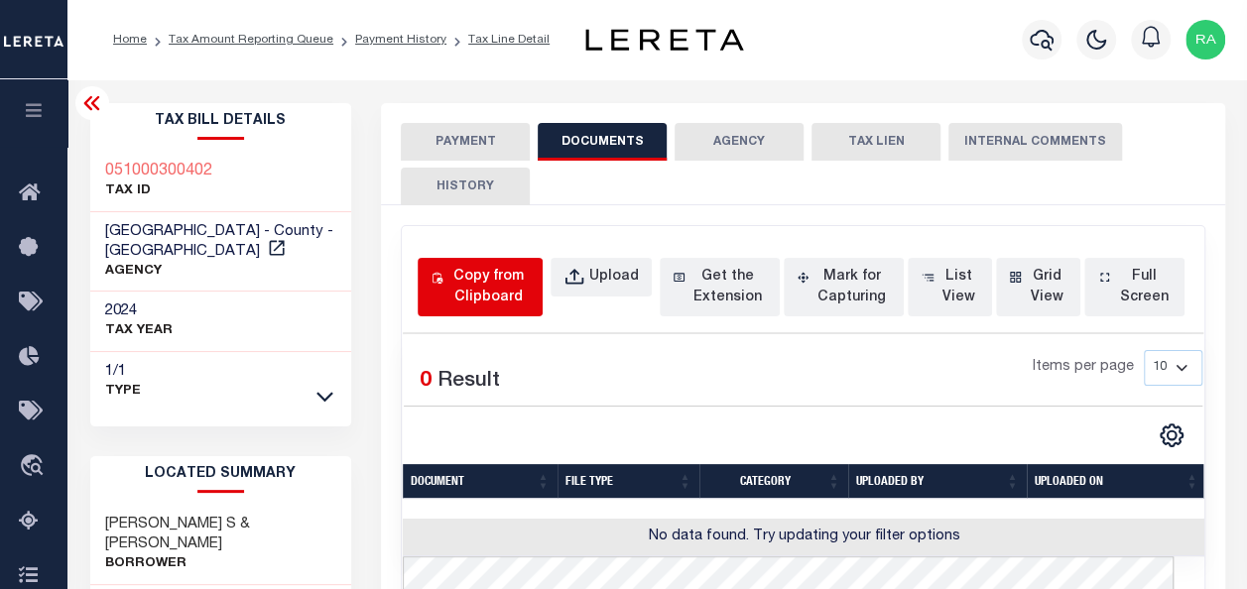
click at [466, 276] on div "Copy from Clipboard" at bounding box center [489, 288] width 82 height 42
select select "POP"
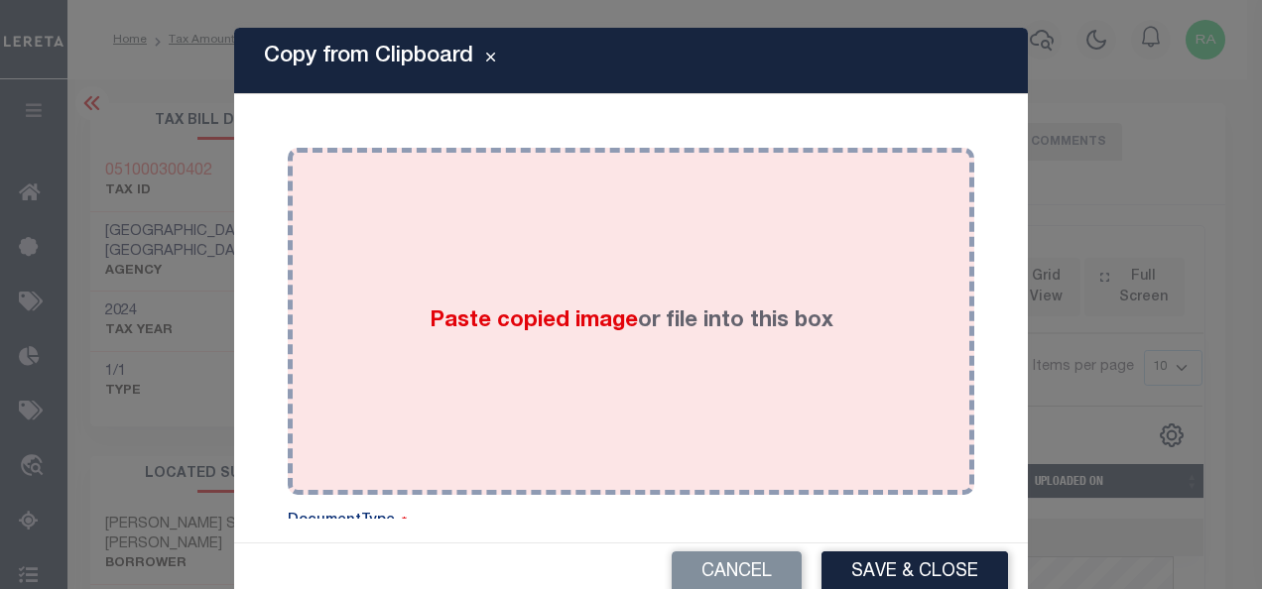
click at [554, 295] on div "Paste copied image or file into this box" at bounding box center [631, 322] width 657 height 318
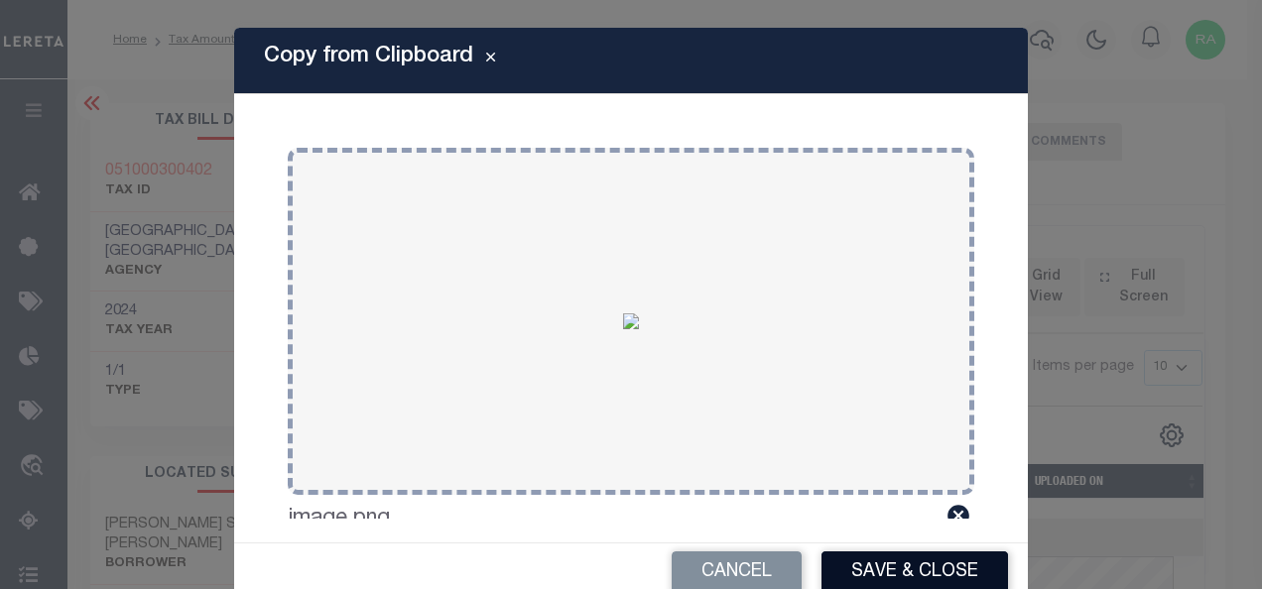
click at [882, 573] on button "Save & Close" at bounding box center [915, 573] width 187 height 43
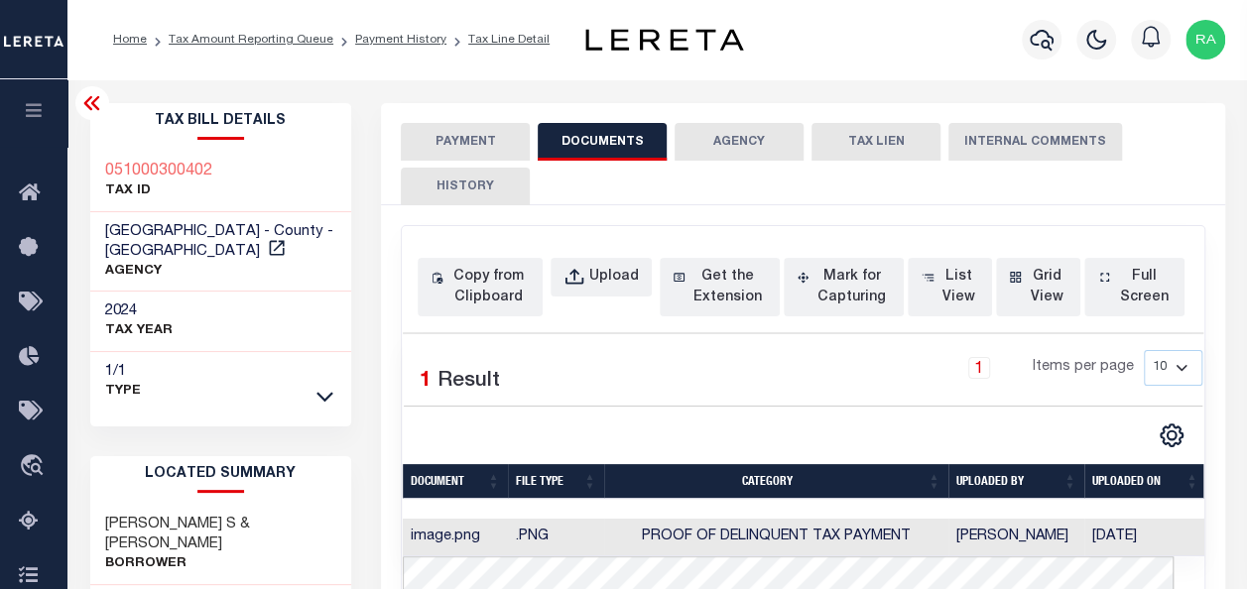
click at [468, 143] on button "PAYMENT" at bounding box center [465, 142] width 129 height 38
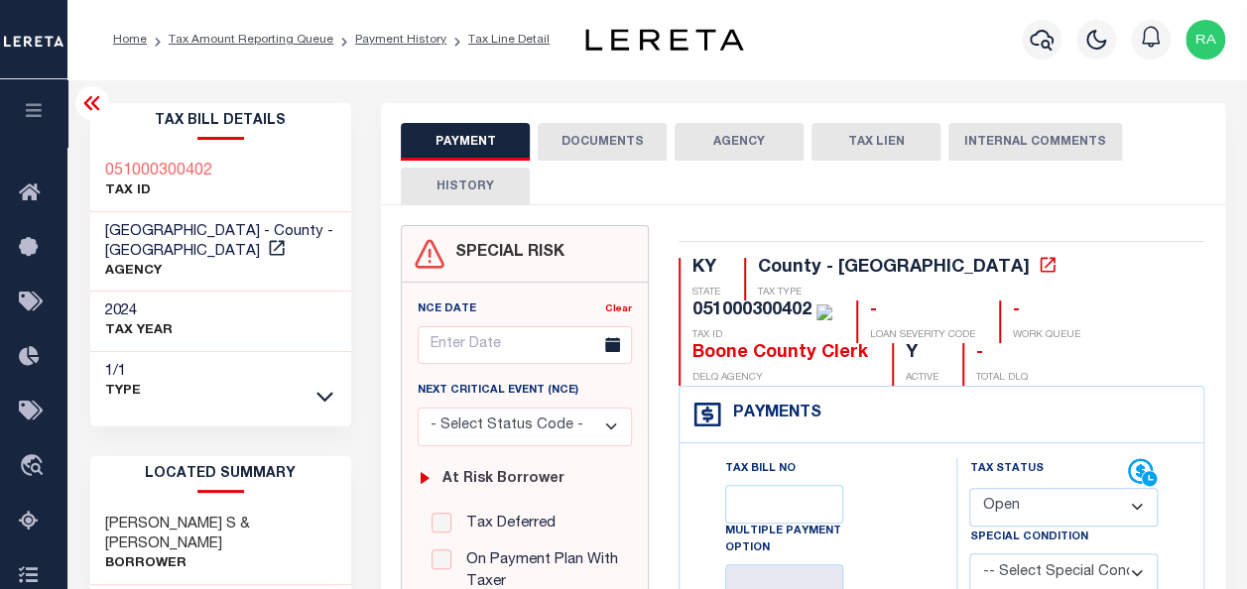
click at [611, 142] on button "DOCUMENTS" at bounding box center [602, 142] width 129 height 38
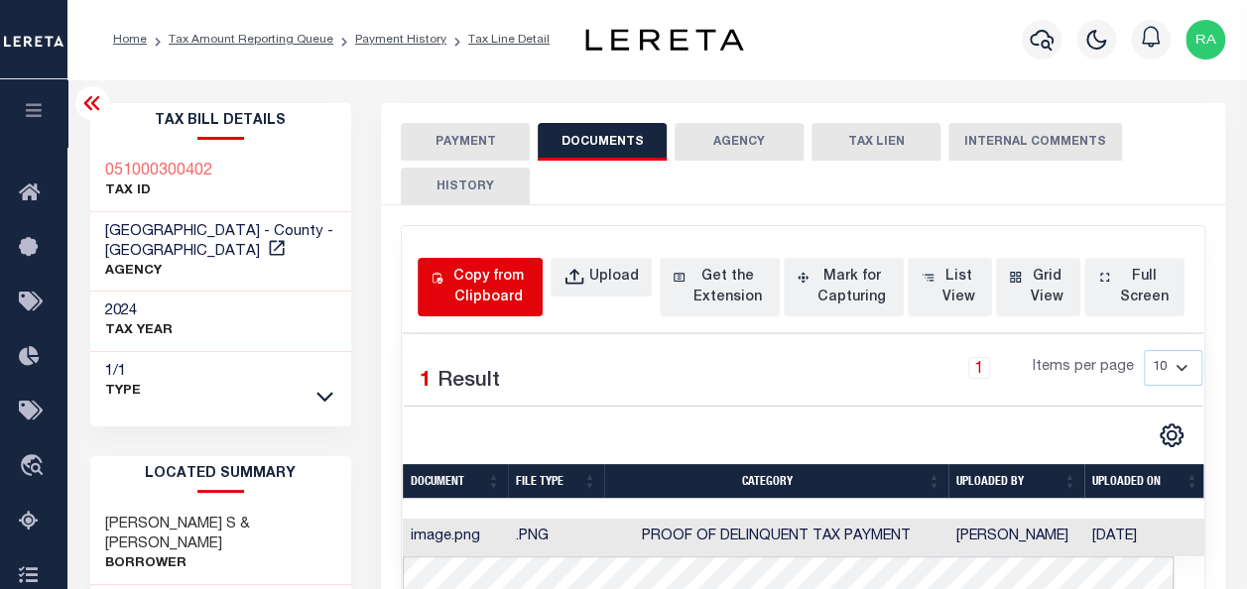
click at [497, 293] on div "Copy from Clipboard" at bounding box center [489, 288] width 82 height 42
select select "POP"
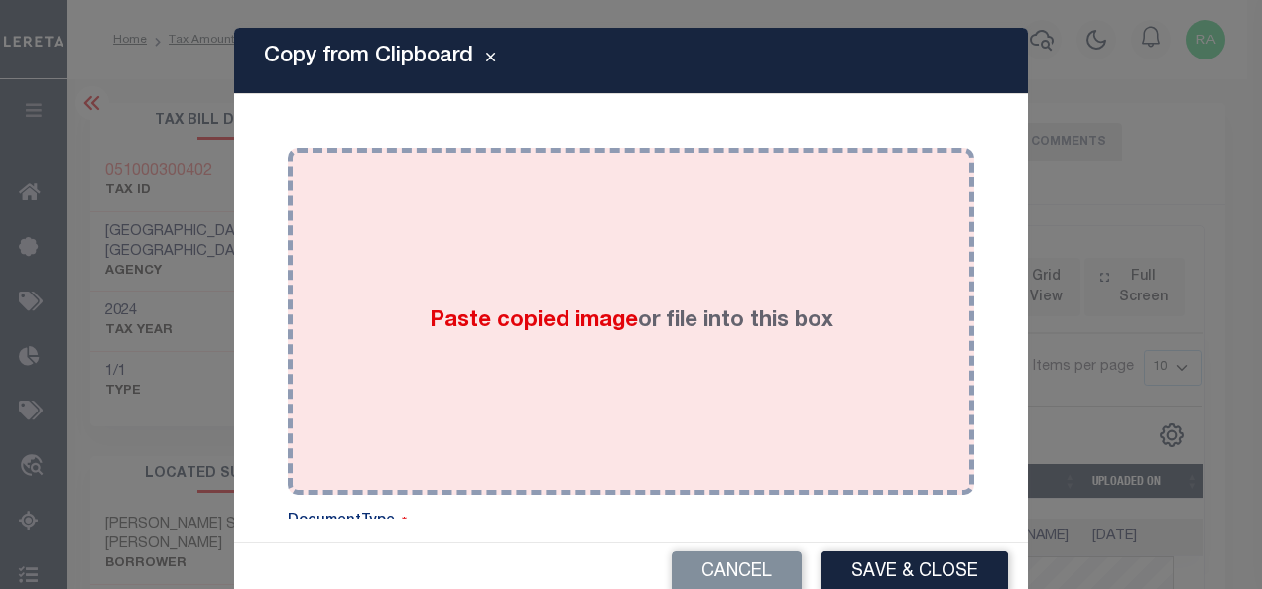
click at [568, 262] on div "Paste copied image or file into this box" at bounding box center [631, 322] width 657 height 318
click at [566, 289] on div "Paste copied image or file into this box" at bounding box center [631, 322] width 657 height 318
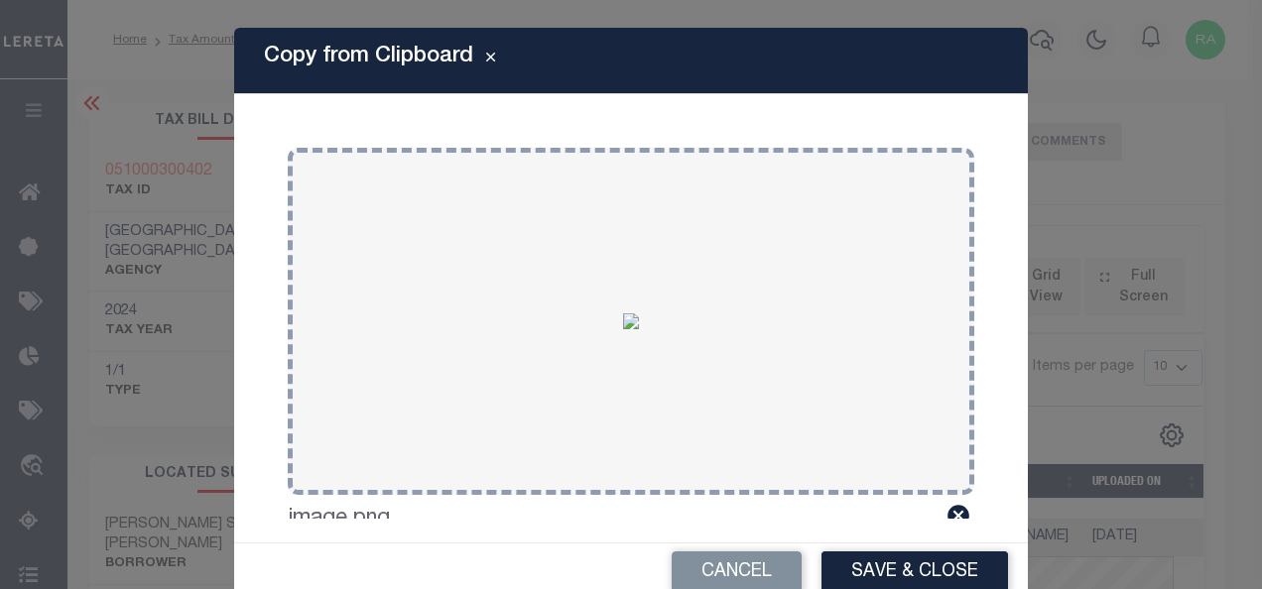
click at [711, 548] on div "Cancel Save & Close" at bounding box center [631, 573] width 794 height 59
click at [711, 562] on button "Cancel" at bounding box center [737, 573] width 130 height 43
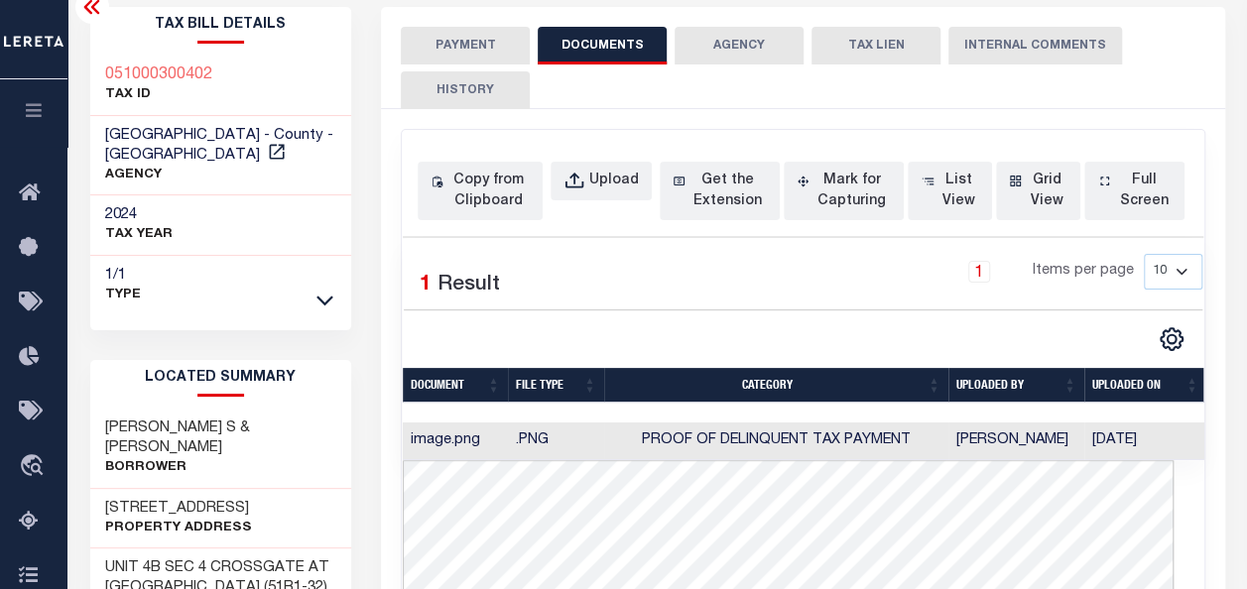
scroll to position [99, 0]
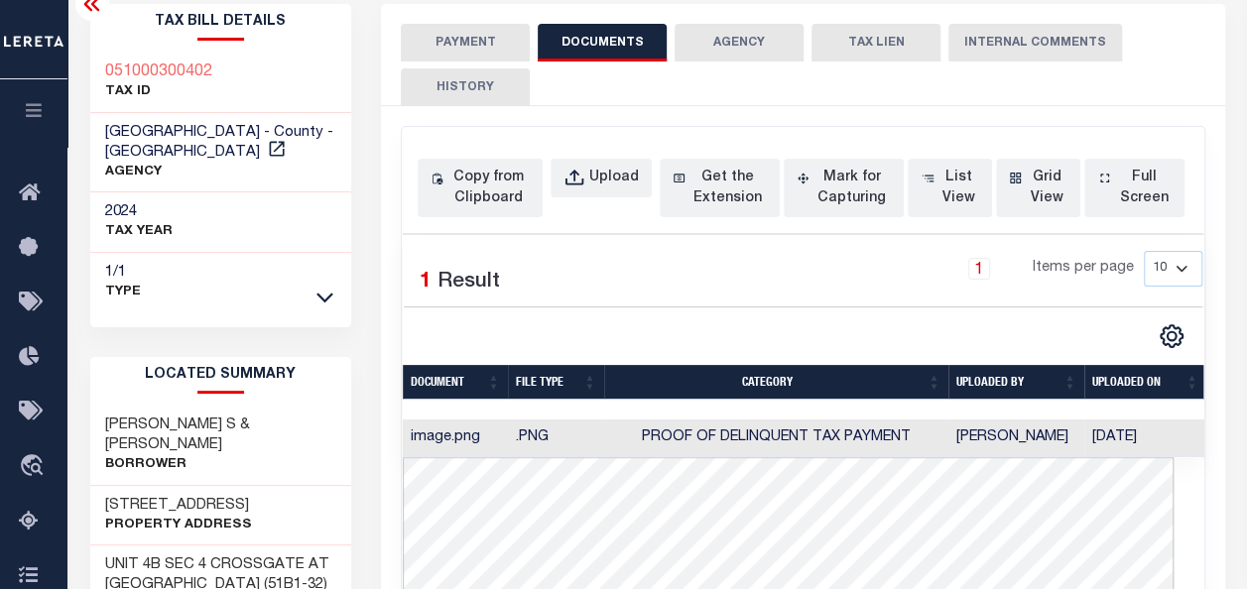
click at [460, 42] on button "PAYMENT" at bounding box center [465, 43] width 129 height 38
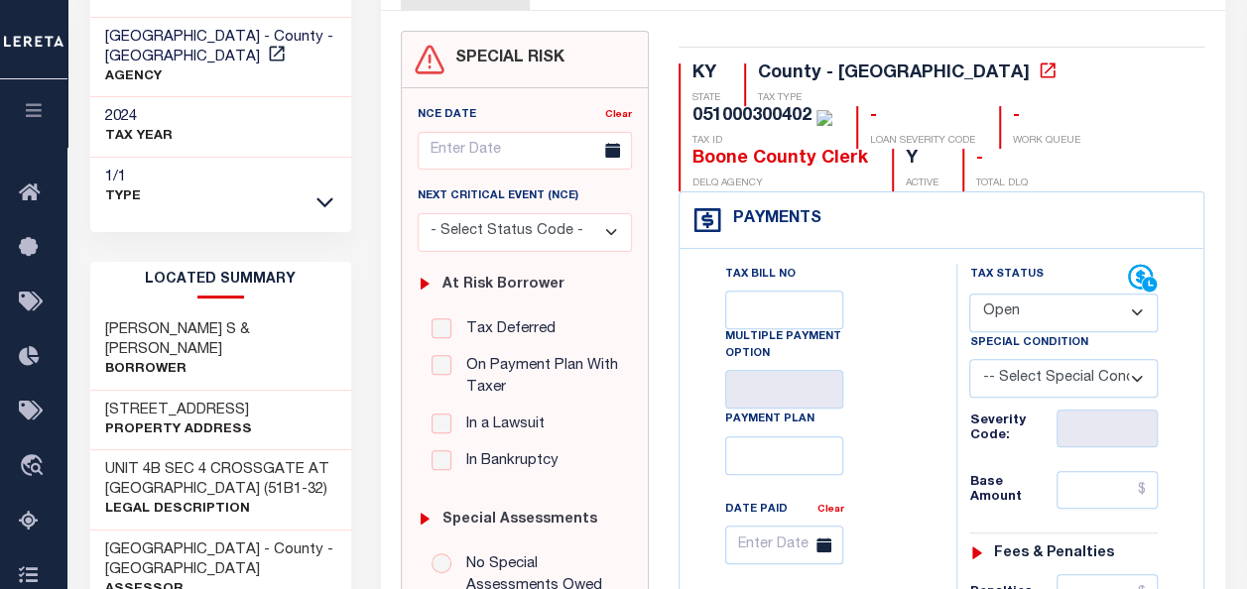
scroll to position [198, 0]
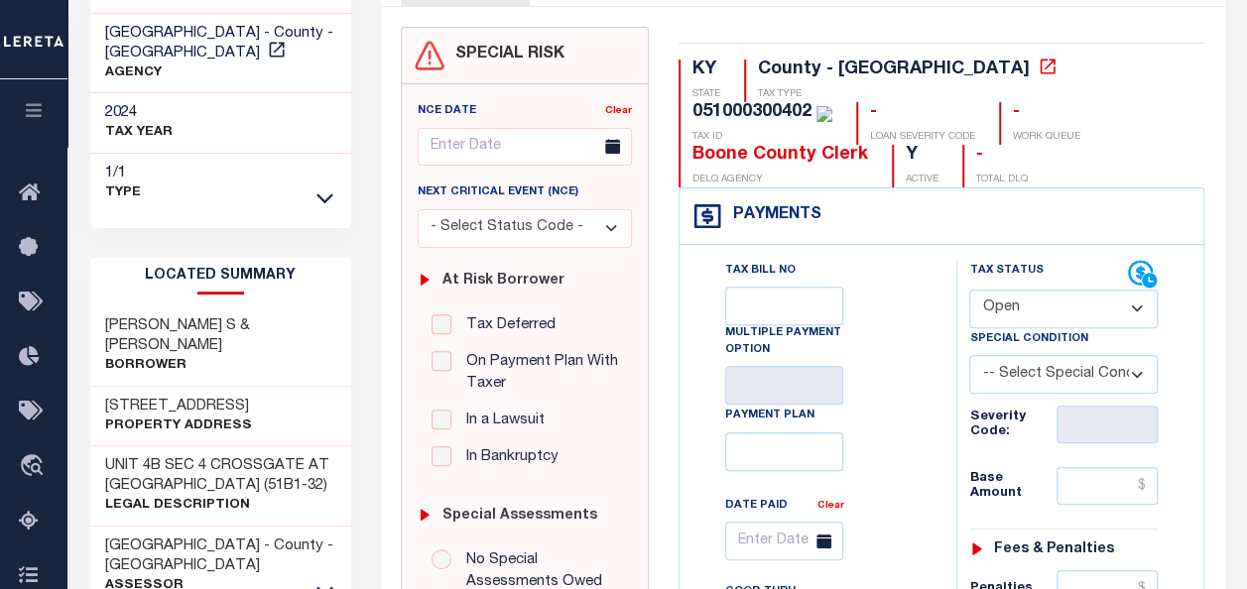
click at [1015, 305] on select "- Select Status Code - Open Due/Unpaid Paid Incomplete No Tax Due Internal Refu…" at bounding box center [1063, 309] width 189 height 39
select select "PYD"
click at [969, 290] on select "- Select Status Code - Open Due/Unpaid Paid Incomplete No Tax Due Internal Refu…" at bounding box center [1063, 309] width 189 height 39
type input "[DATE]"
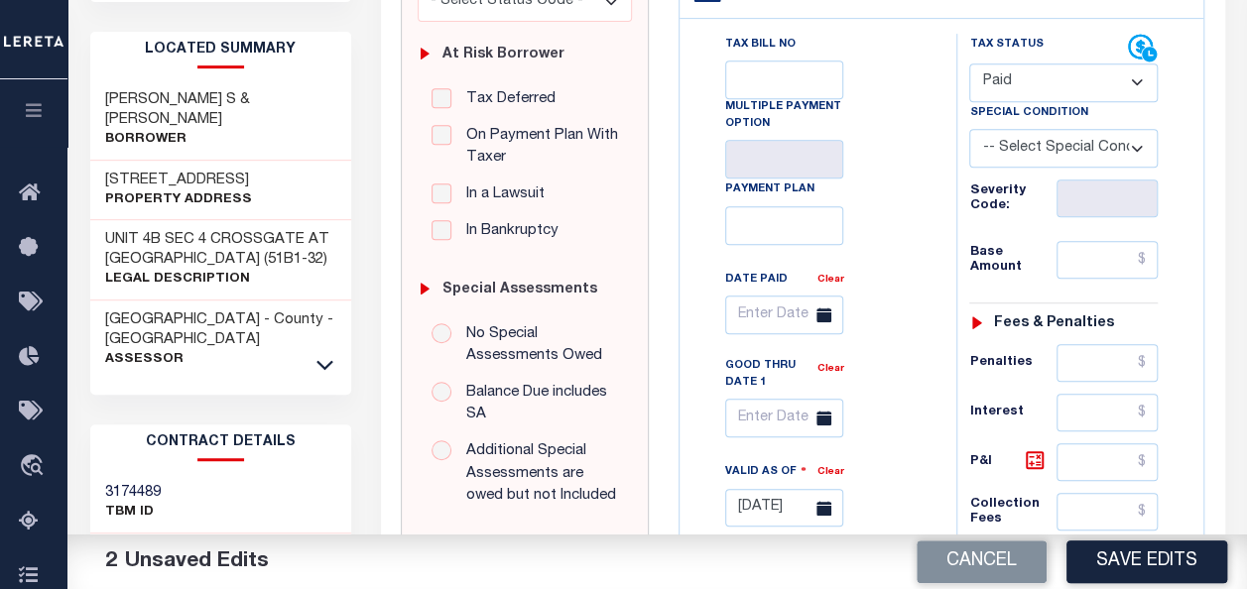
scroll to position [496, 0]
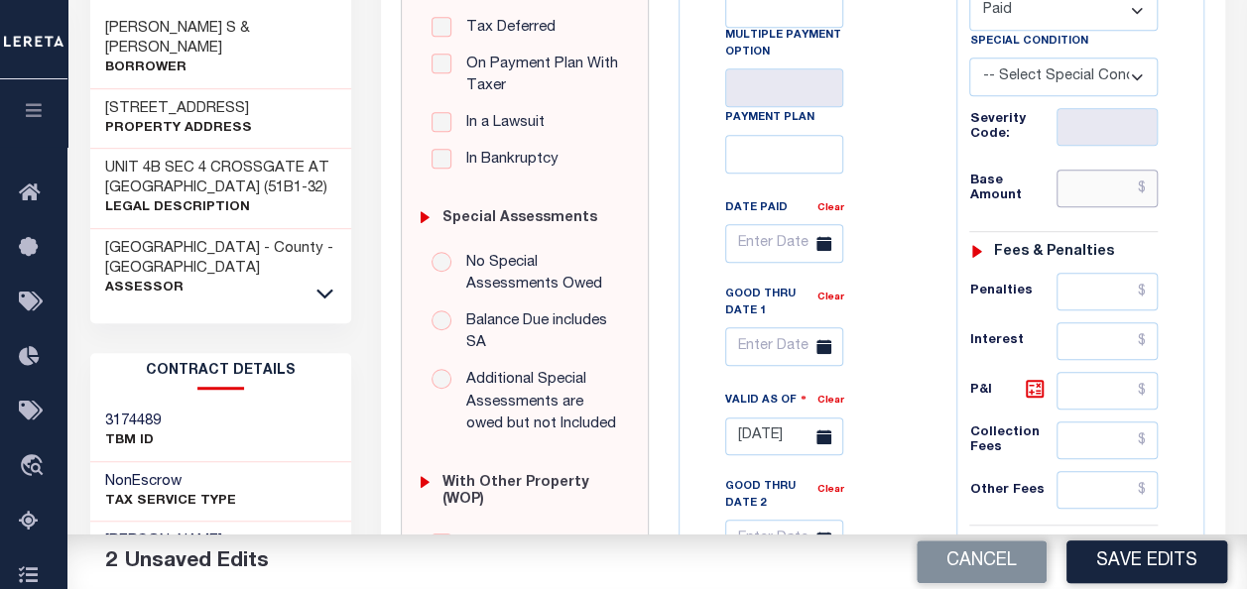
click at [1105, 188] on input "text" at bounding box center [1107, 189] width 101 height 38
type input "$0.00"
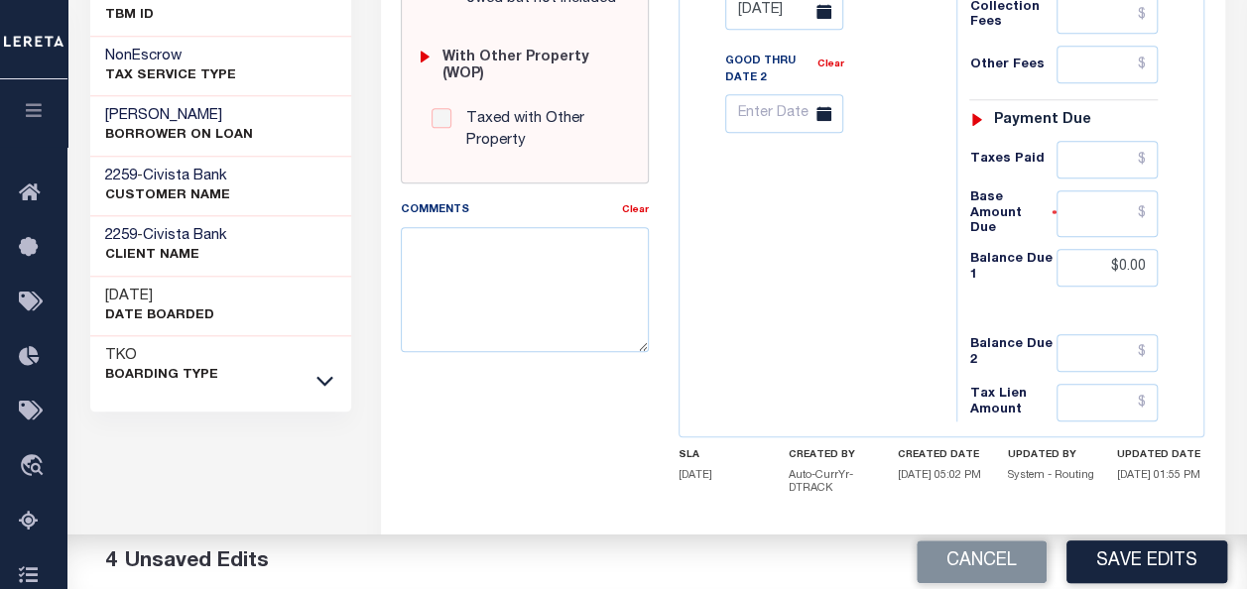
scroll to position [992, 0]
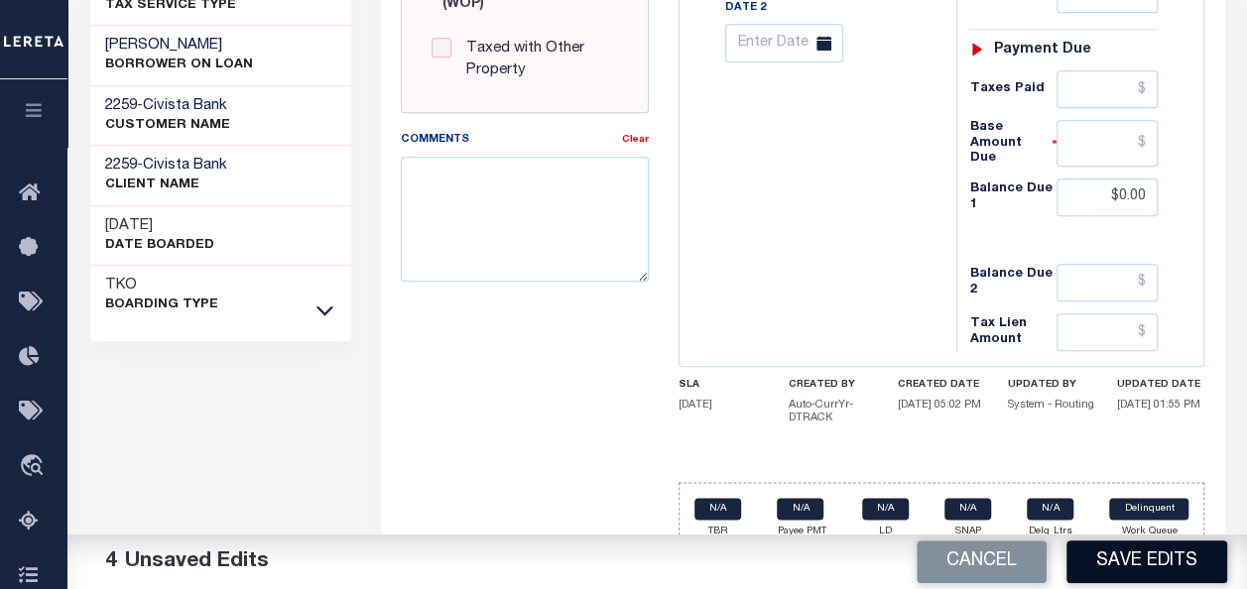
click at [1103, 568] on button "Save Edits" at bounding box center [1147, 562] width 161 height 43
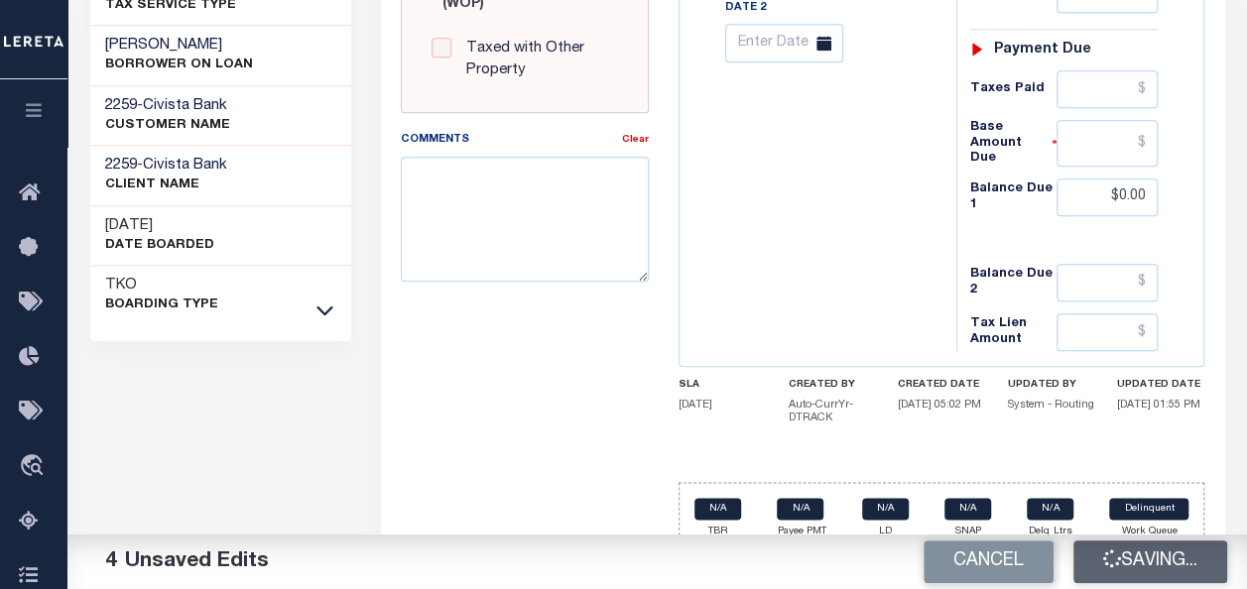
checkbox input "false"
type input "$0"
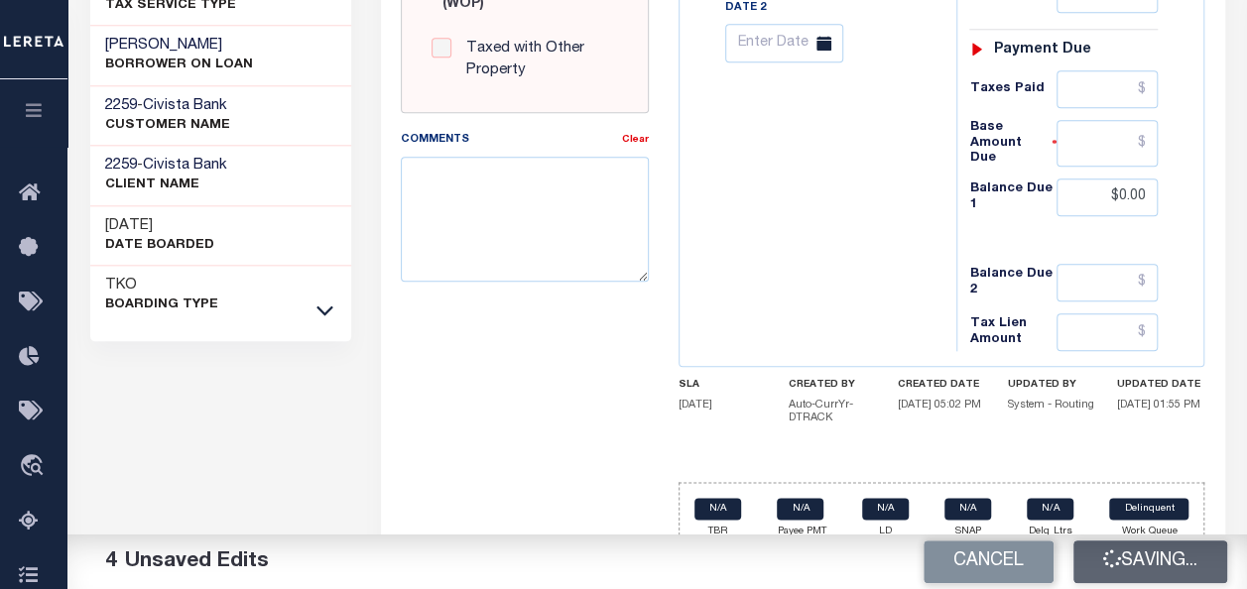
type input "$0"
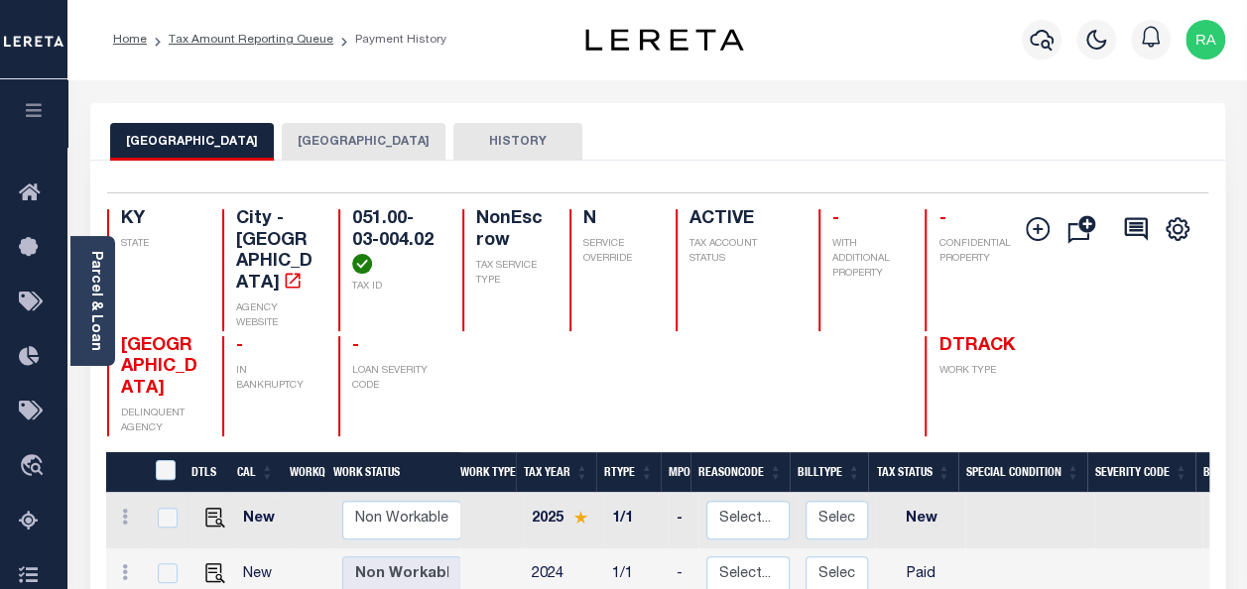
click at [325, 139] on button "[GEOGRAPHIC_DATA]" at bounding box center [364, 142] width 164 height 38
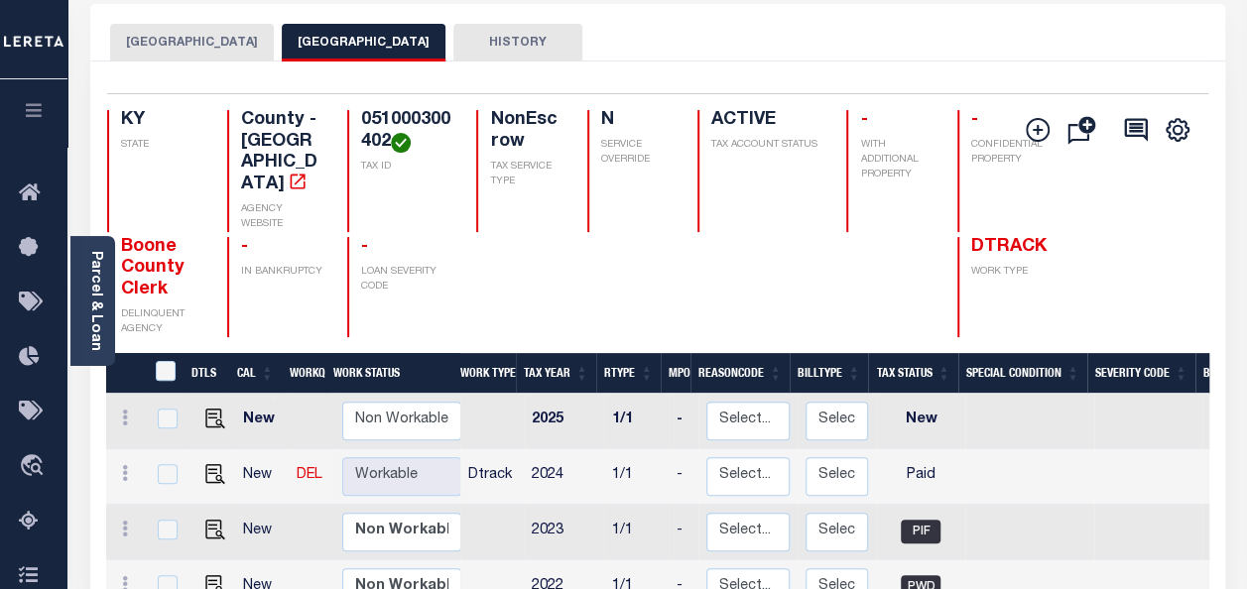
scroll to position [2, 0]
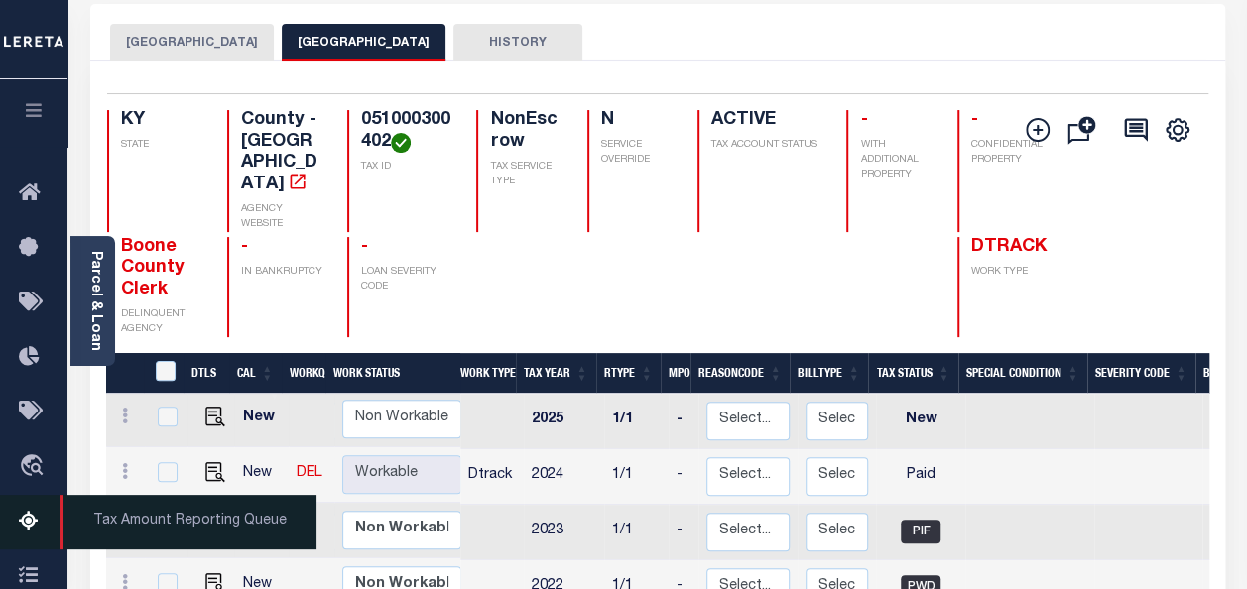
click at [27, 524] on icon at bounding box center [35, 522] width 32 height 25
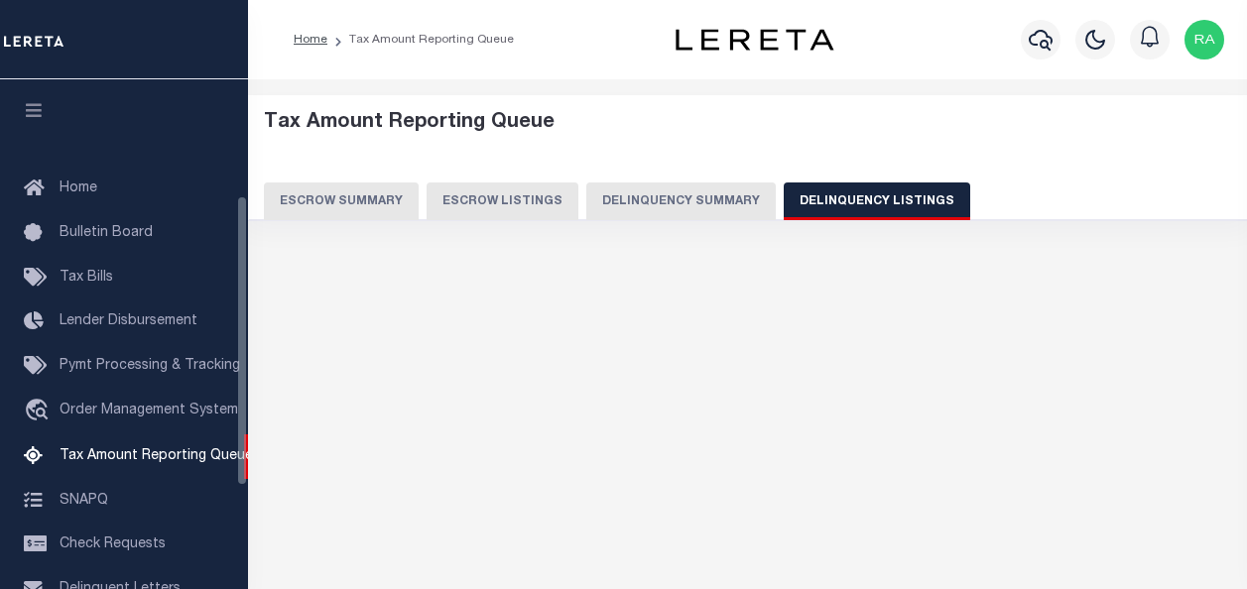
select select "100"
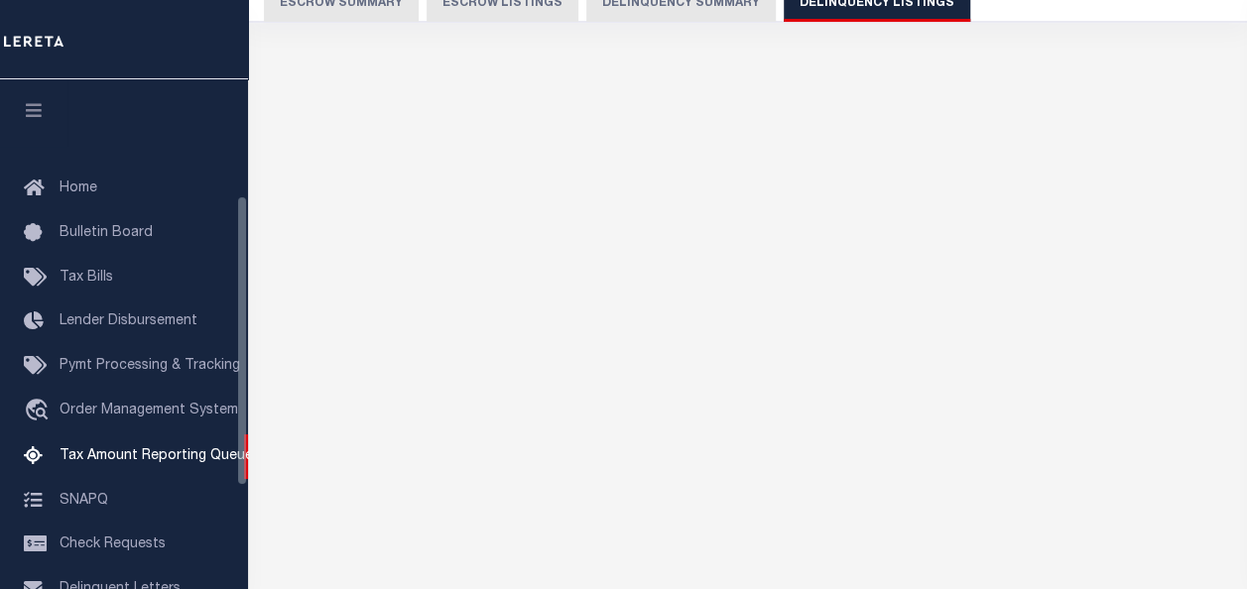
select select "100"
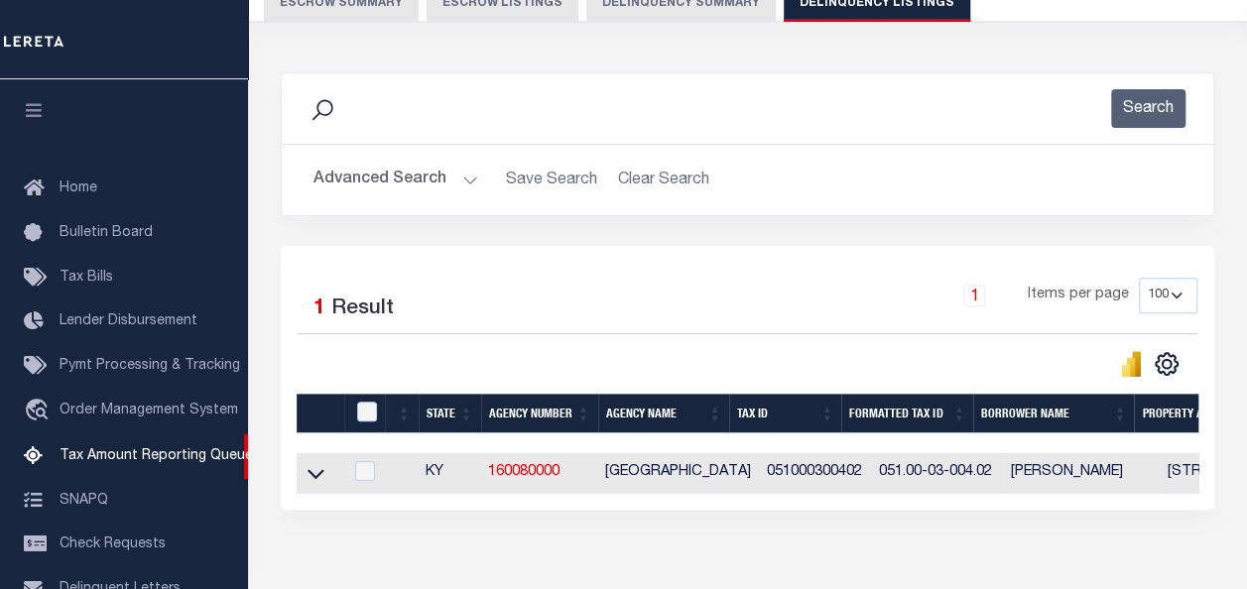
scroll to position [202, 0]
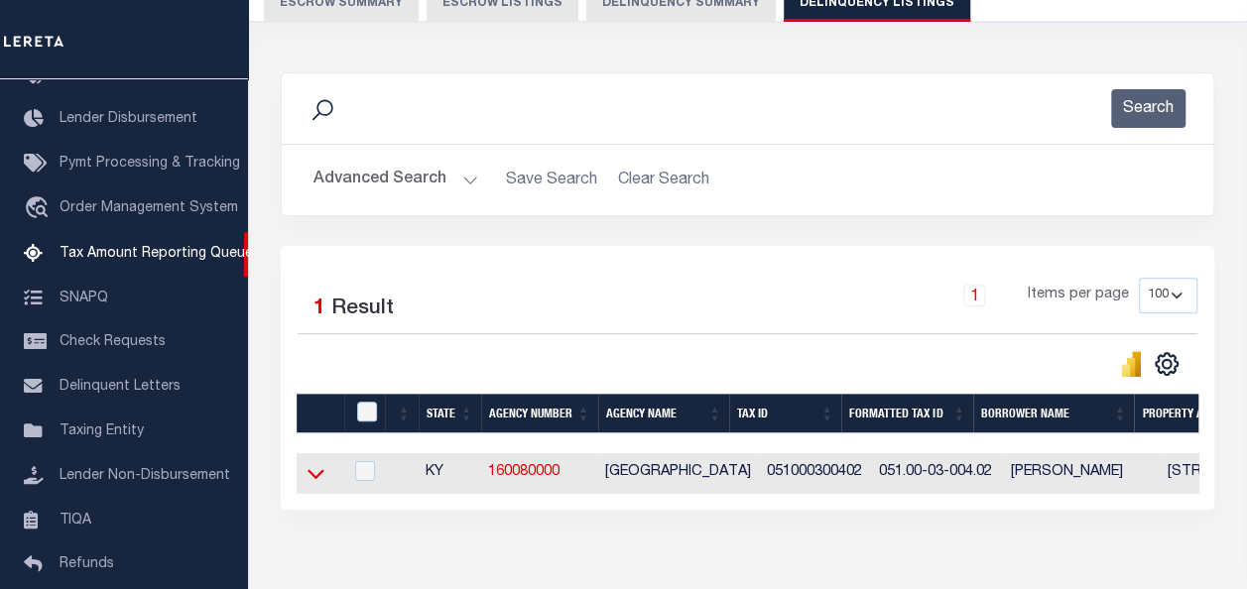
click at [322, 473] on icon at bounding box center [316, 475] width 17 height 10
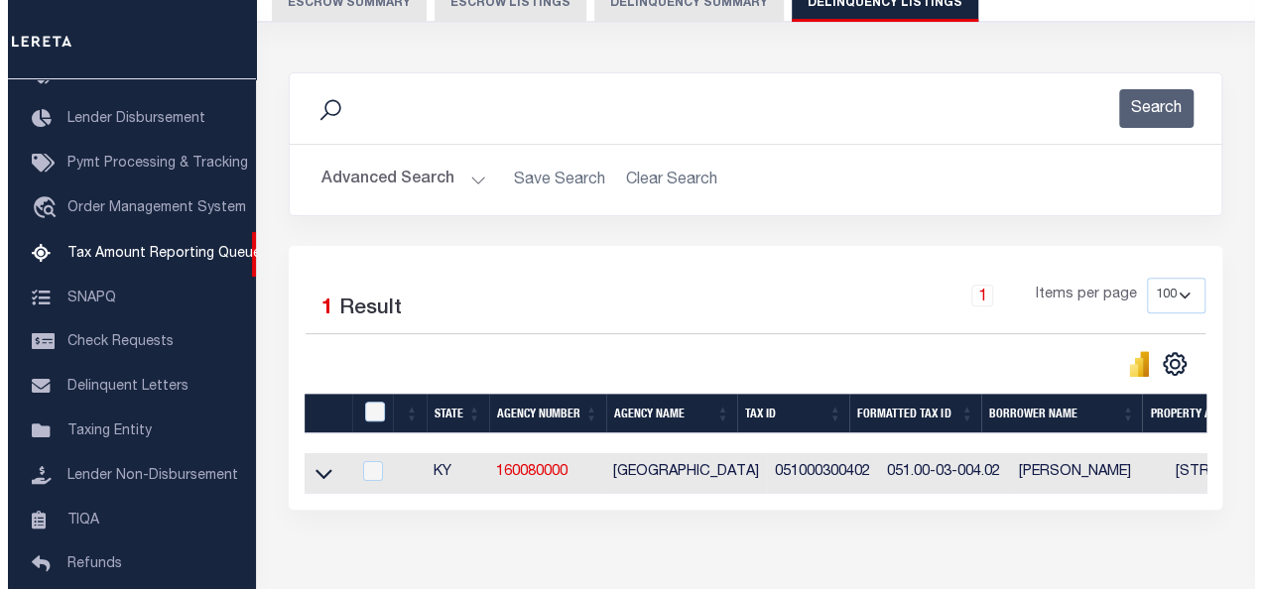
scroll to position [311, 0]
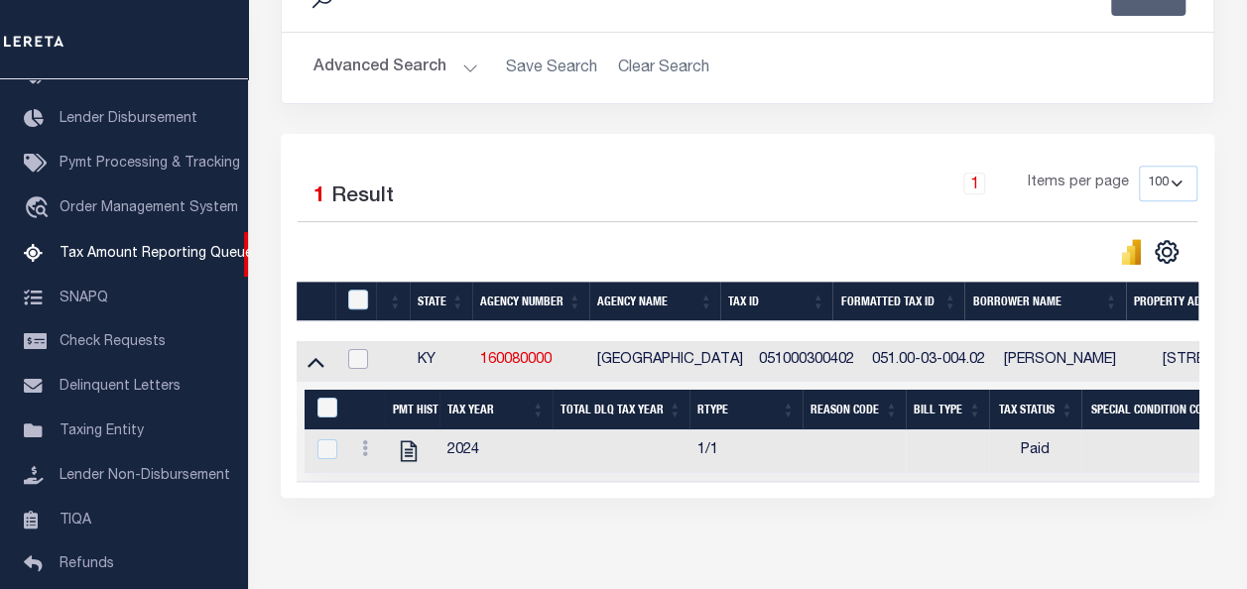
click at [358, 359] on input "checkbox" at bounding box center [358, 359] width 20 height 20
checkbox input "true"
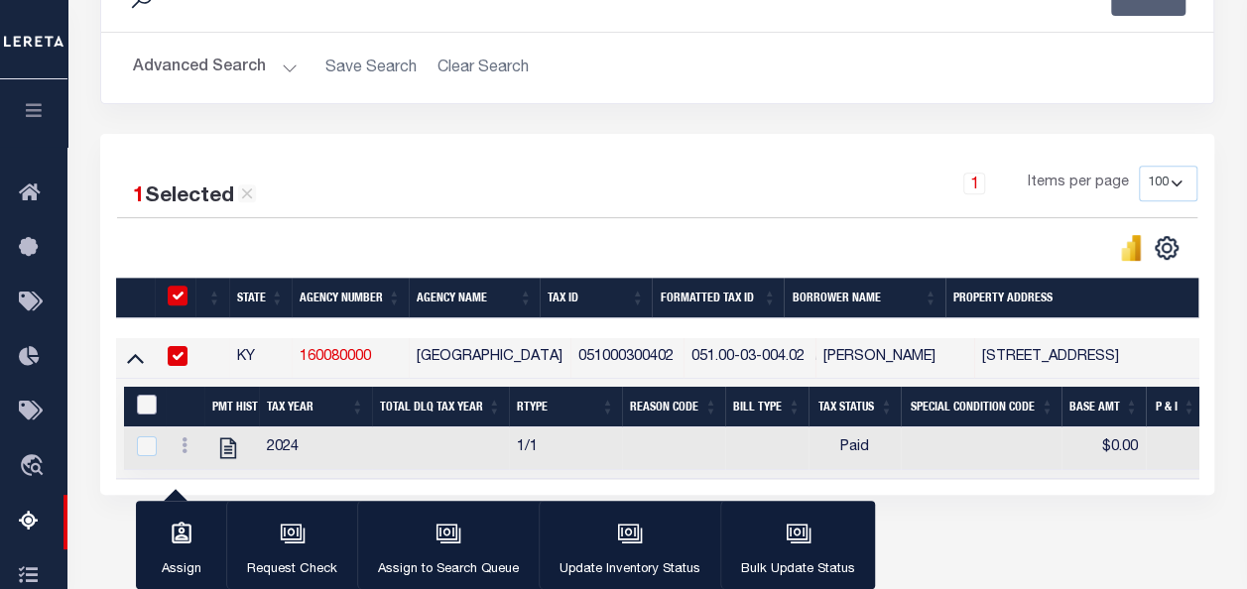
click at [144, 397] on input "&nbsp;" at bounding box center [147, 405] width 20 height 20
checkbox input "true"
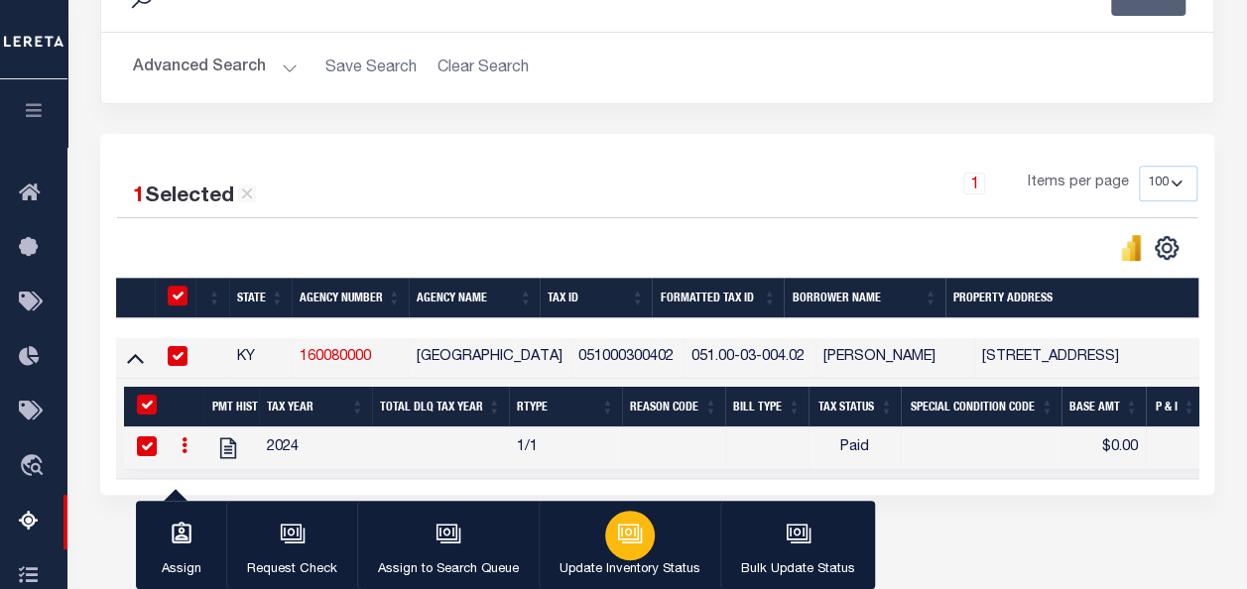
click at [632, 542] on icon "button" at bounding box center [630, 534] width 26 height 26
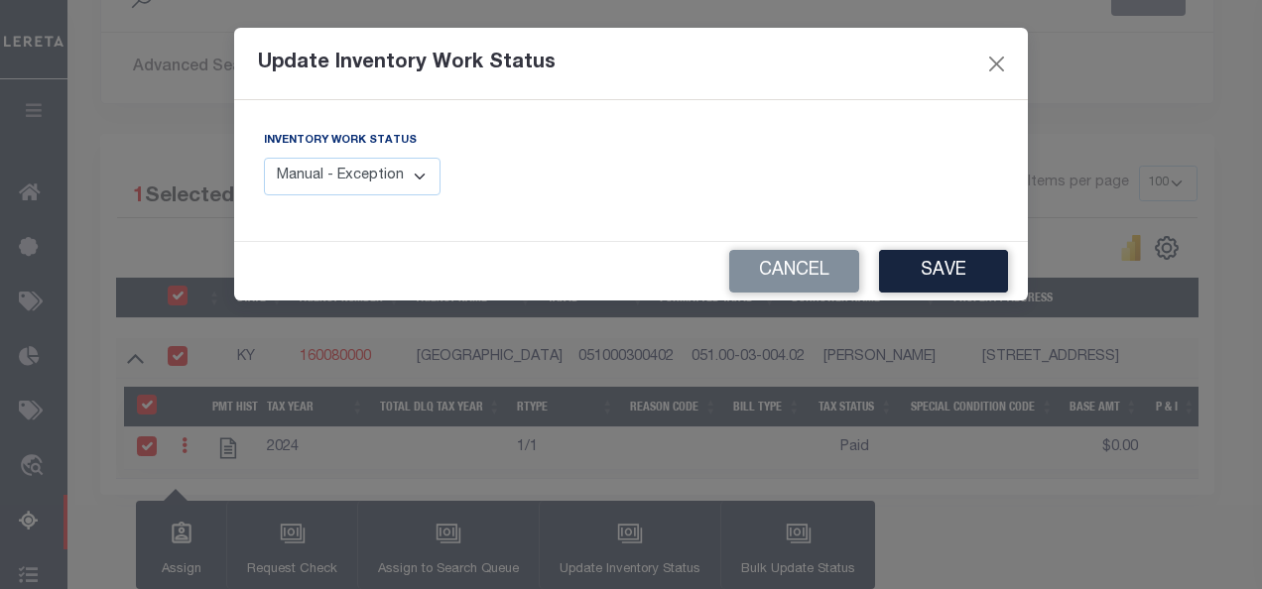
click at [412, 174] on select "Manual - Exception Pended - Awaiting Search Late Add Exception Completed" at bounding box center [352, 177] width 177 height 39
select select "4"
click at [264, 158] on select "Manual - Exception Pended - Awaiting Search Late Add Exception Completed" at bounding box center [352, 177] width 177 height 39
click at [943, 270] on button "Save" at bounding box center [943, 271] width 129 height 43
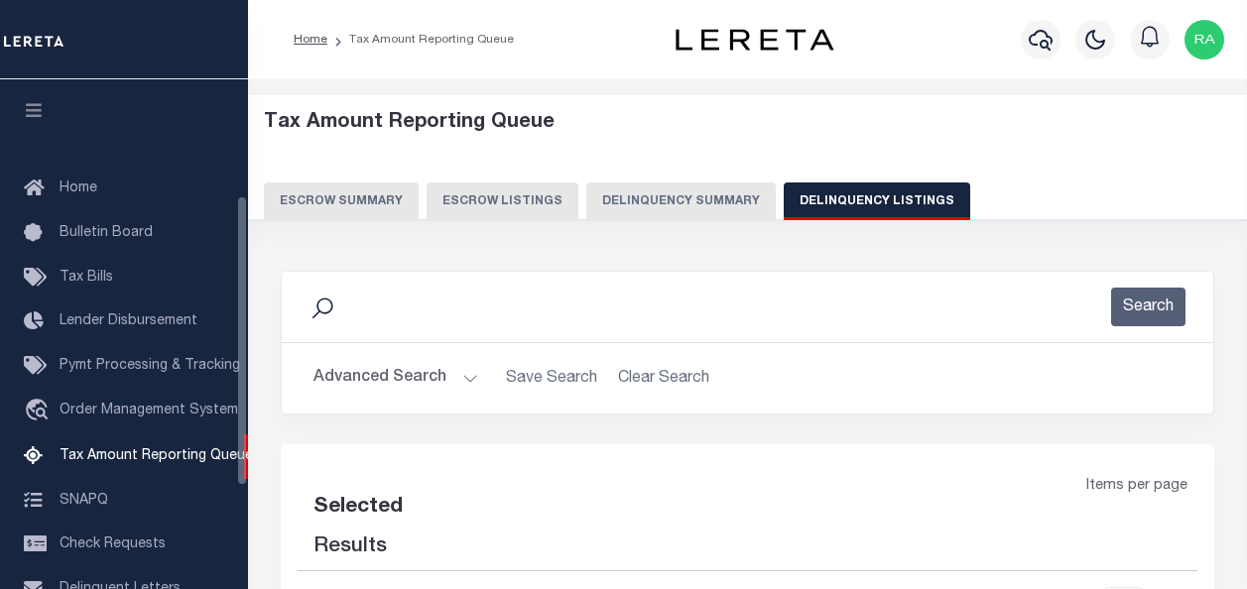
select select
select select "100"
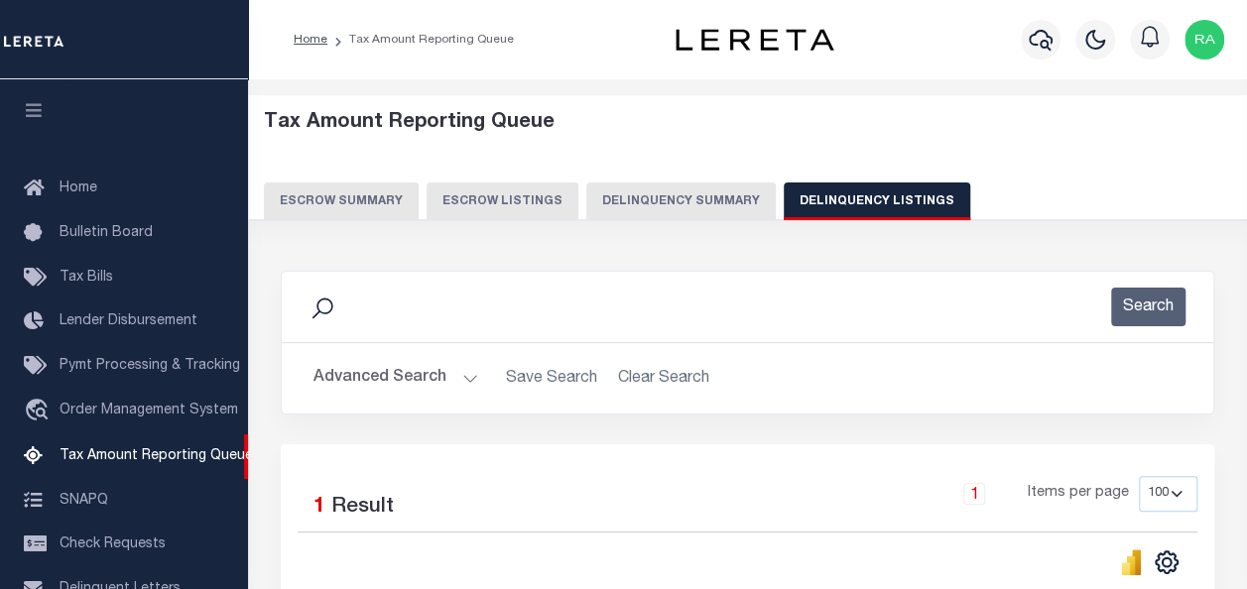
scroll to position [202, 0]
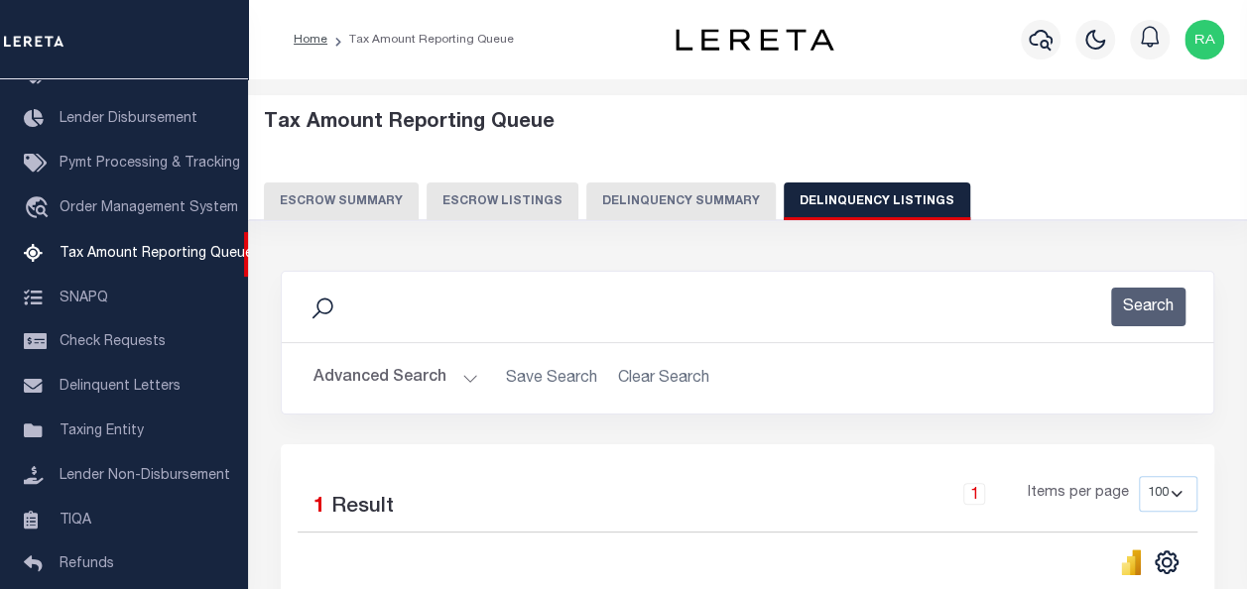
click at [374, 379] on button "Advanced Search" at bounding box center [396, 378] width 165 height 39
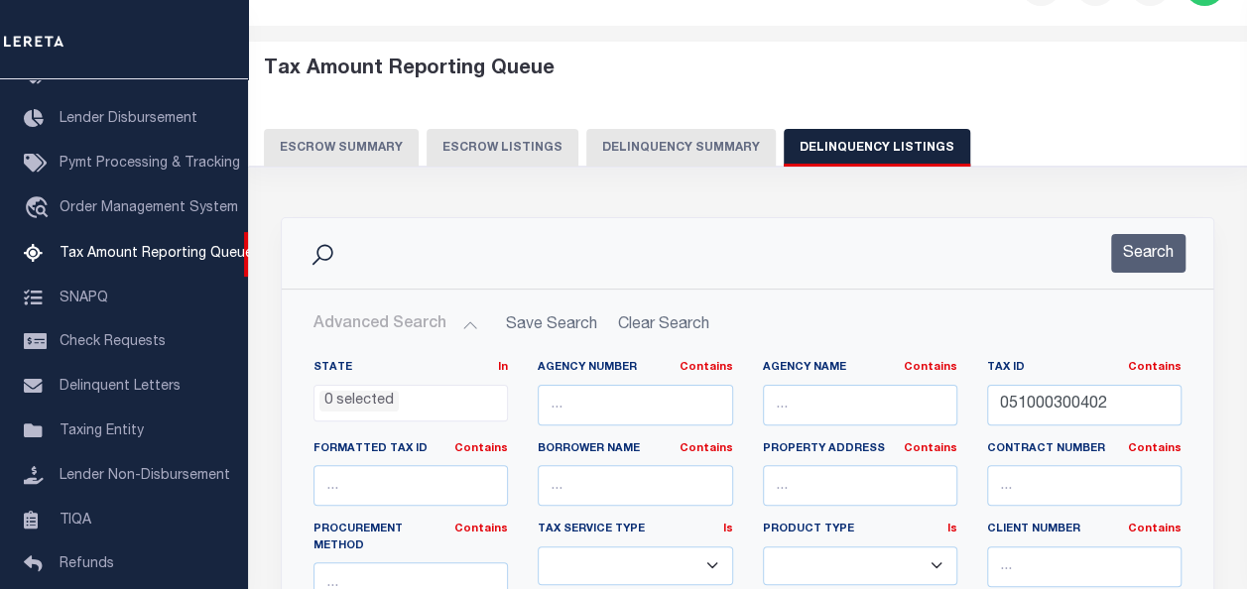
scroll to position [99, 0]
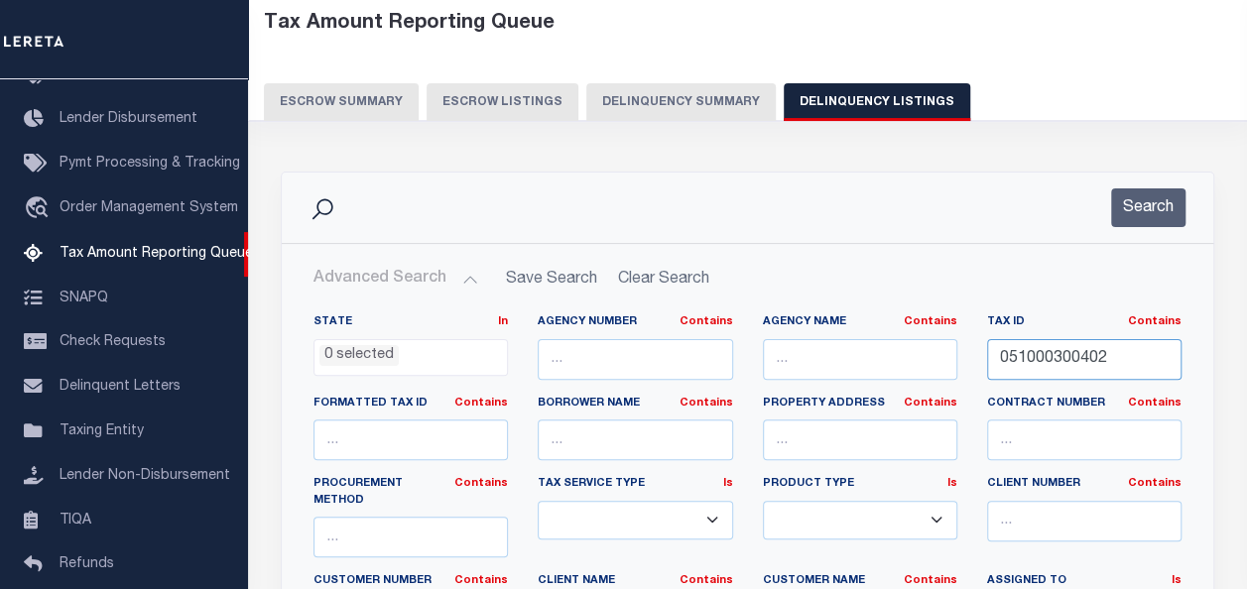
drag, startPoint x: 1109, startPoint y: 352, endPoint x: 836, endPoint y: 365, distance: 274.2
click at [843, 367] on div "State In In AK AL AR AZ CA CO CT DC DE FL GA GU HI IA ID IL IN KS [GEOGRAPHIC_D…" at bounding box center [748, 525] width 898 height 421
paste input "20000003205"
type input "020000003205"
click at [1157, 202] on button "Search" at bounding box center [1148, 208] width 74 height 39
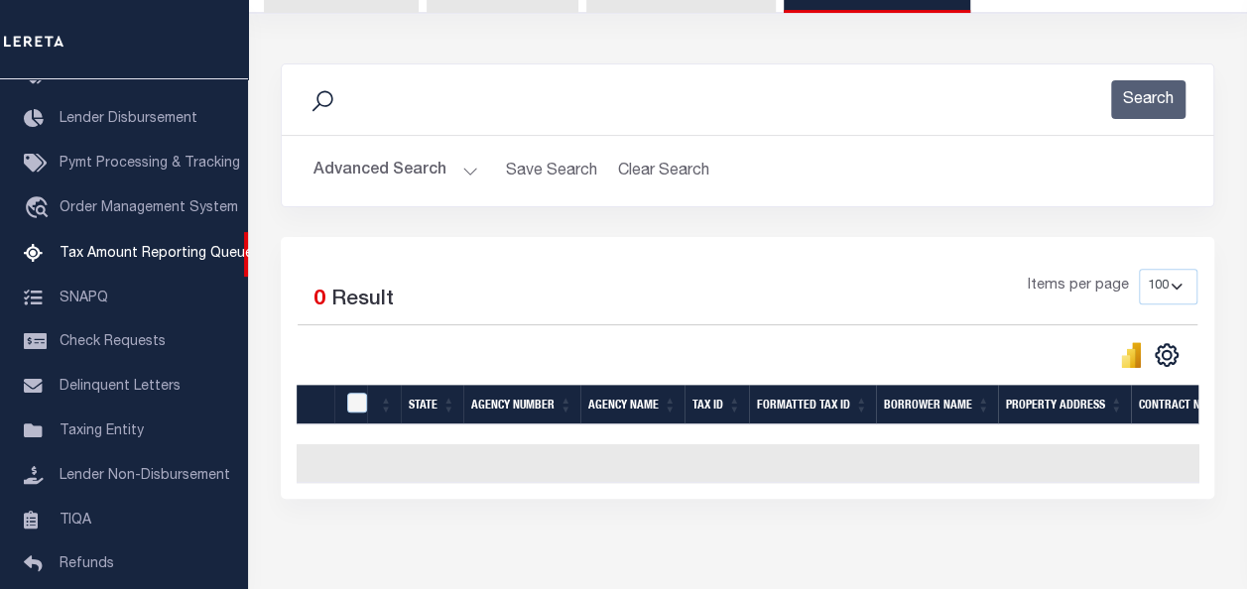
scroll to position [0, 0]
